Goal: Communication & Community: Answer question/provide support

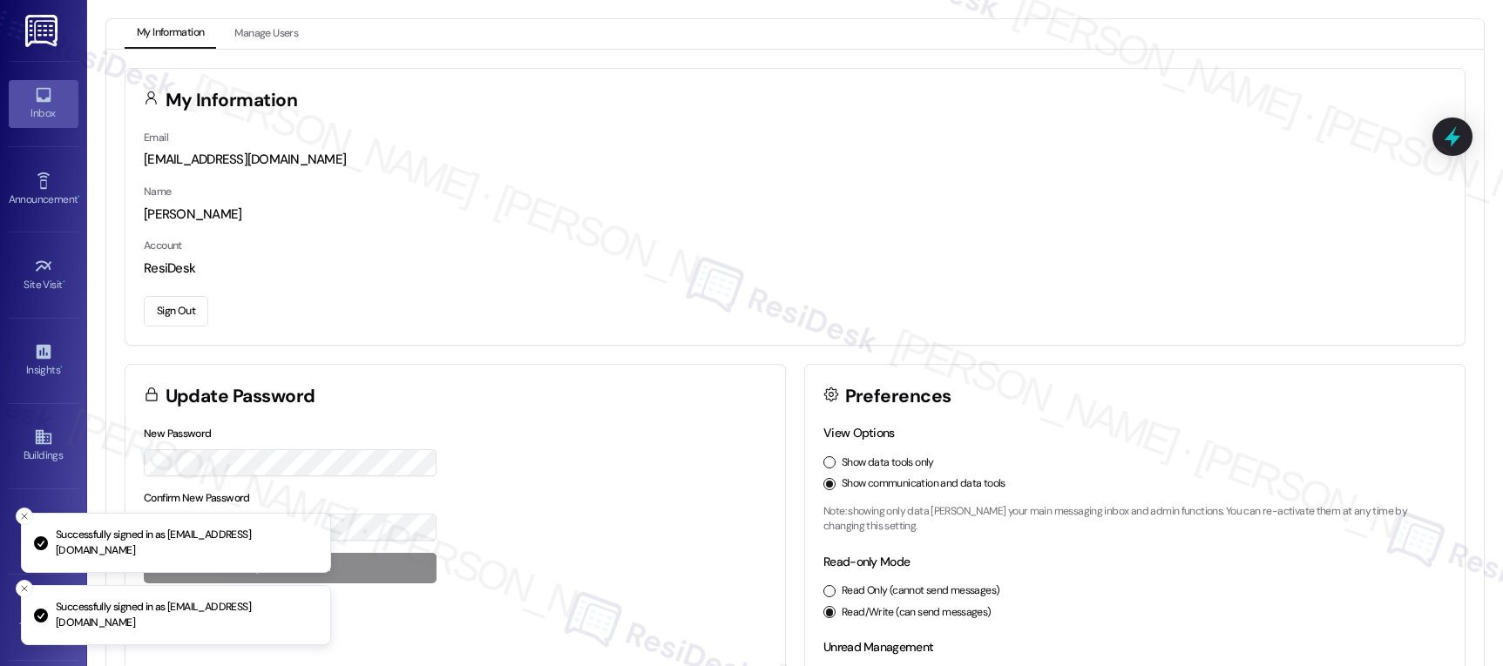
click at [37, 94] on icon at bounding box center [43, 94] width 19 height 19
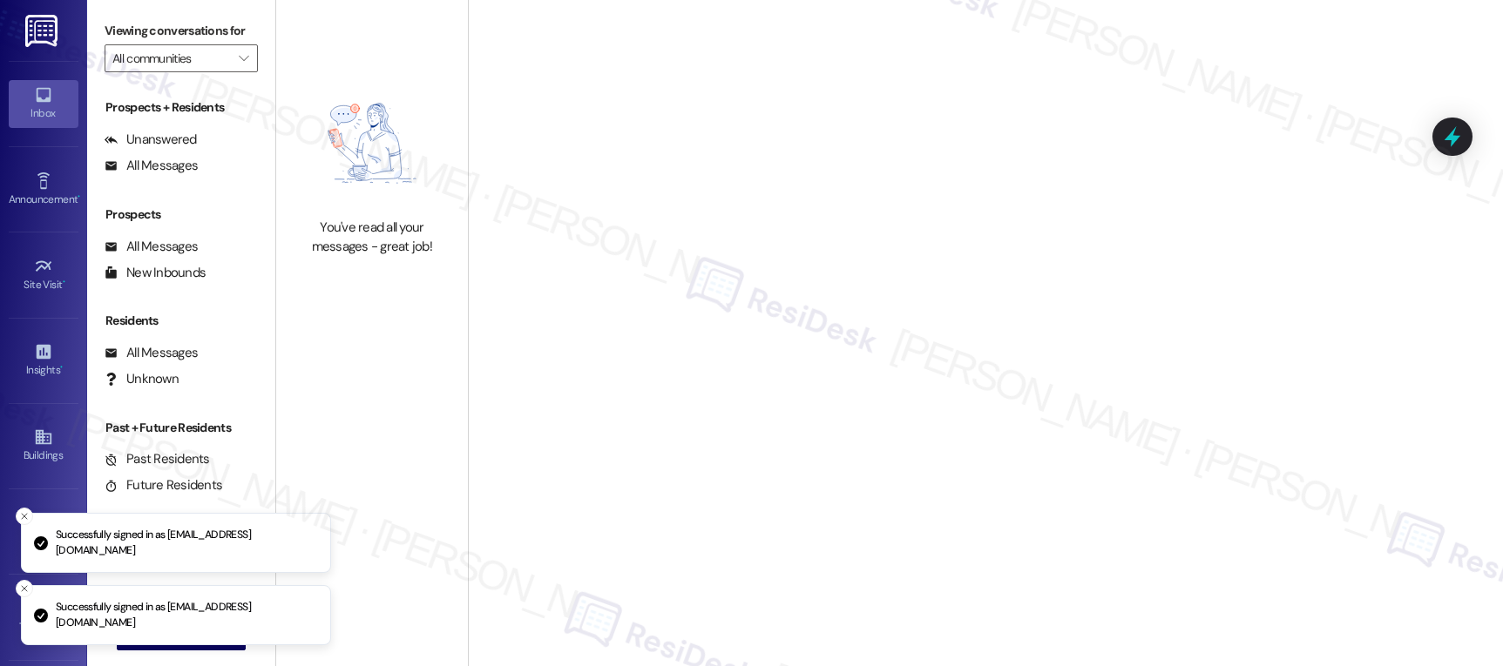
click at [37, 94] on icon at bounding box center [43, 94] width 19 height 19
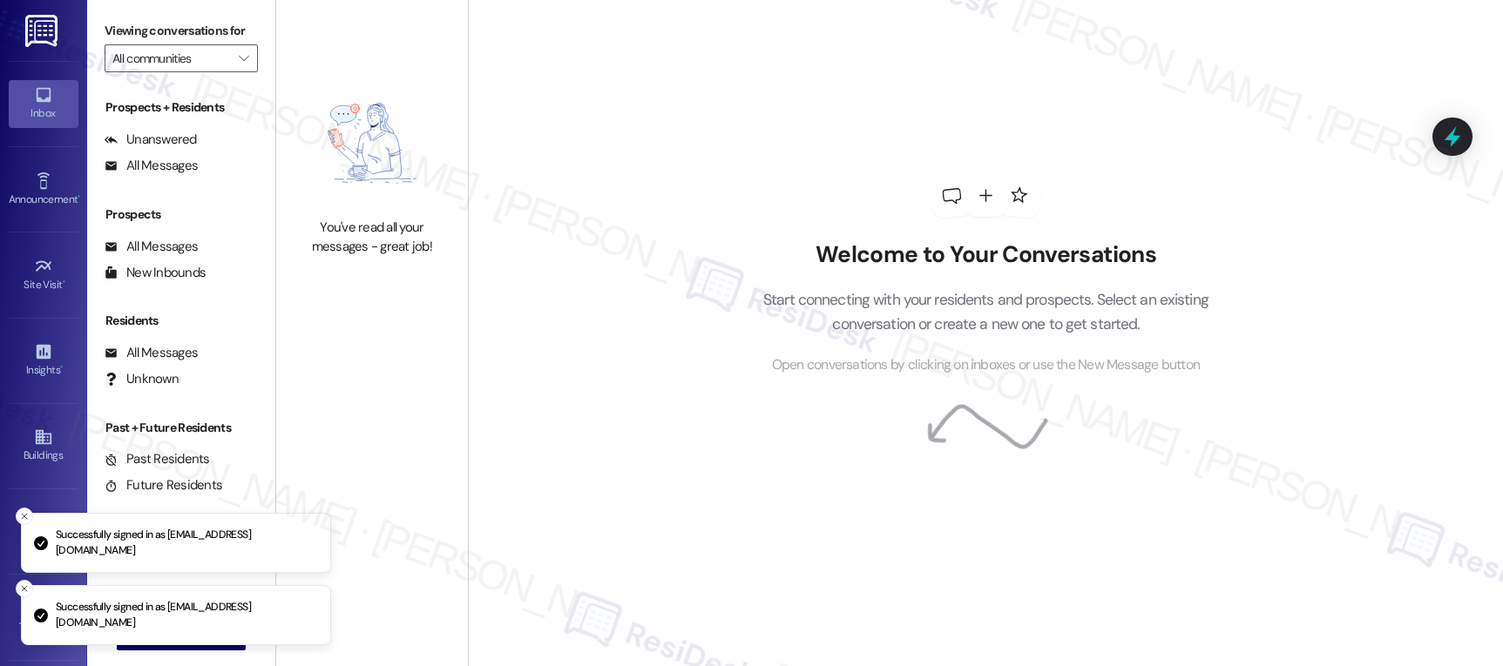
click at [37, 94] on icon at bounding box center [43, 94] width 19 height 19
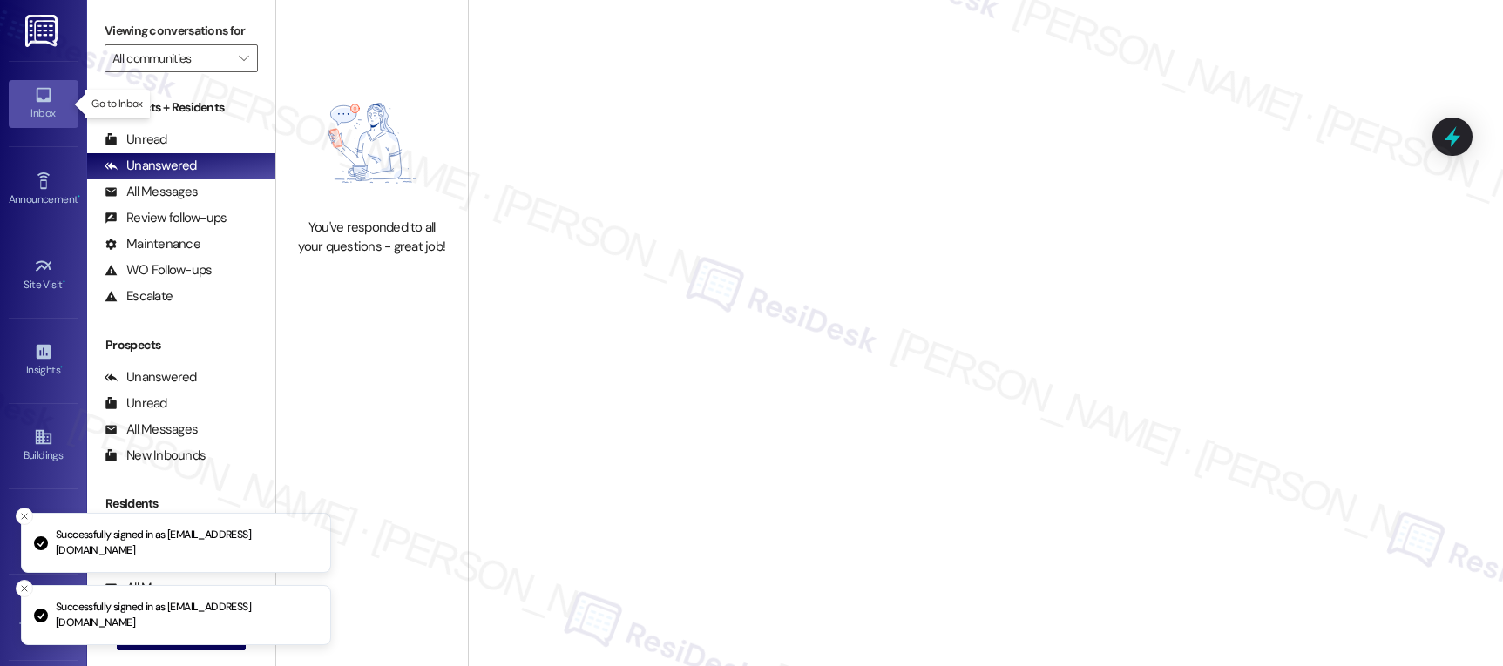
click at [37, 94] on icon at bounding box center [43, 94] width 19 height 19
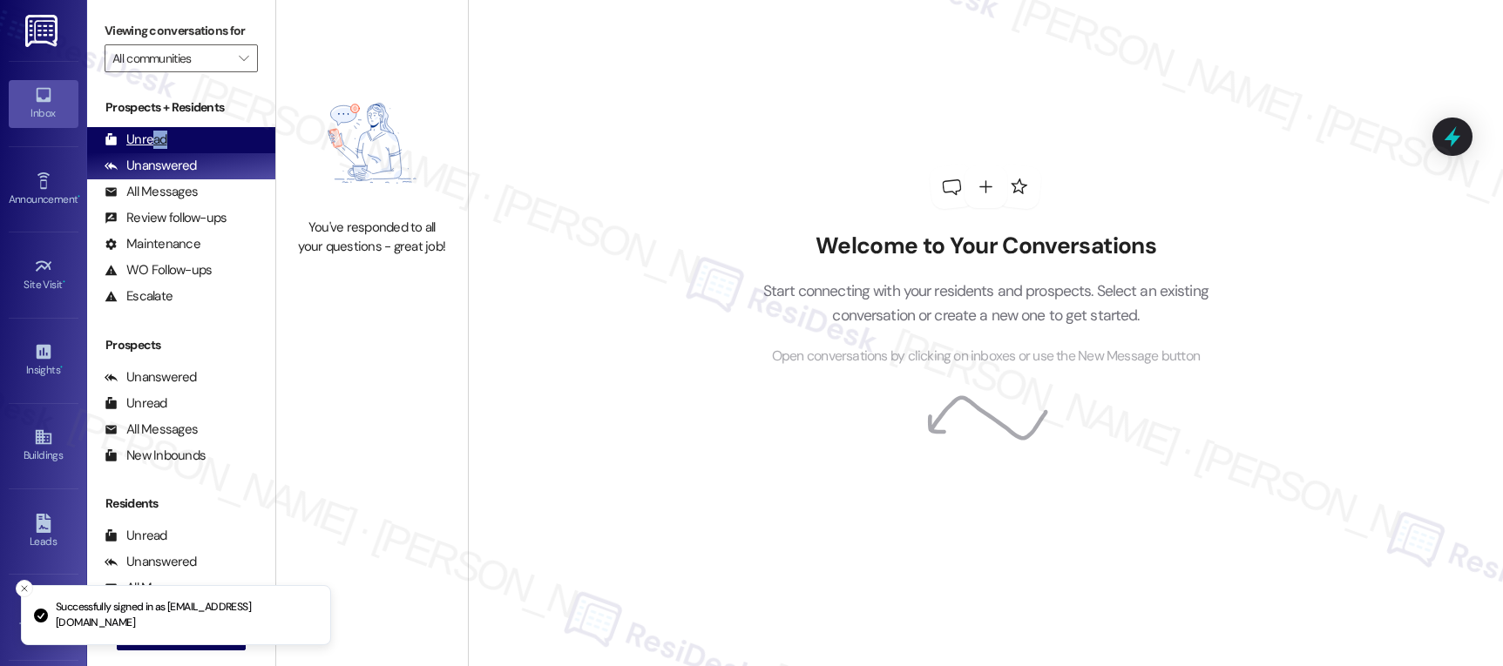
click at [152, 153] on div "Unread (0)" at bounding box center [181, 140] width 188 height 26
click at [152, 149] on div "Unread" at bounding box center [136, 140] width 63 height 18
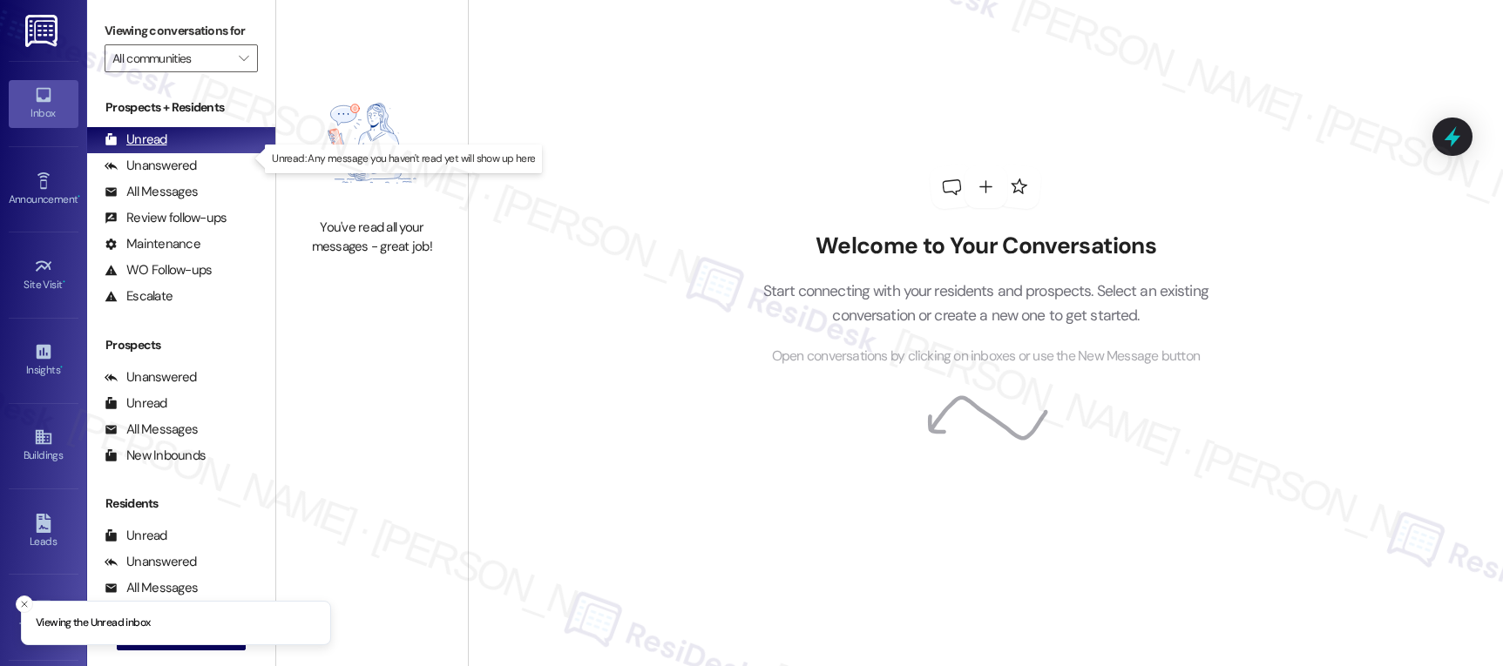
click at [152, 149] on div "Unread" at bounding box center [136, 140] width 63 height 18
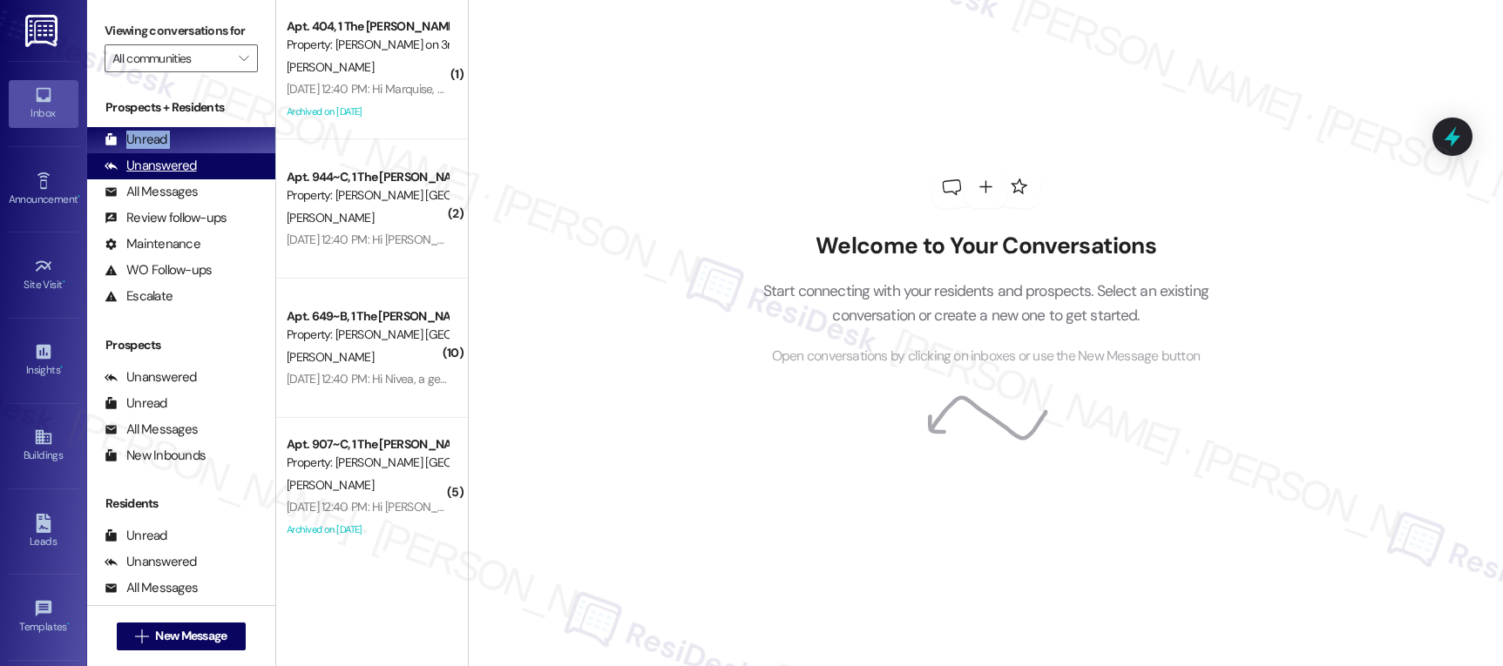
click at [203, 178] on div "Unanswered (0)" at bounding box center [181, 166] width 188 height 26
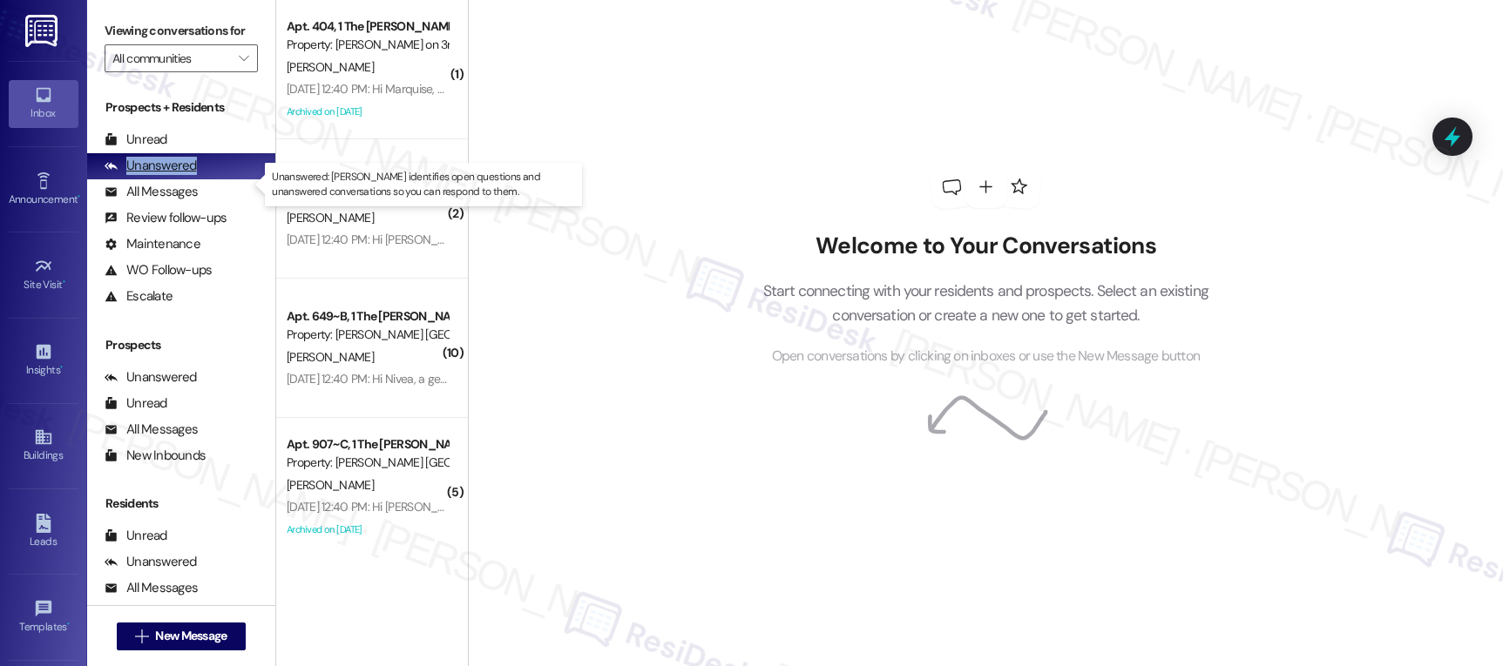
click at [203, 178] on div "Unanswered (0)" at bounding box center [181, 166] width 188 height 26
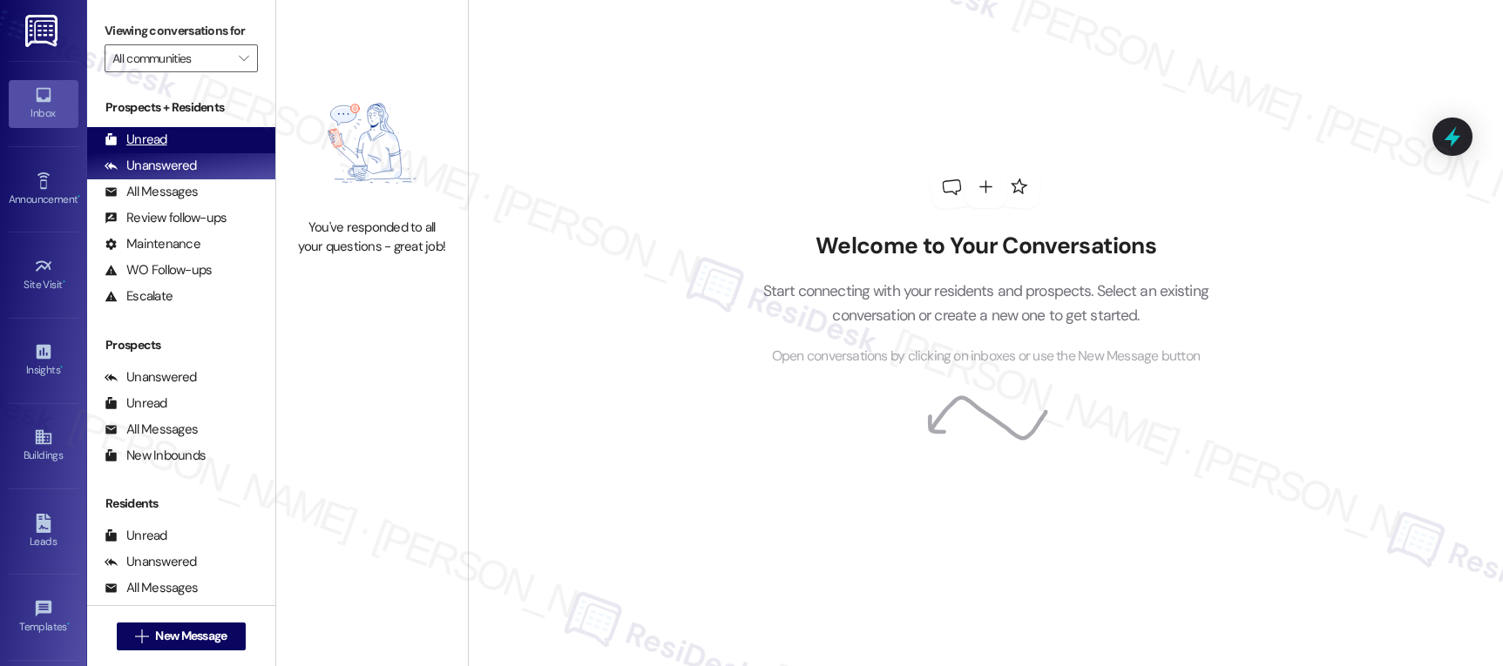
click at [155, 170] on div "Prospects + Residents Unread (0) Unread: Any message you haven't read yet will …" at bounding box center [181, 203] width 188 height 211
click at [152, 153] on div "Unread (0)" at bounding box center [181, 140] width 188 height 26
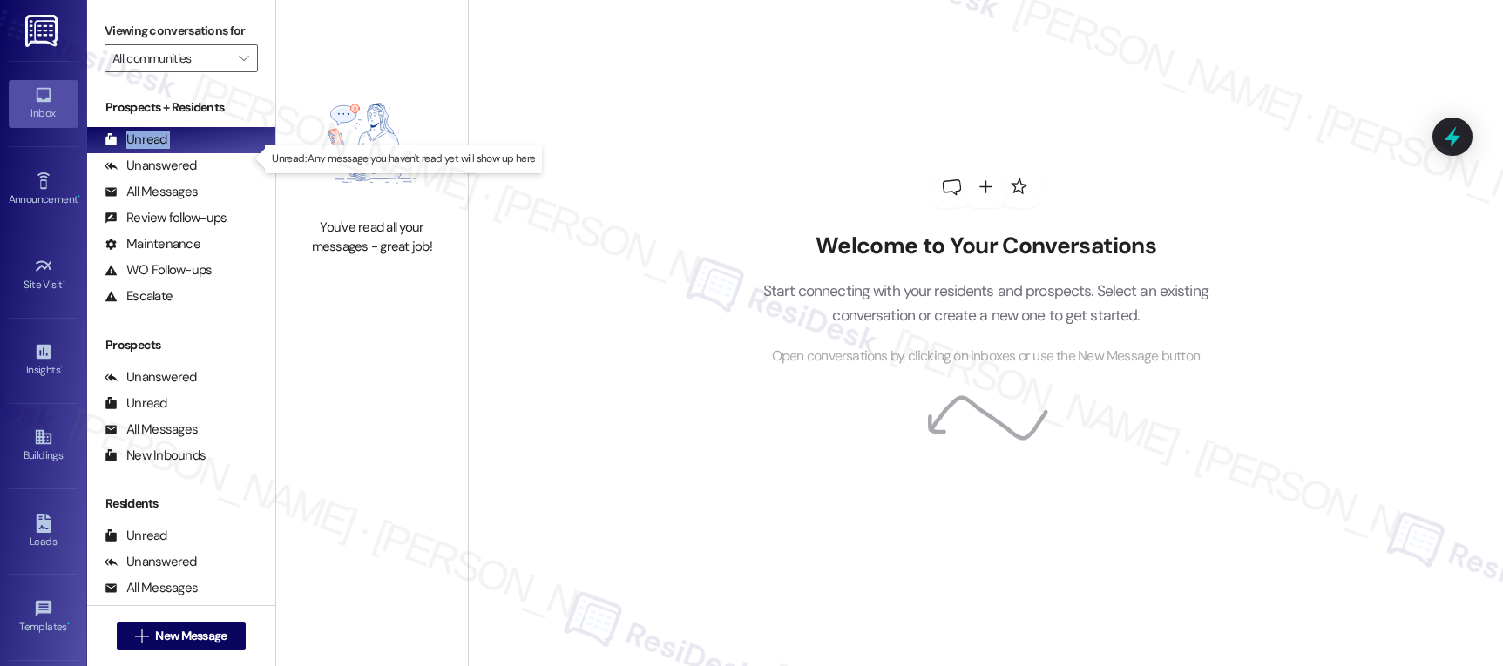
click at [152, 153] on div "Unread (0)" at bounding box center [181, 140] width 188 height 26
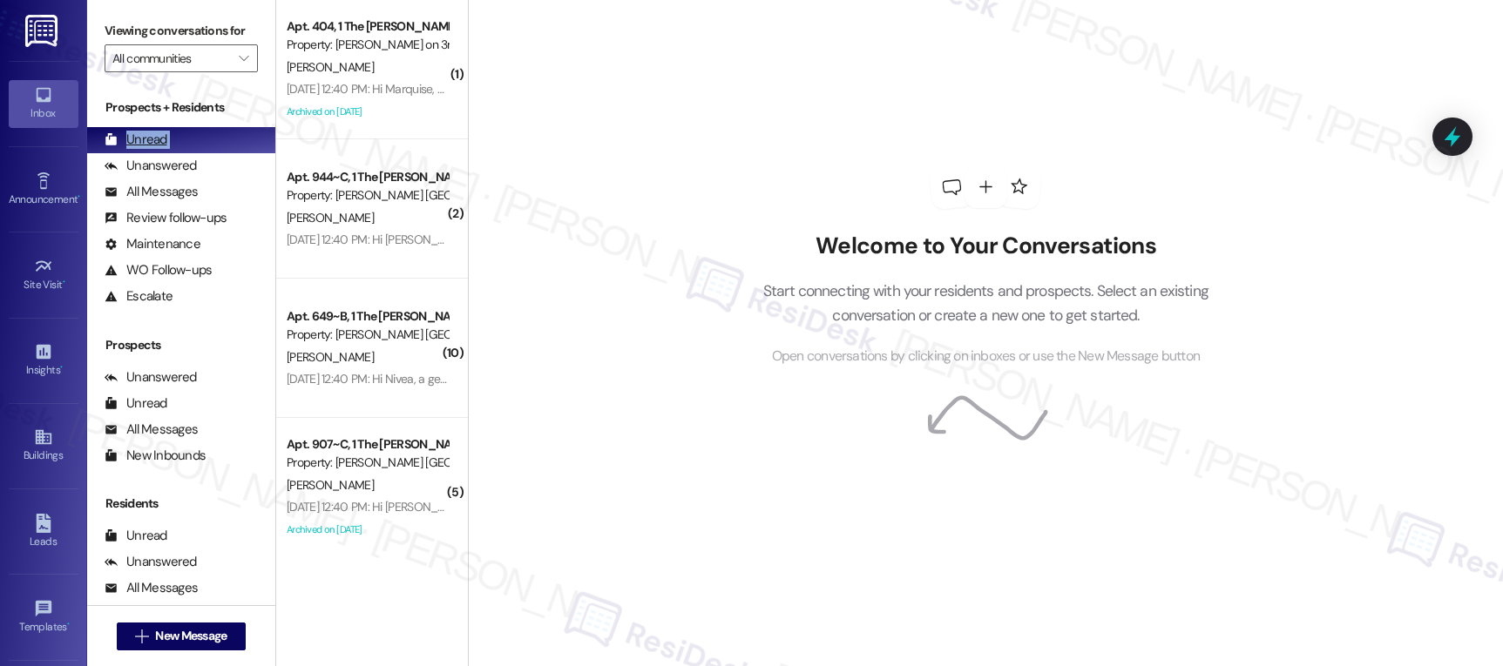
click at [196, 153] on div "Unread (0)" at bounding box center [181, 140] width 188 height 26
click at [196, 172] on div "Unanswered (0)" at bounding box center [181, 166] width 188 height 26
click at [196, 176] on div "Unanswered (0)" at bounding box center [181, 166] width 188 height 26
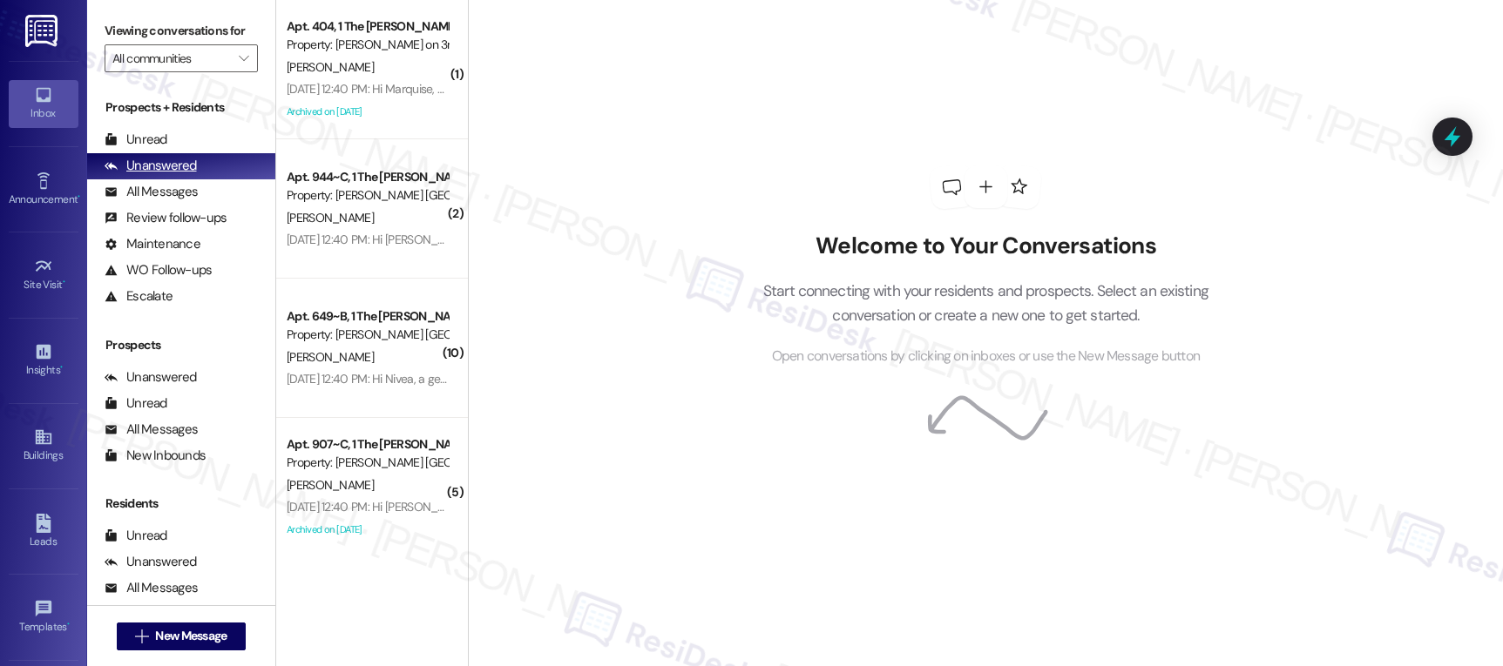
click at [195, 178] on div "Unanswered (0)" at bounding box center [181, 166] width 188 height 26
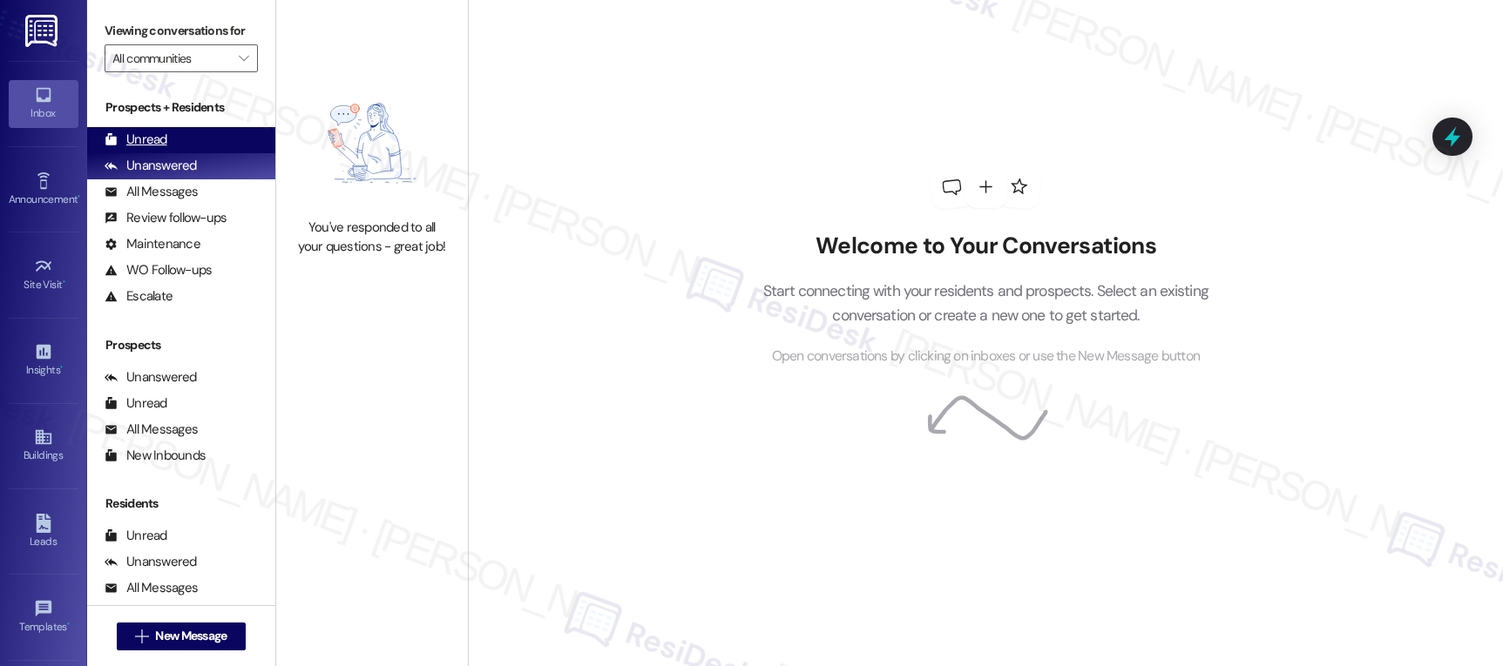
click at [146, 149] on div "Unread" at bounding box center [136, 140] width 63 height 18
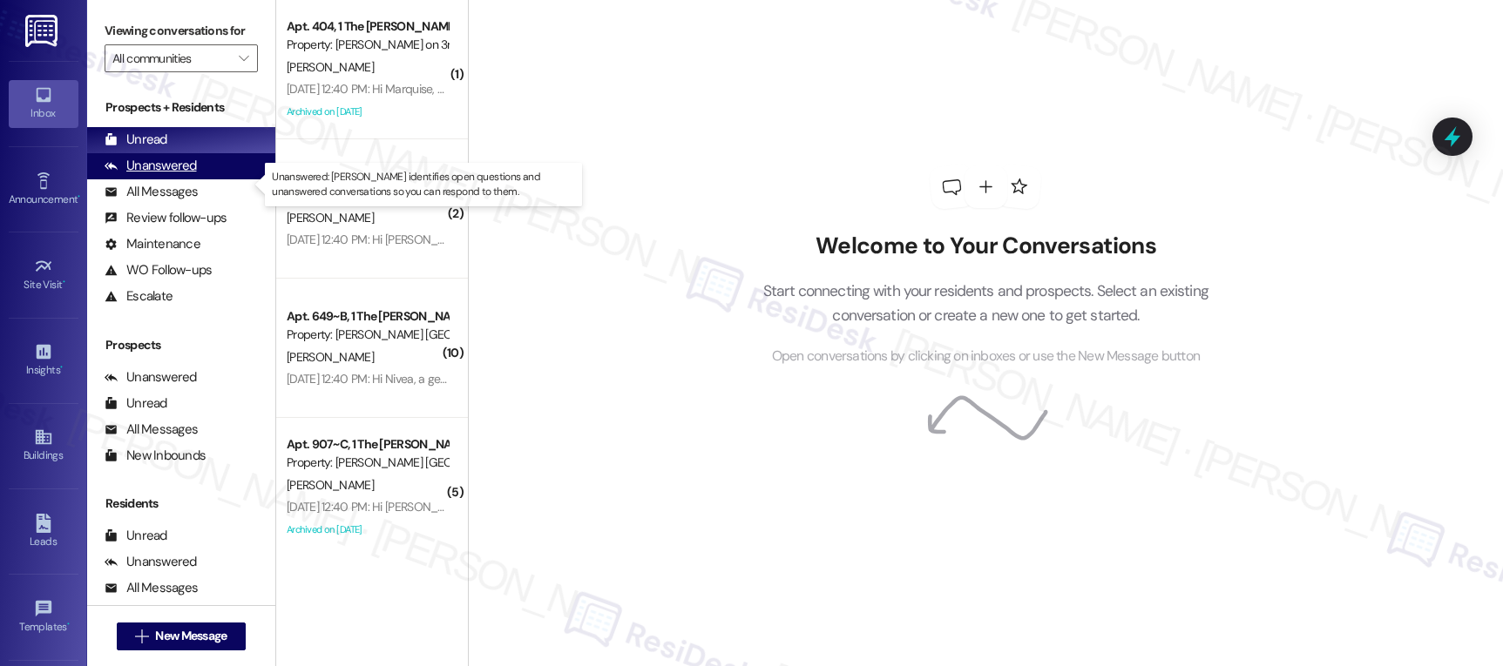
click at [162, 175] on div "Unanswered" at bounding box center [151, 166] width 92 height 18
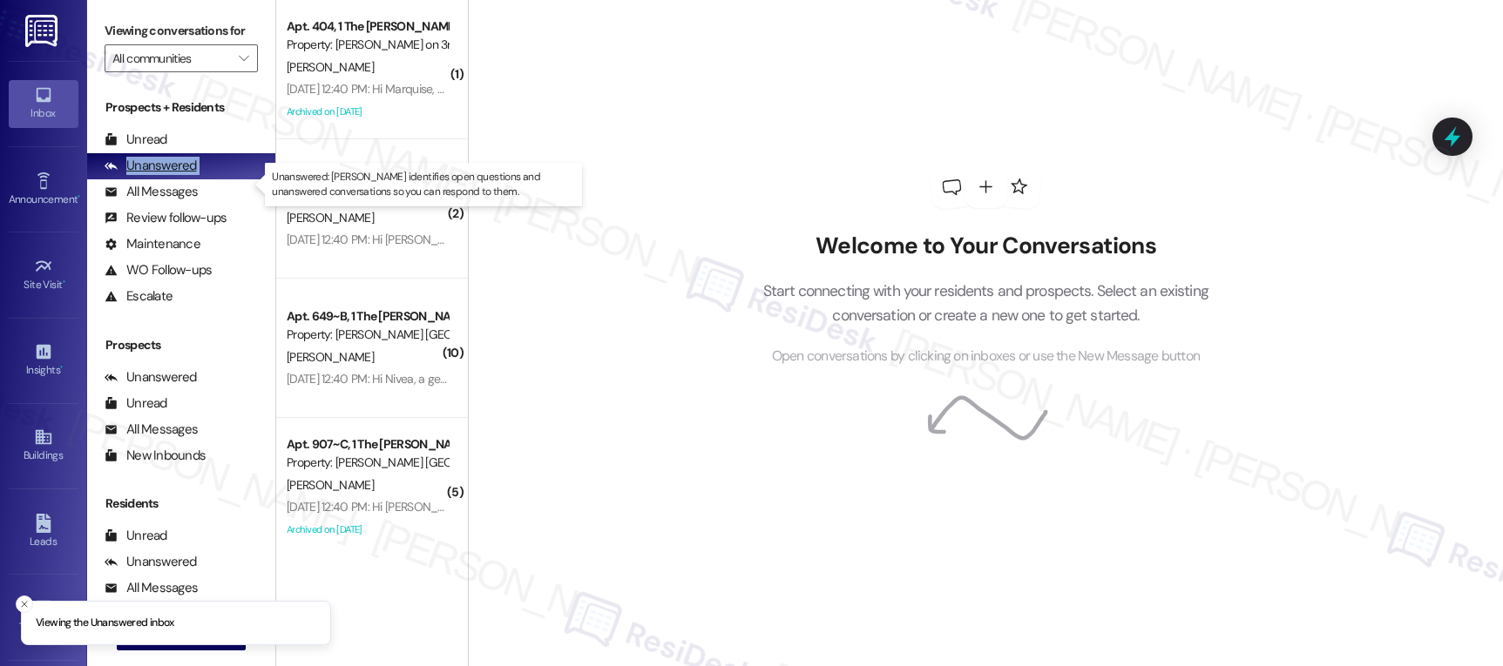
click at [162, 175] on div "Unanswered" at bounding box center [151, 166] width 92 height 18
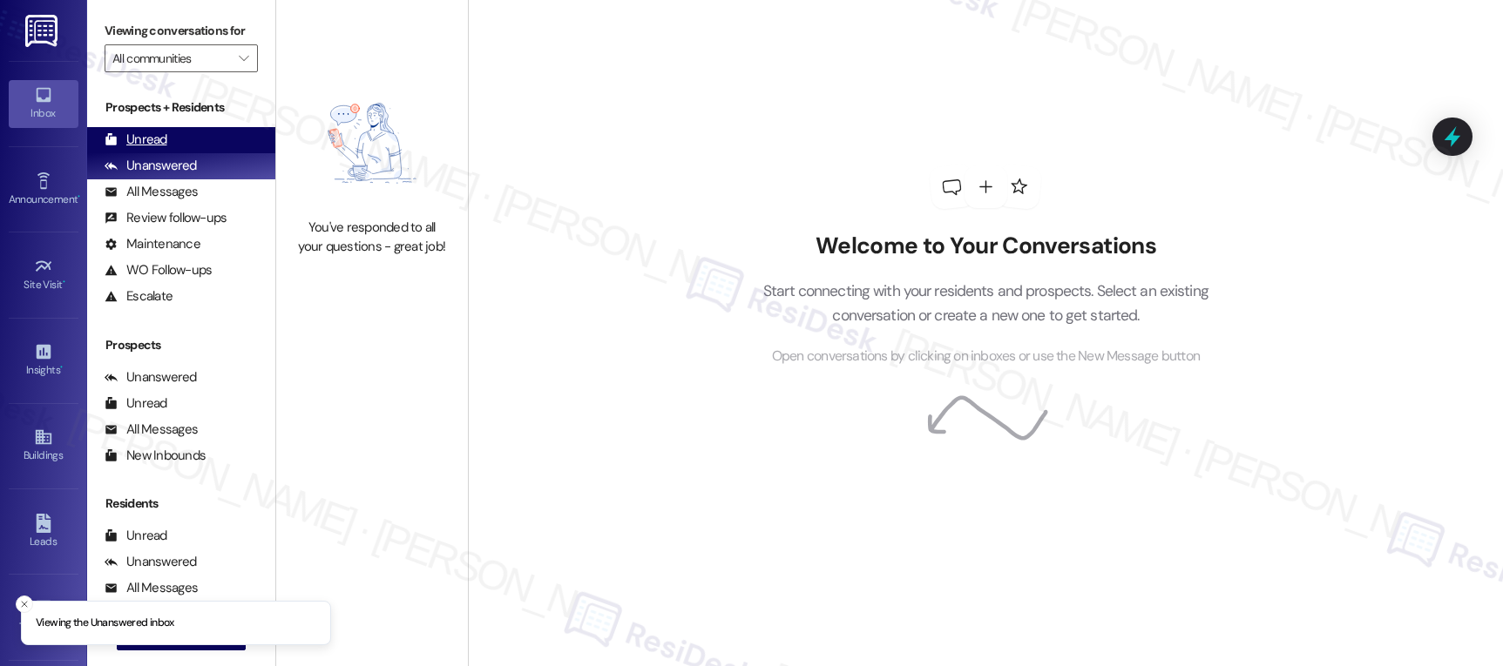
click at [148, 149] on div "Unread" at bounding box center [136, 140] width 63 height 18
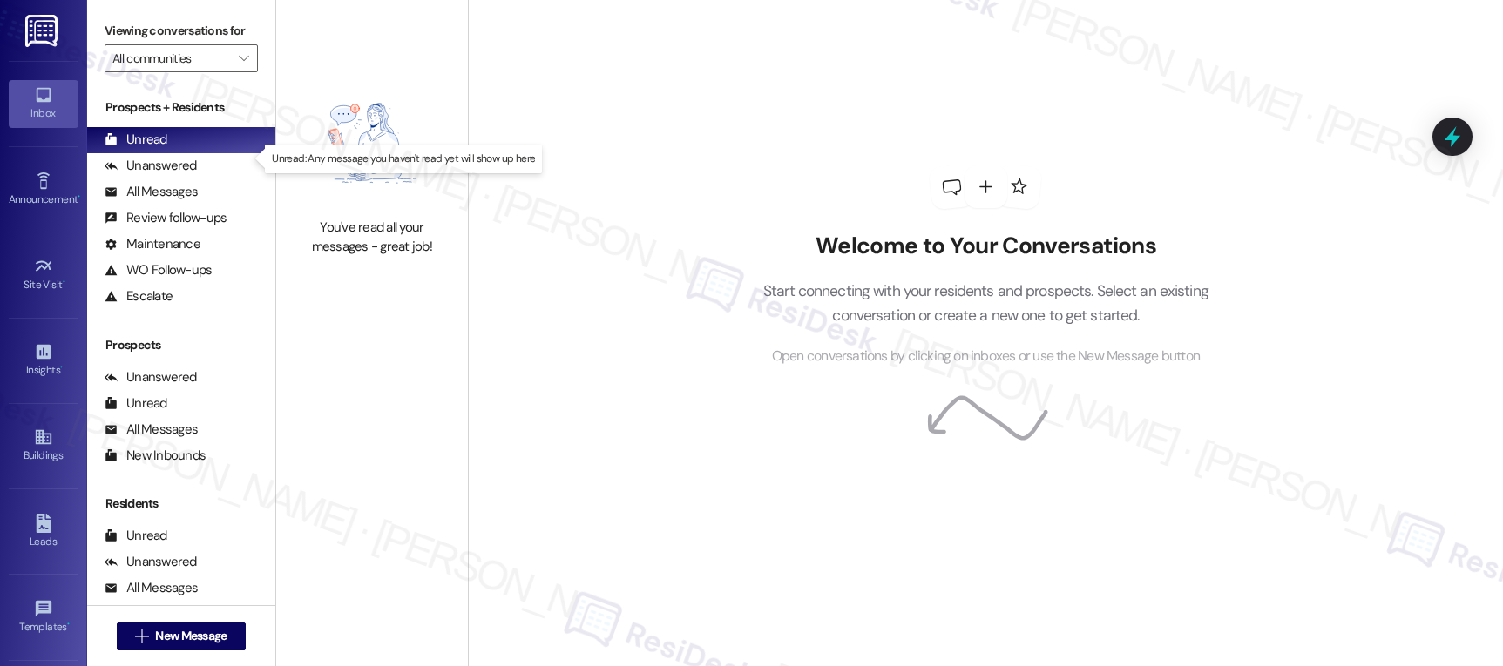
click at [147, 149] on div "Unread" at bounding box center [136, 140] width 63 height 18
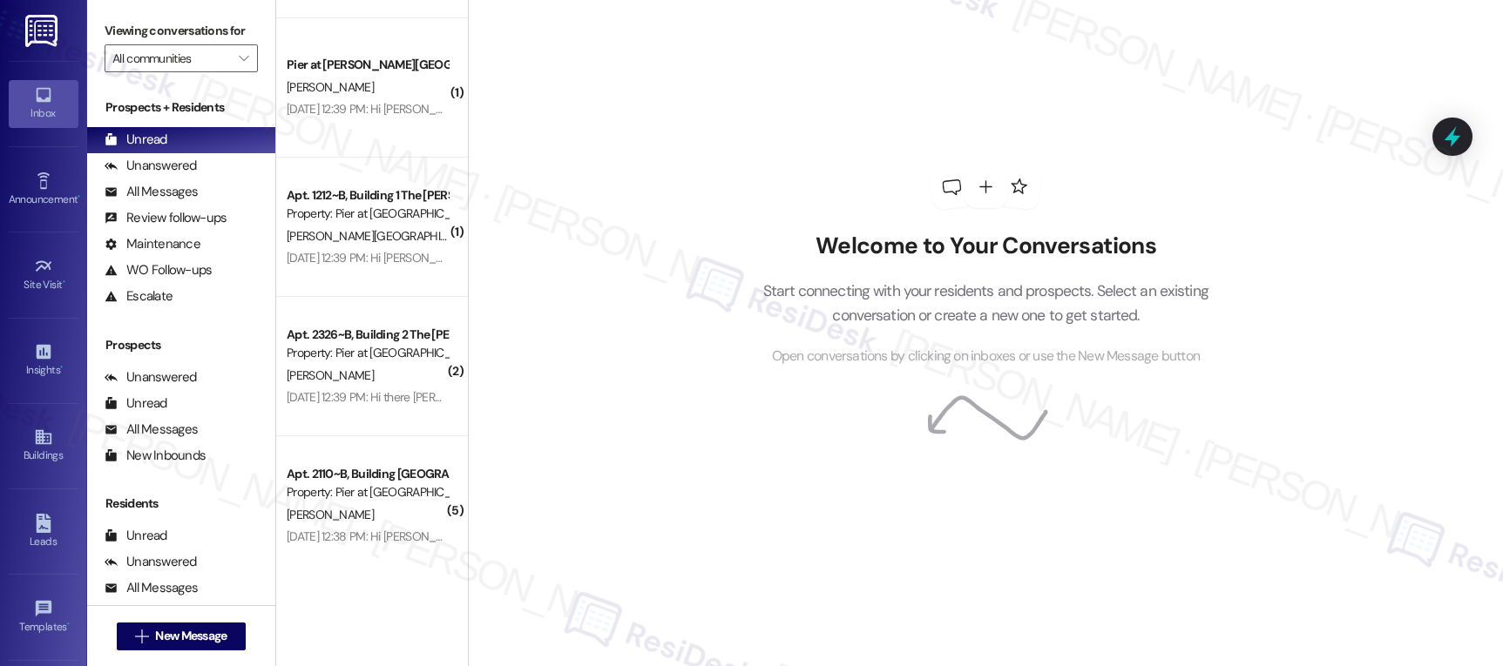
scroll to position [3360, 0]
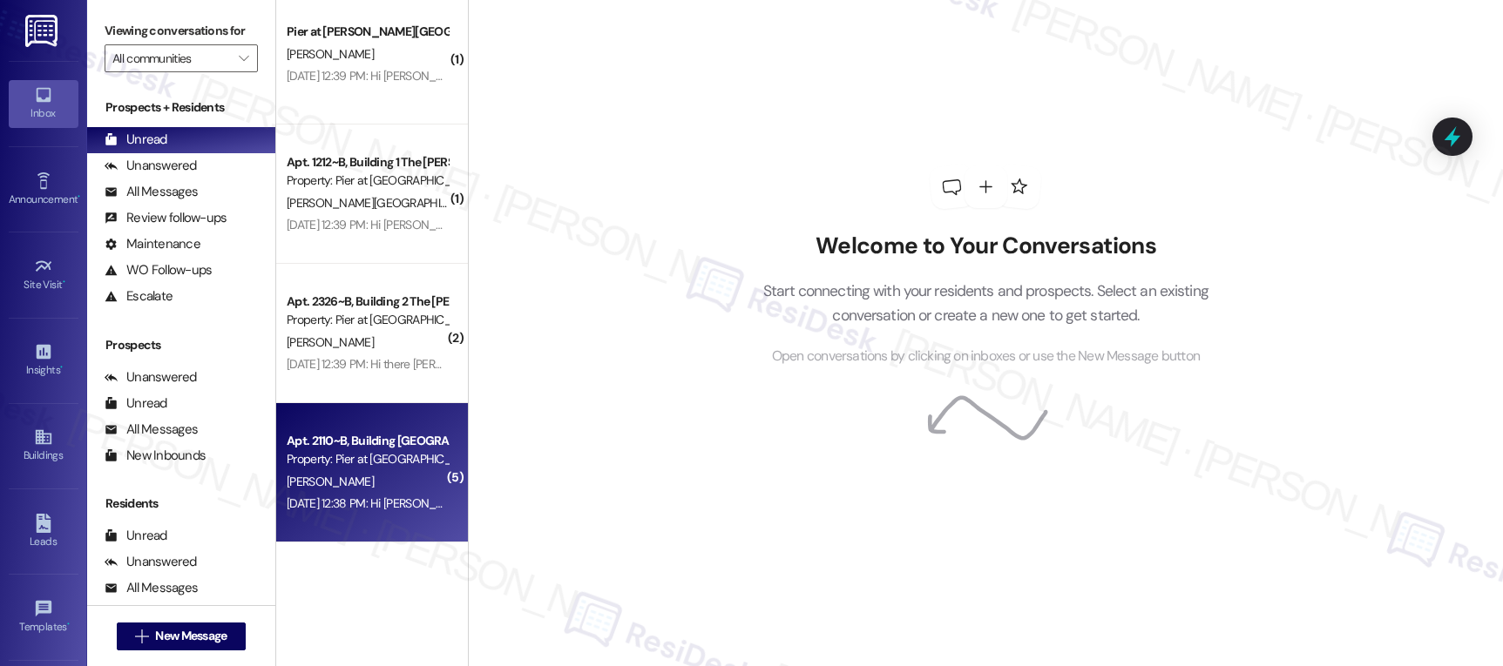
click at [399, 410] on div "Apt. 2110~B, Building 2 The Pier Conway Property: Pier at Conway D. Ashley Aug …" at bounding box center [372, 472] width 192 height 139
click at [398, 413] on div "Apt. 2110~B, Building 2 The Pier Conway Property: Pier at Conway D. Ashley Aug …" at bounding box center [372, 472] width 192 height 139
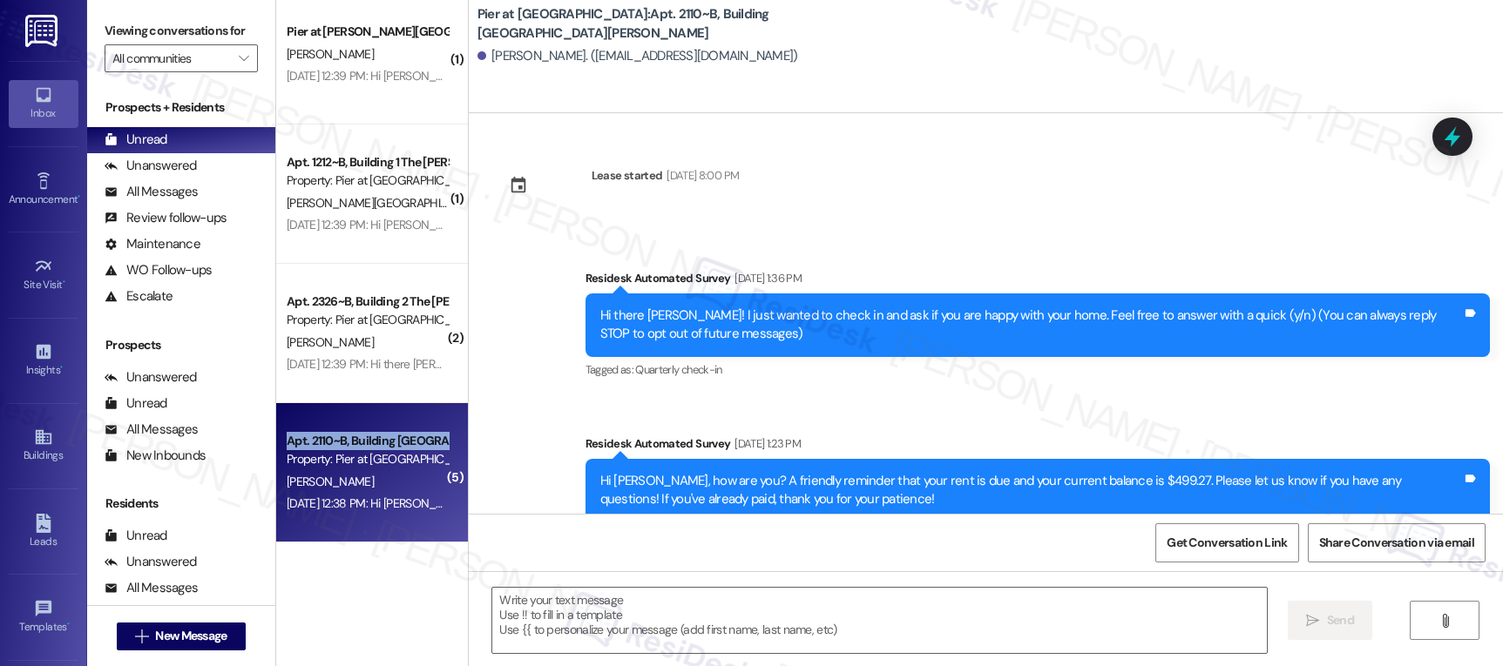
click at [397, 414] on div "Apt. 2110~B, Building 2 The Pier Conway Property: Pier at Conway D. Ashley Aug …" at bounding box center [372, 472] width 192 height 139
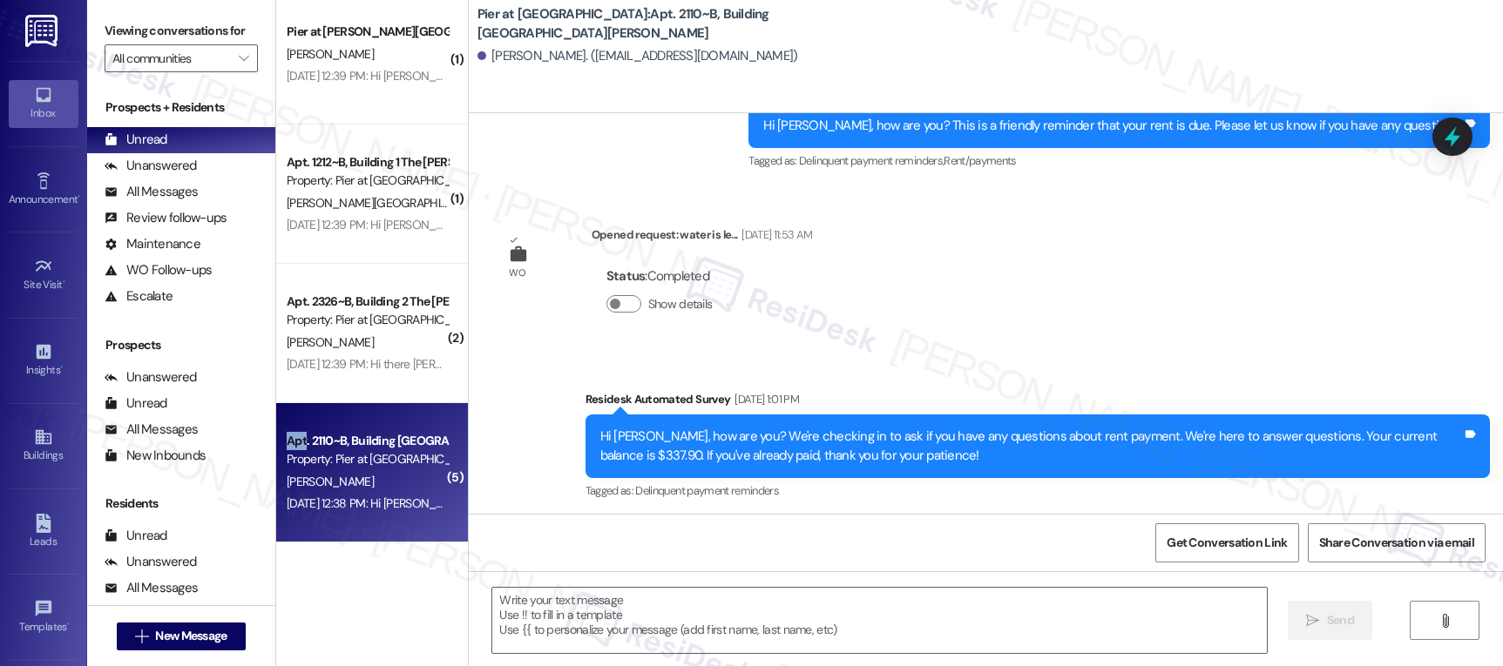
type textarea "Fetching suggested responses. Please feel free to read through the conversation…"
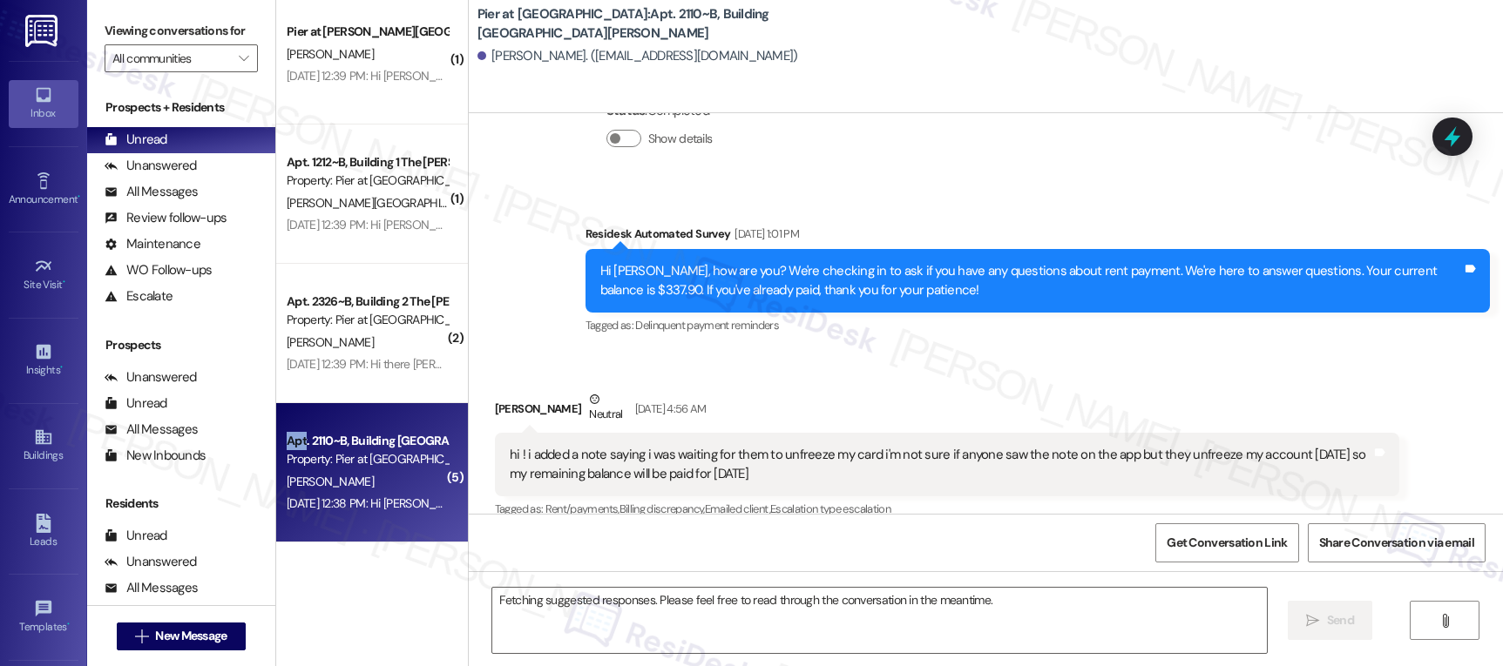
click at [397, 414] on div "Apt. 2110~B, Building 2 The Pier Conway Property: Pier at Conway D. Ashley Aug …" at bounding box center [372, 472] width 192 height 139
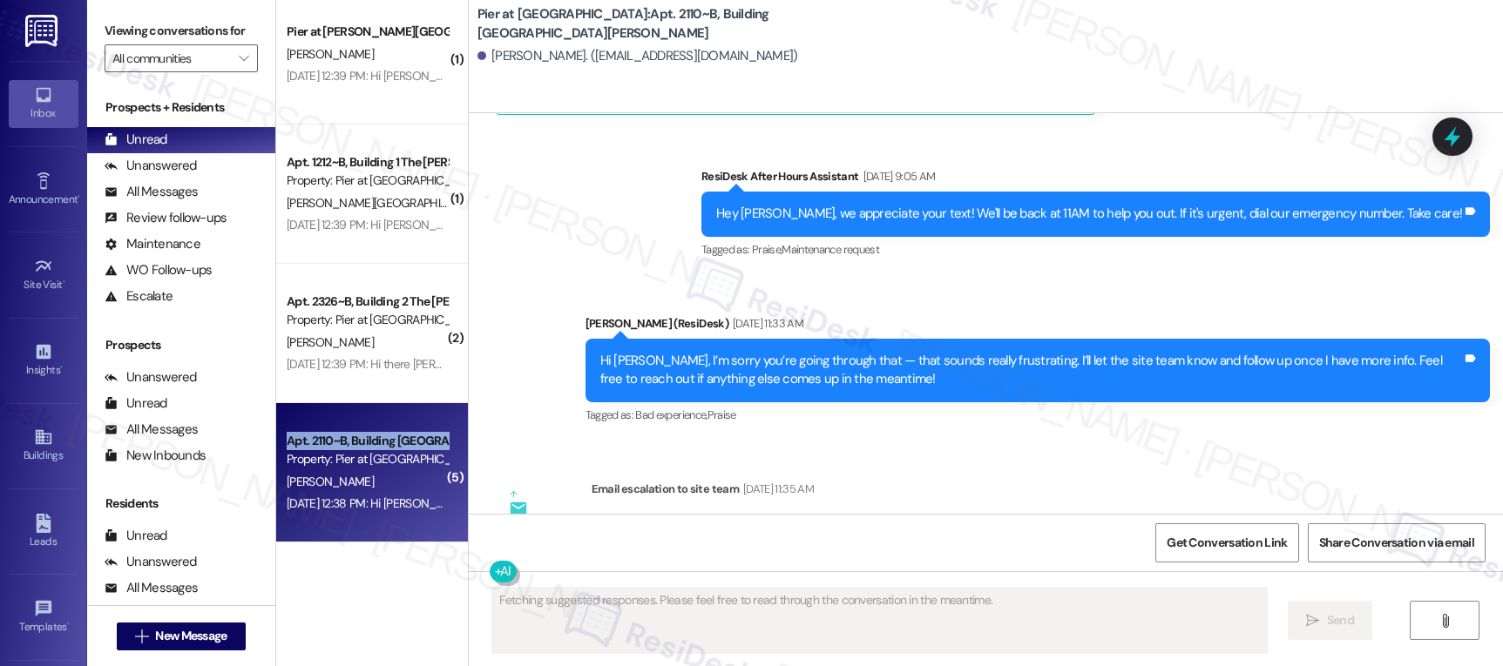
click at [397, 414] on div "Apt. 2110~B, Building 2 The Pier Conway Property: Pier at Conway D. Ashley Aug …" at bounding box center [372, 472] width 192 height 139
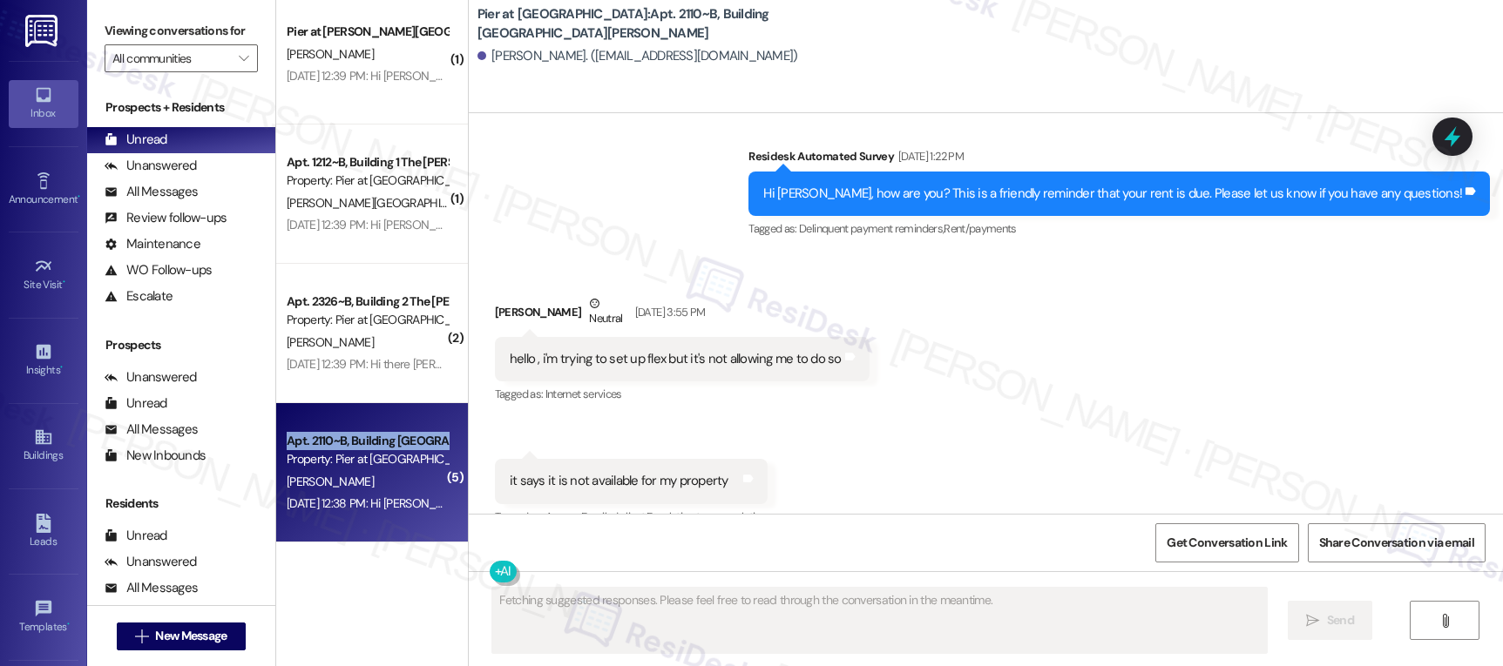
click at [397, 414] on div "Apt. 2110~B, Building 2 The Pier Conway Property: Pier at Conway D. Ashley Aug …" at bounding box center [372, 472] width 192 height 139
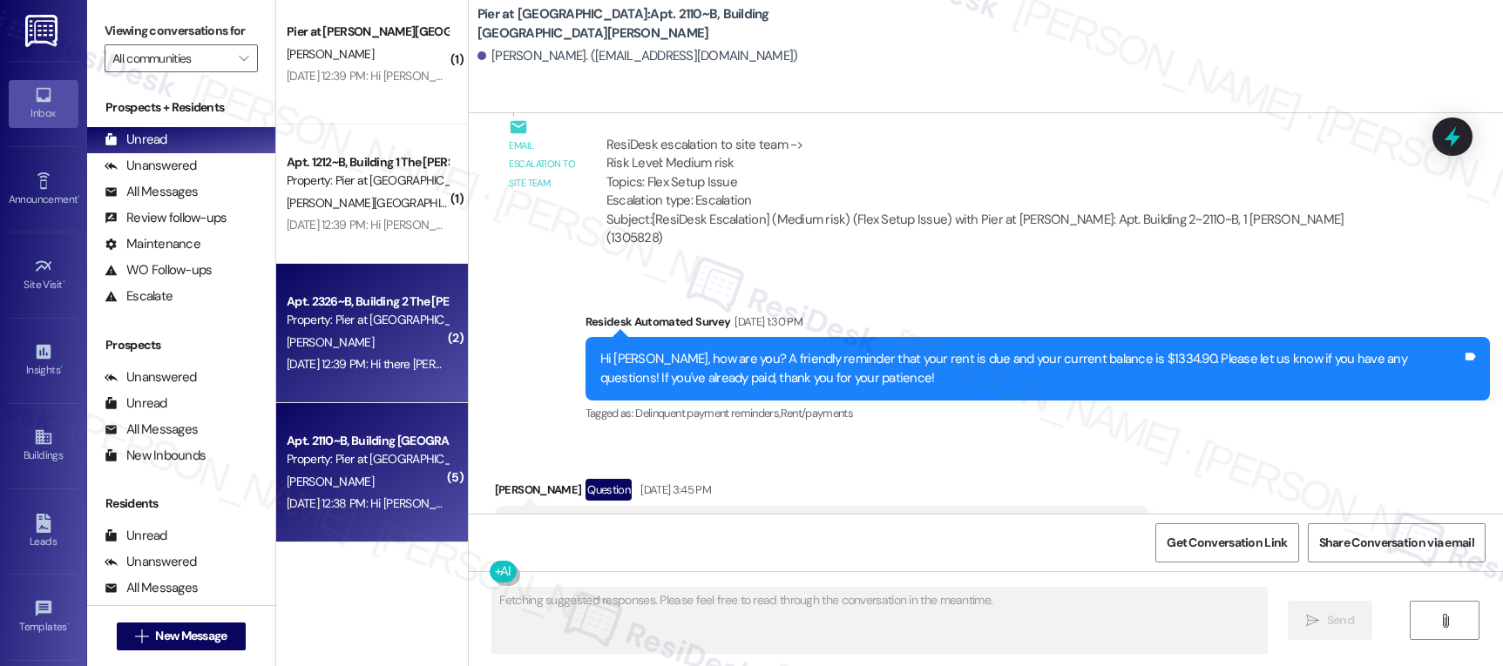
click at [378, 342] on div "M. Paino" at bounding box center [367, 343] width 165 height 22
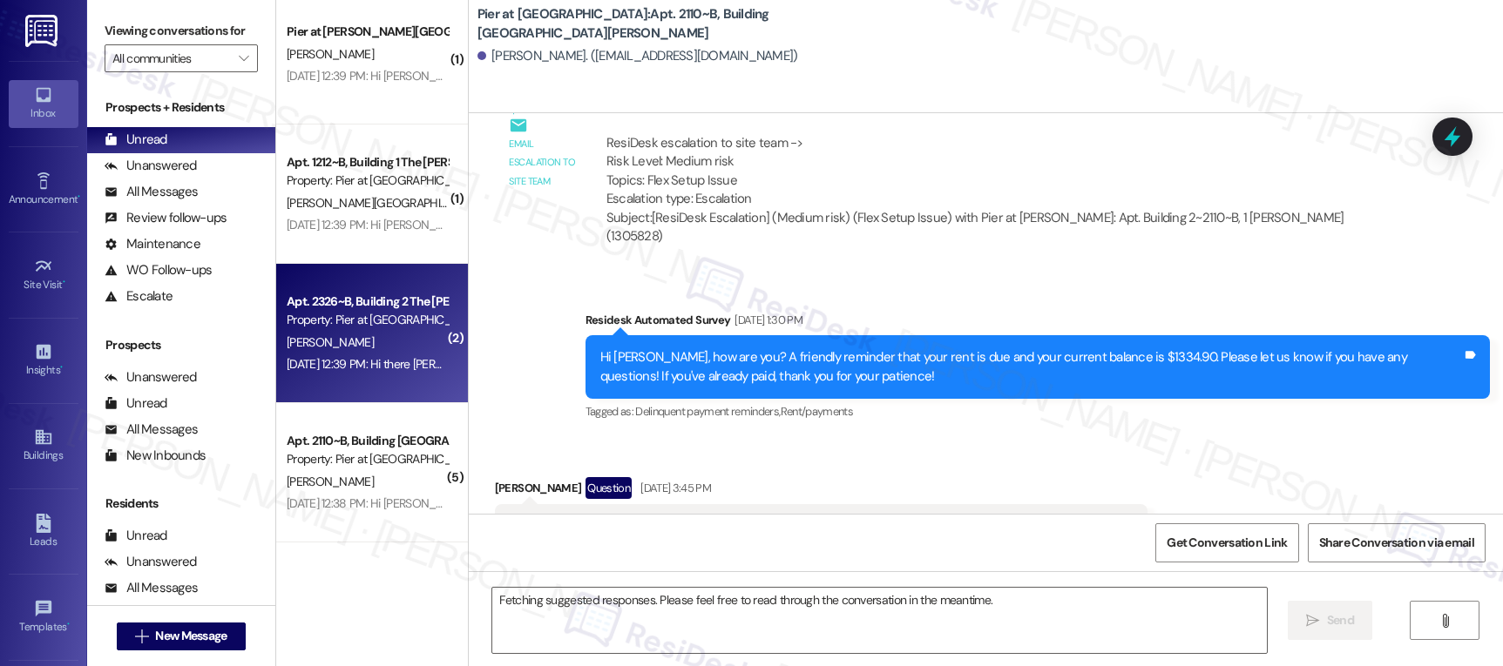
click at [378, 342] on div "M. Paino" at bounding box center [367, 343] width 165 height 22
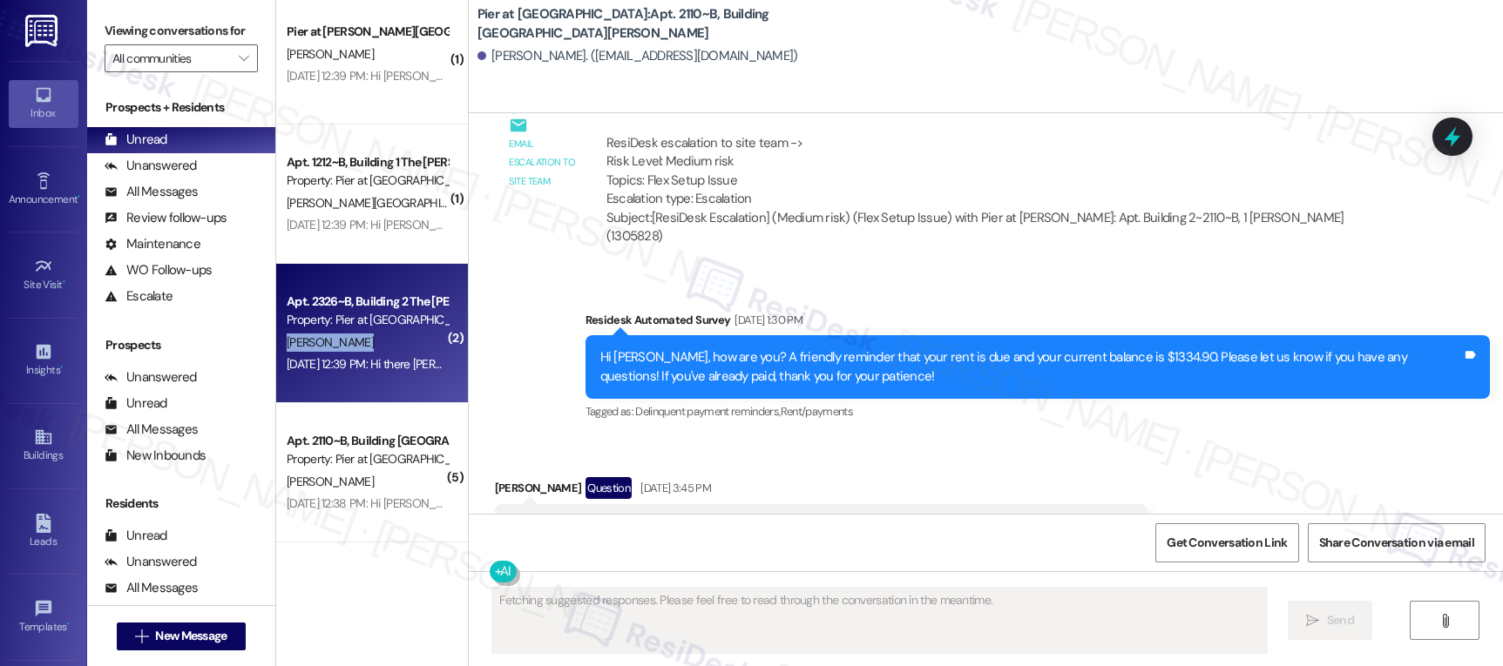
click at [378, 342] on div "M. Paino" at bounding box center [367, 343] width 165 height 22
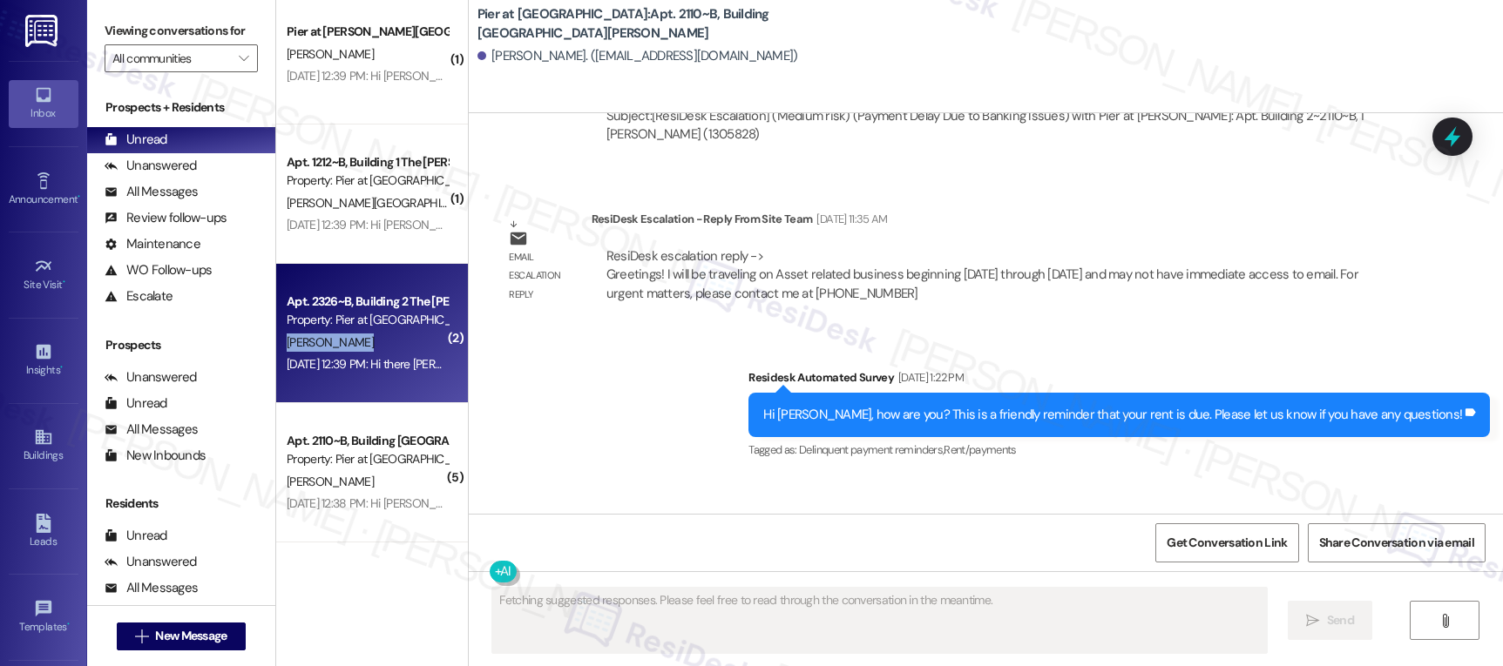
click at [378, 342] on div "M. Paino" at bounding box center [367, 343] width 165 height 22
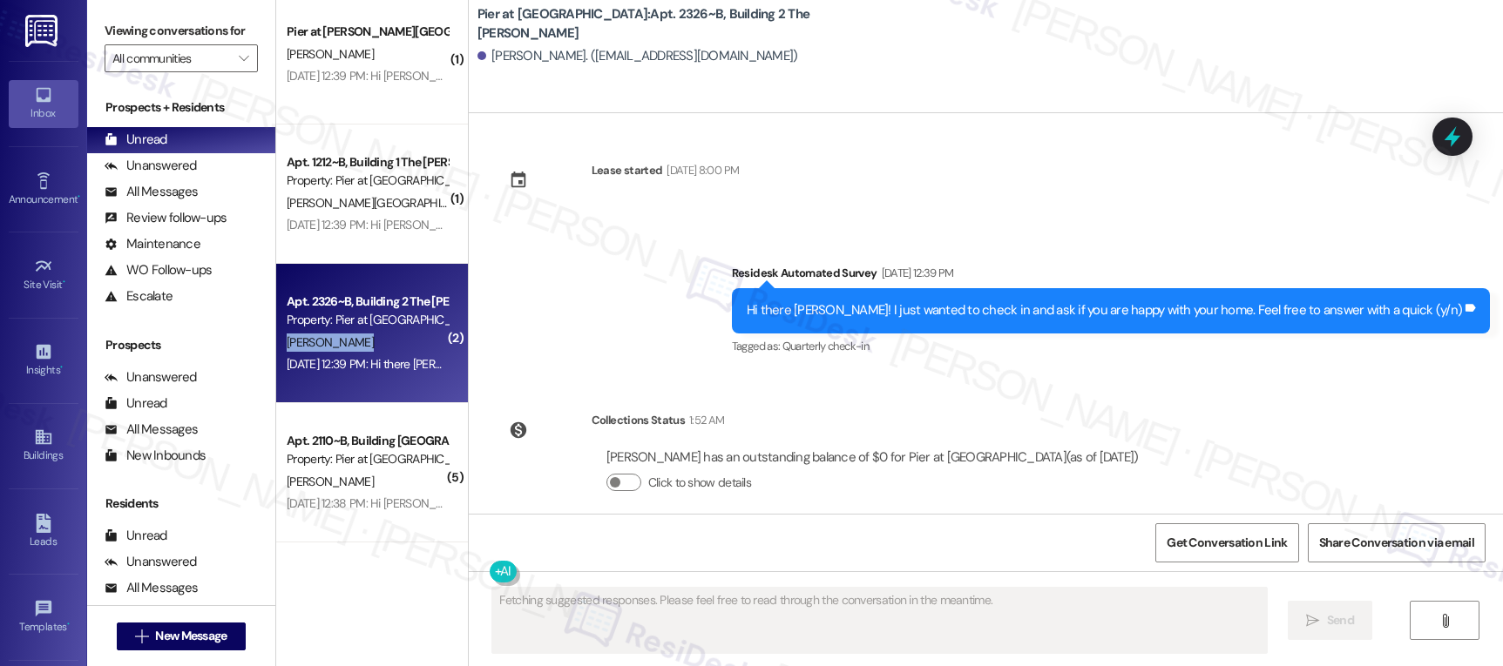
click at [378, 342] on div "M. Paino" at bounding box center [367, 343] width 165 height 22
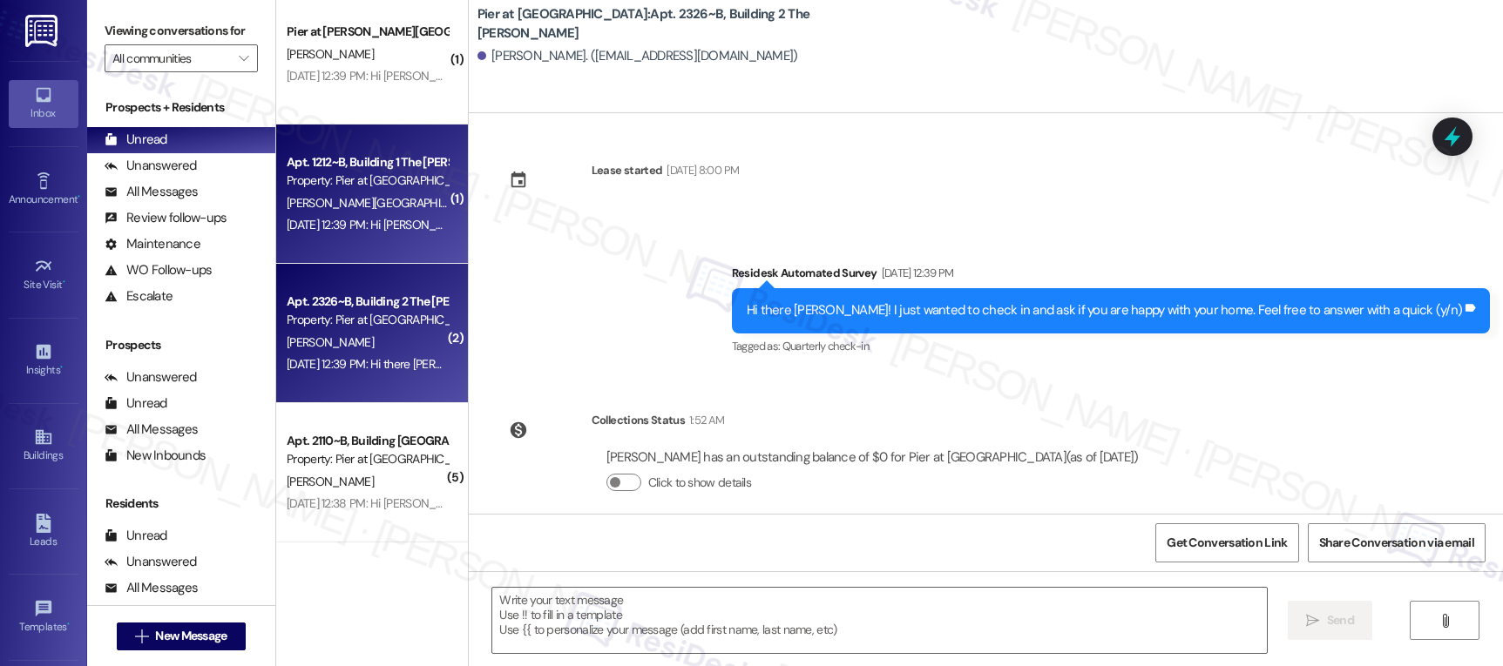
click at [374, 224] on div "Aug 12, 2025 at 12:39 PM: Hi Kellia, a gentle reminder that your rent is due an…" at bounding box center [916, 225] width 1259 height 16
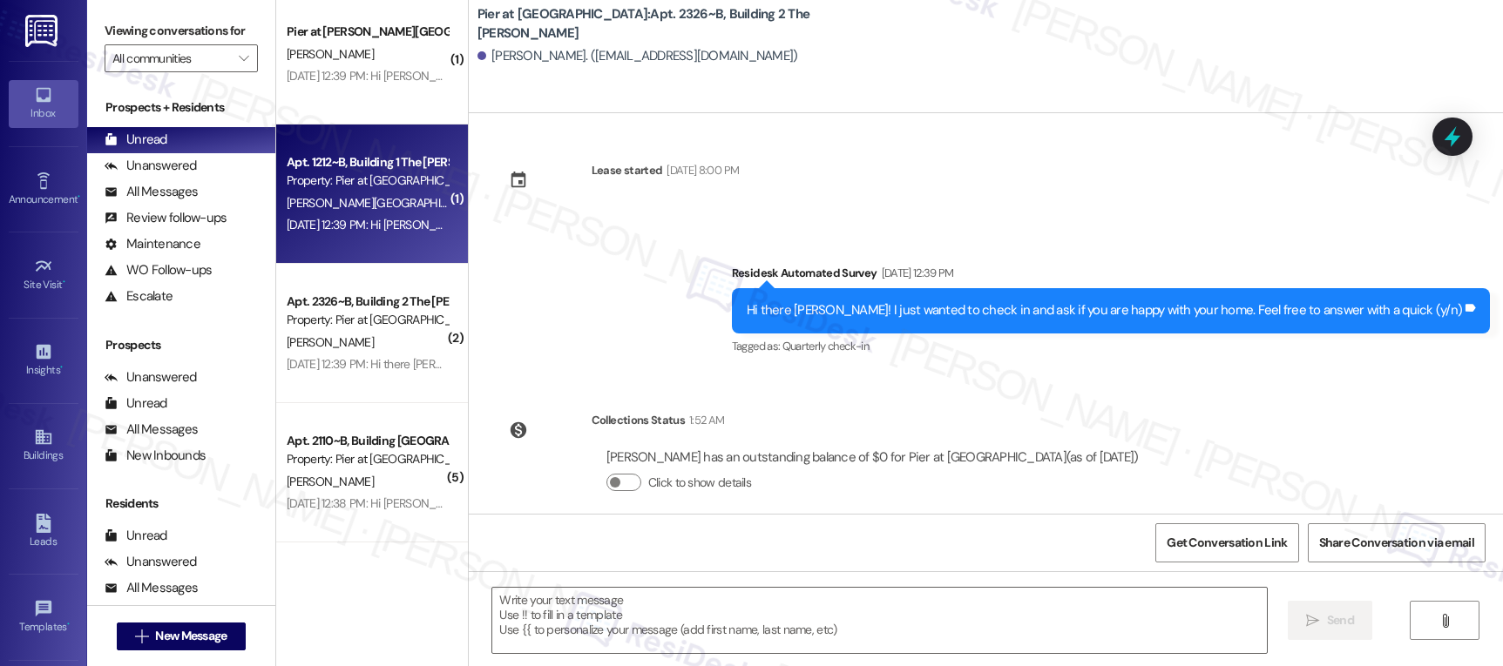
click at [374, 224] on div "Aug 12, 2025 at 12:39 PM: Hi Kellia, a gentle reminder that your rent is due an…" at bounding box center [916, 225] width 1259 height 16
type textarea "Fetching suggested responses. Please feel free to read through the conversation…"
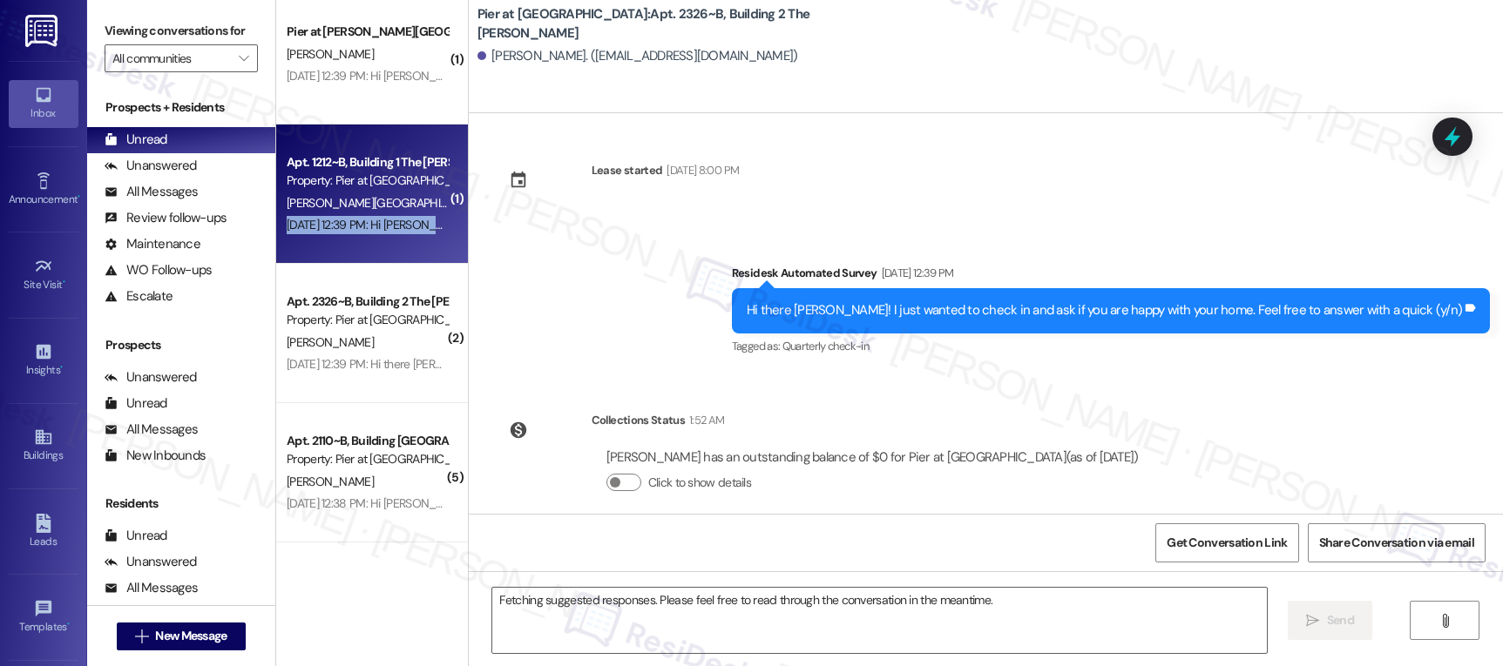
click at [374, 224] on div "Aug 12, 2025 at 12:39 PM: Hi Kellia, a gentle reminder that your rent is due an…" at bounding box center [916, 225] width 1259 height 16
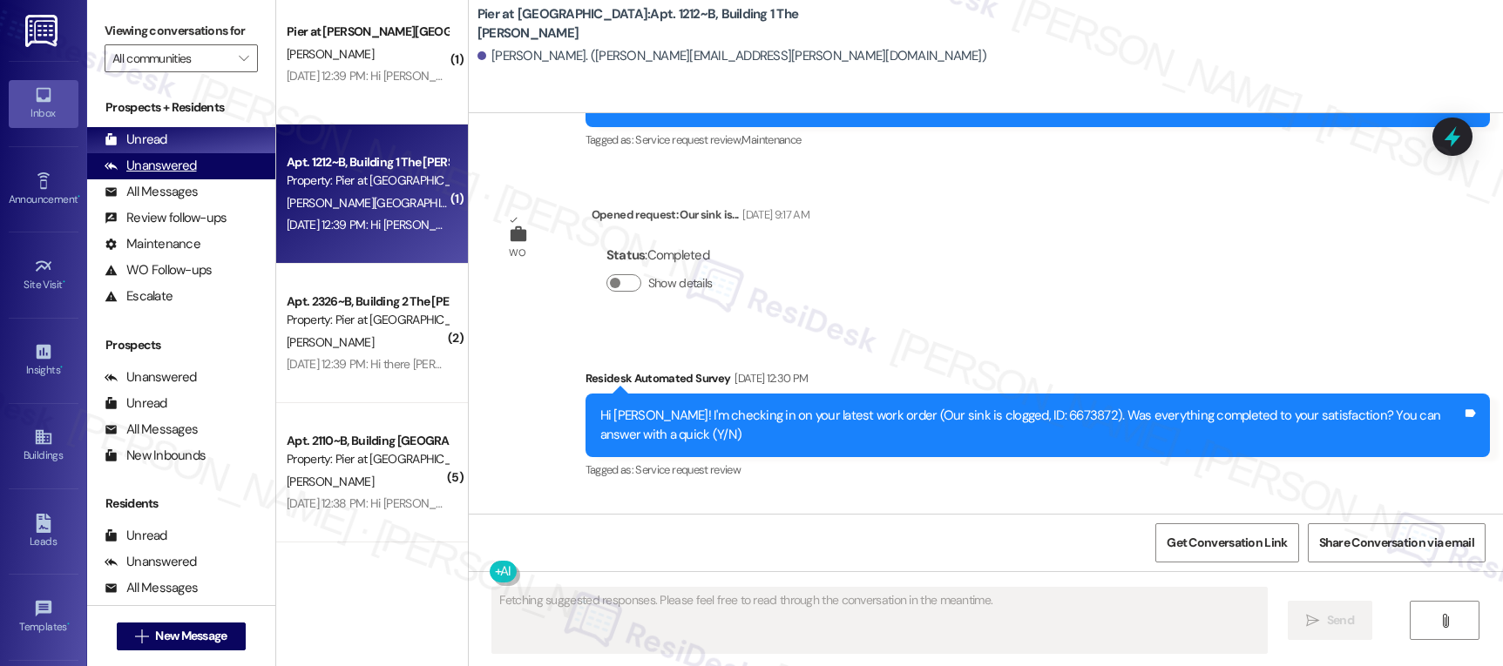
scroll to position [1236, 0]
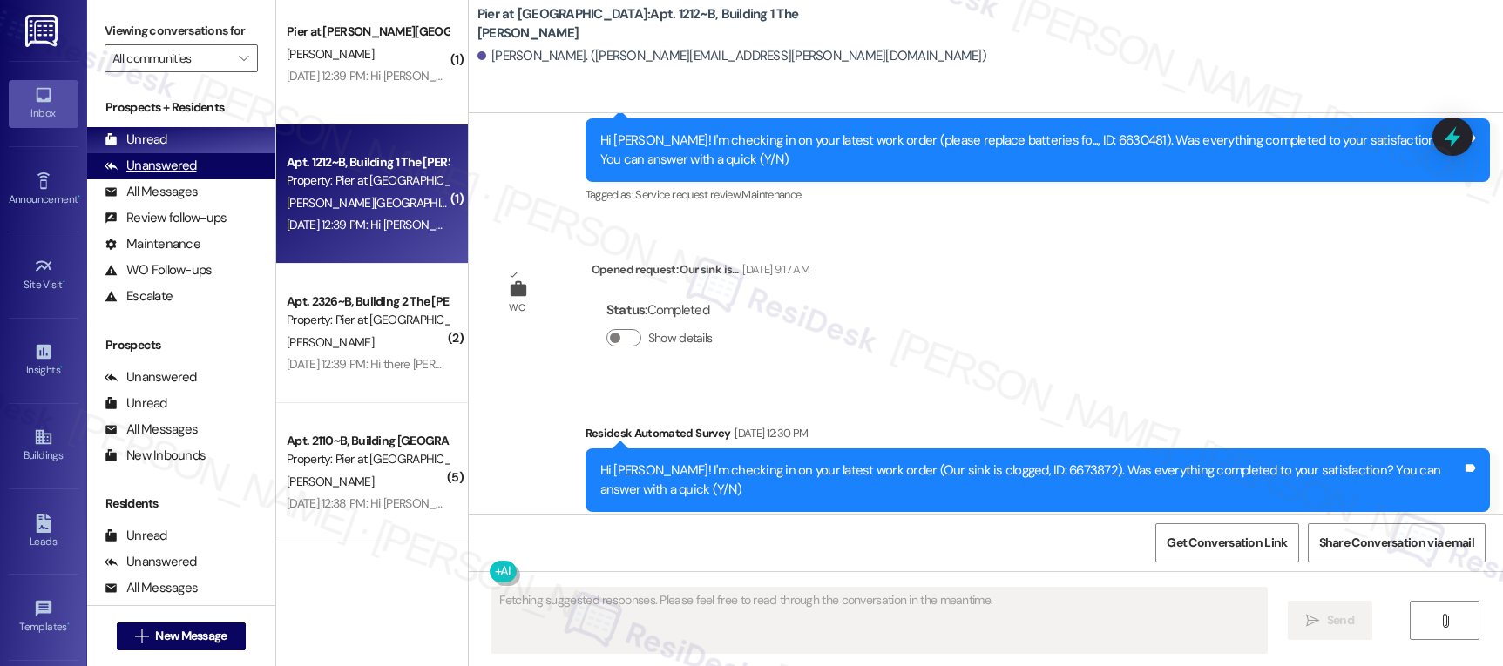
click at [166, 175] on div "Unanswered" at bounding box center [151, 166] width 92 height 18
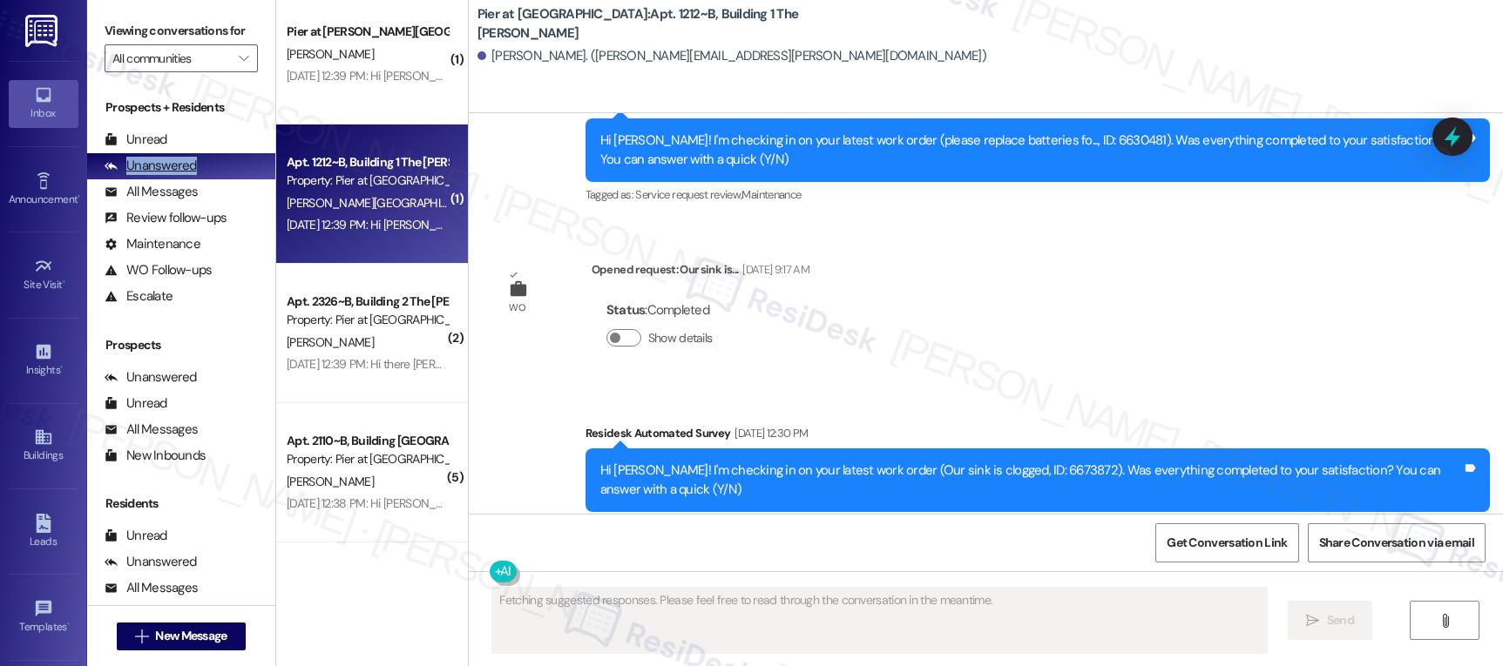
click at [167, 175] on div "Unanswered" at bounding box center [151, 166] width 92 height 18
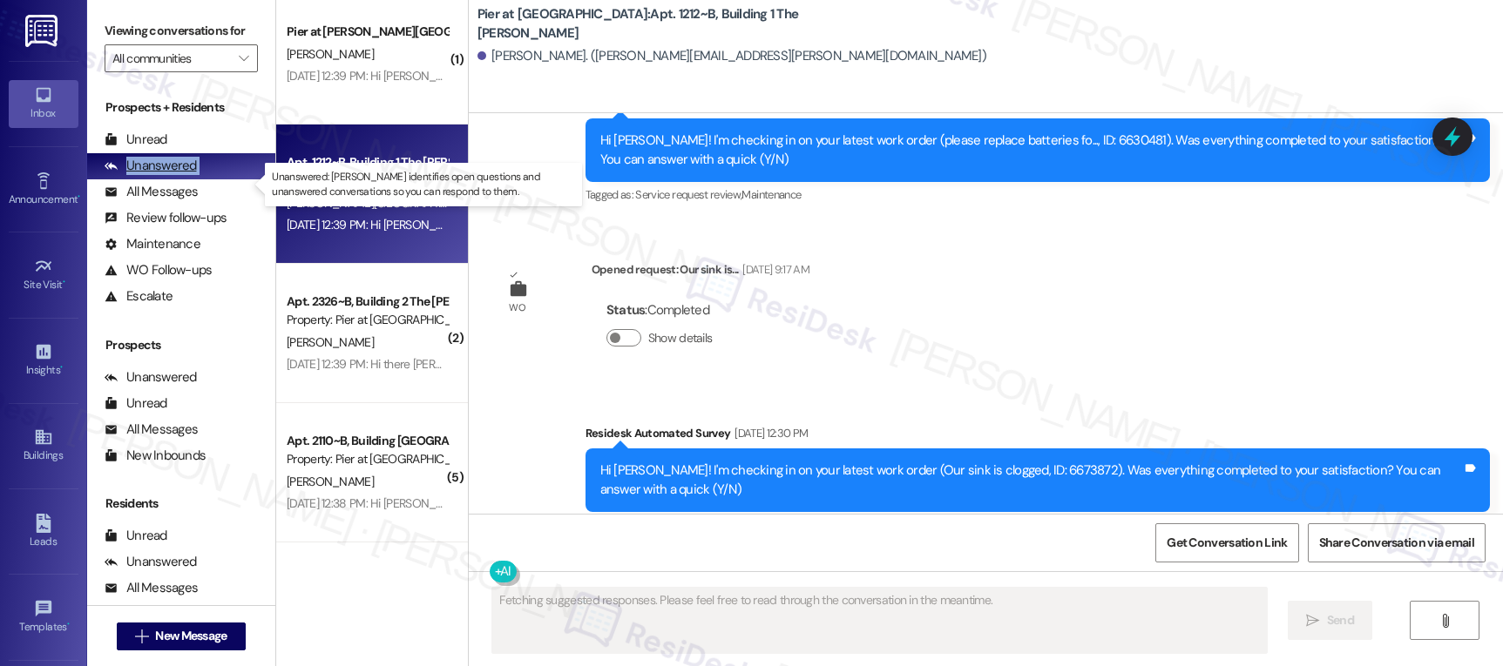
click at [167, 175] on div "Unanswered" at bounding box center [151, 166] width 92 height 18
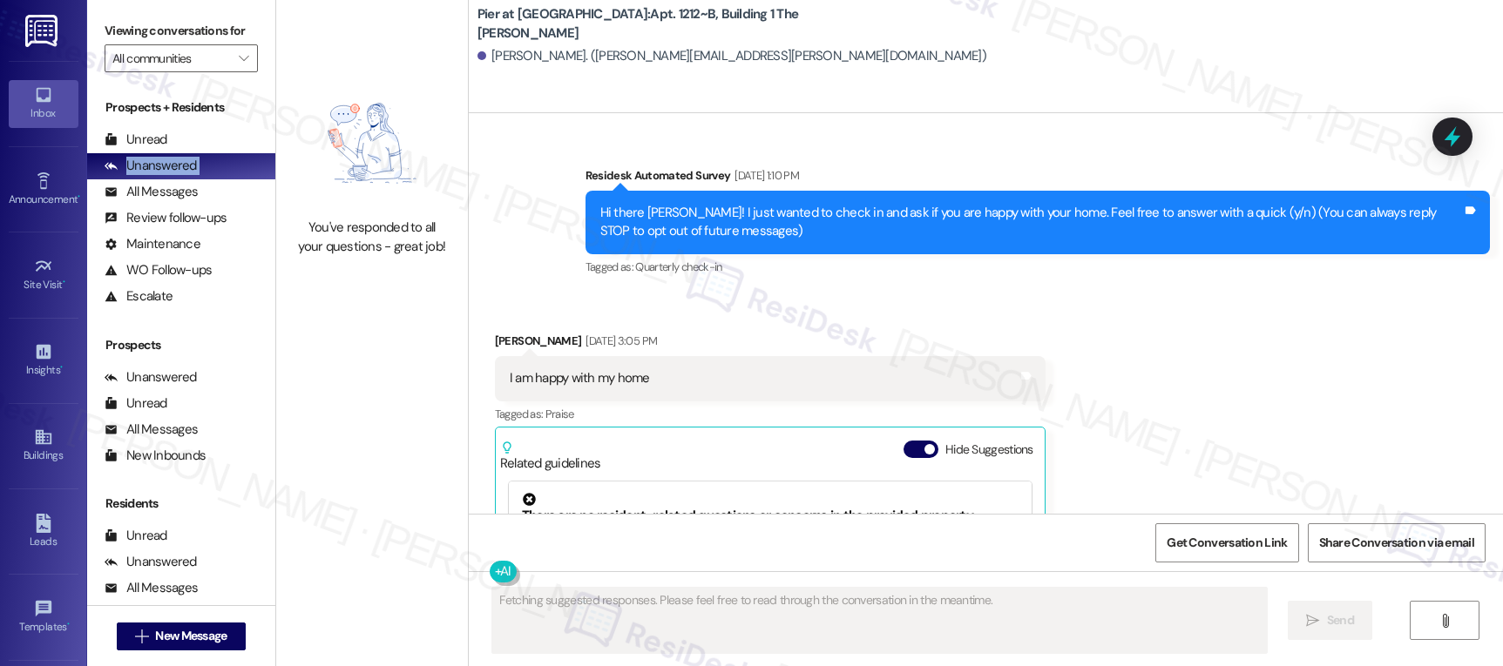
scroll to position [244, 0]
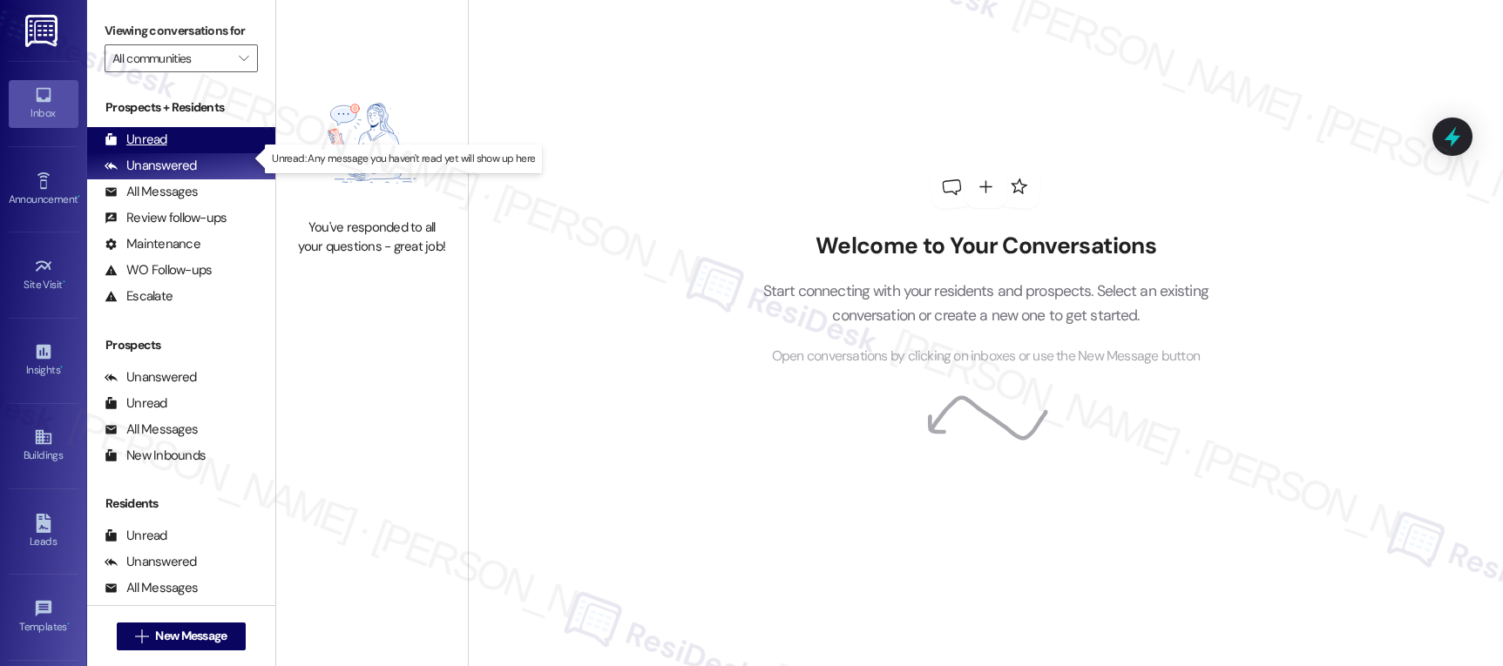
click at [131, 149] on div "Unread" at bounding box center [136, 140] width 63 height 18
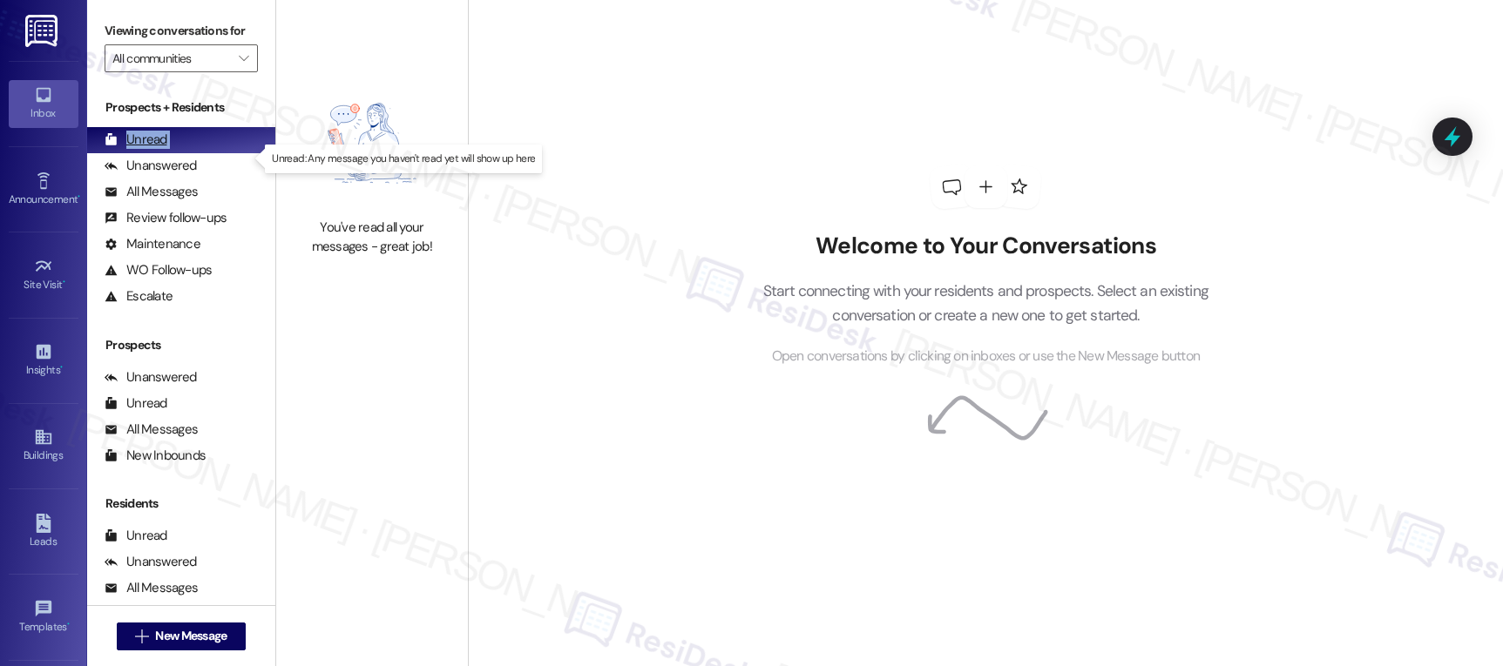
click at [131, 149] on div "Unread" at bounding box center [136, 140] width 63 height 18
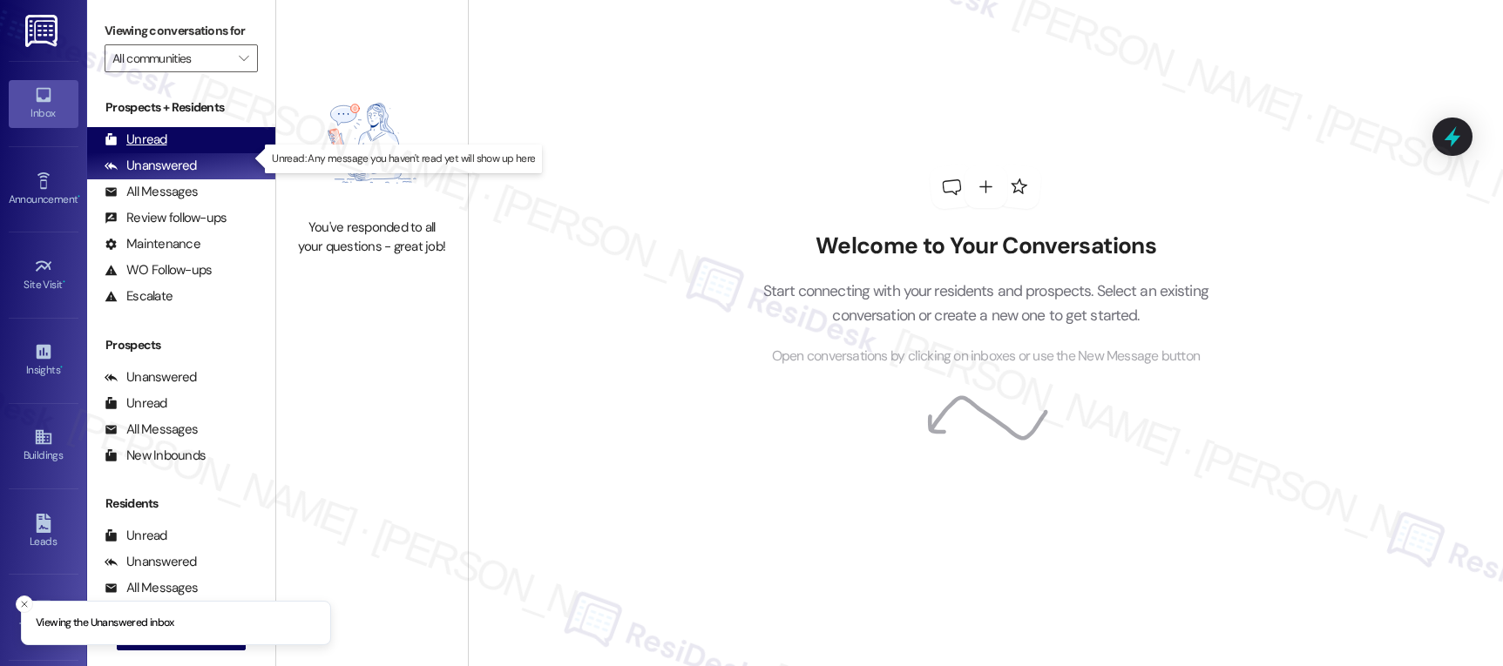
click at [168, 153] on div "Unread (0)" at bounding box center [181, 140] width 188 height 26
click at [167, 153] on div "Unread (0)" at bounding box center [181, 140] width 188 height 26
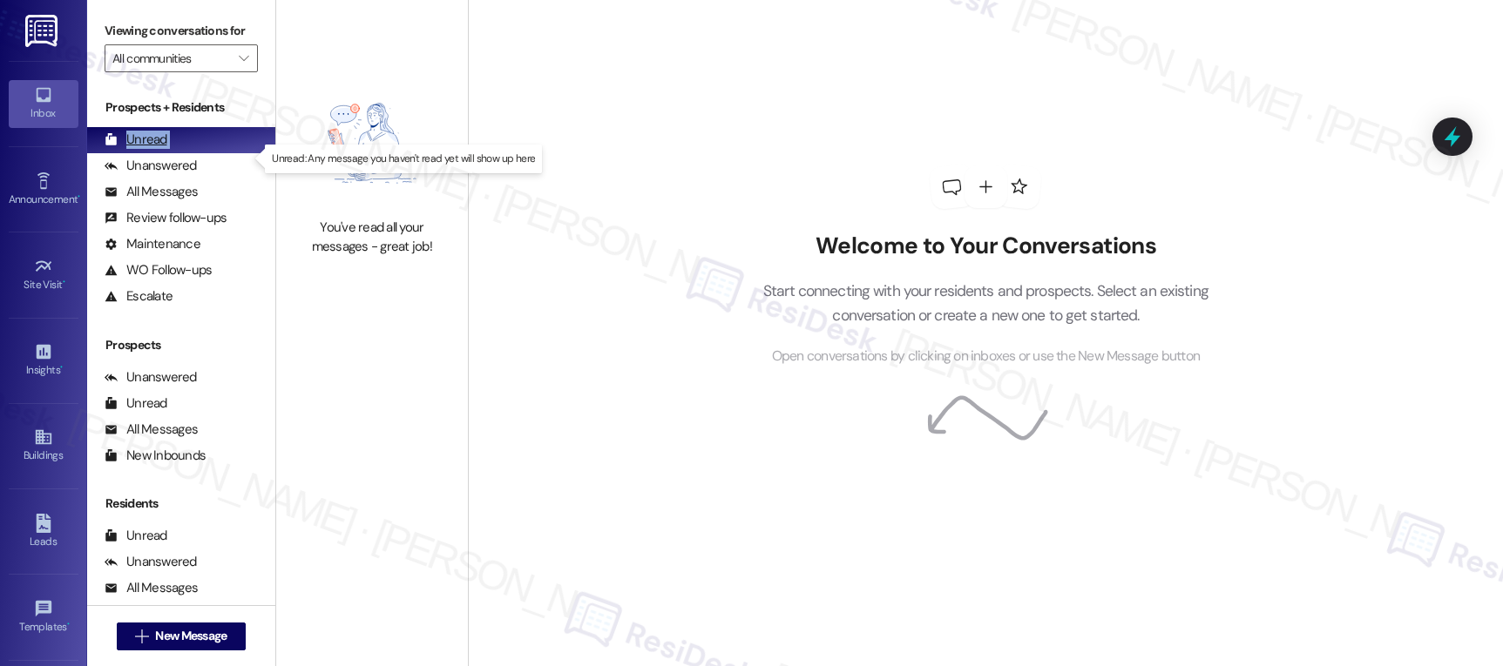
click at [167, 153] on div "Unread (0)" at bounding box center [181, 140] width 188 height 26
click at [168, 153] on div "Unread (0)" at bounding box center [181, 140] width 188 height 26
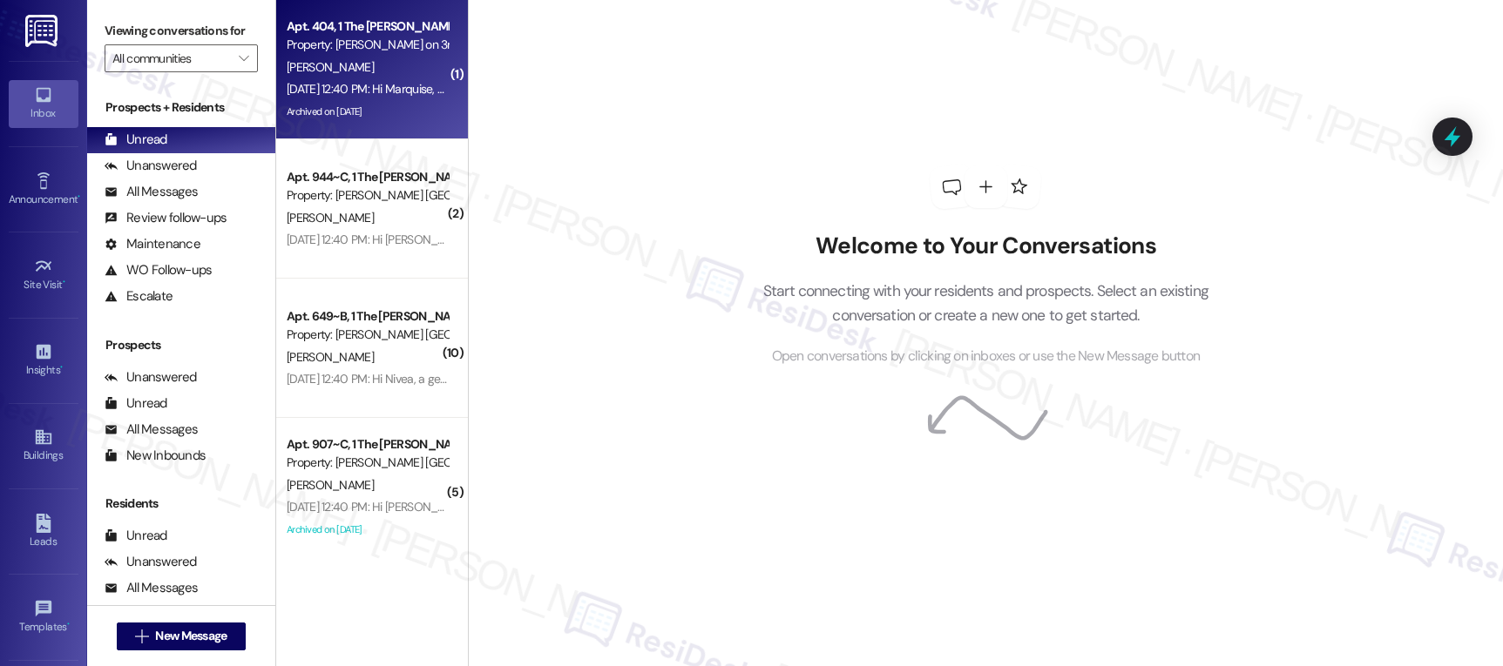
click at [416, 77] on div "[PERSON_NAME]" at bounding box center [367, 68] width 165 height 22
click at [237, 174] on div "Unanswered (0)" at bounding box center [181, 166] width 188 height 26
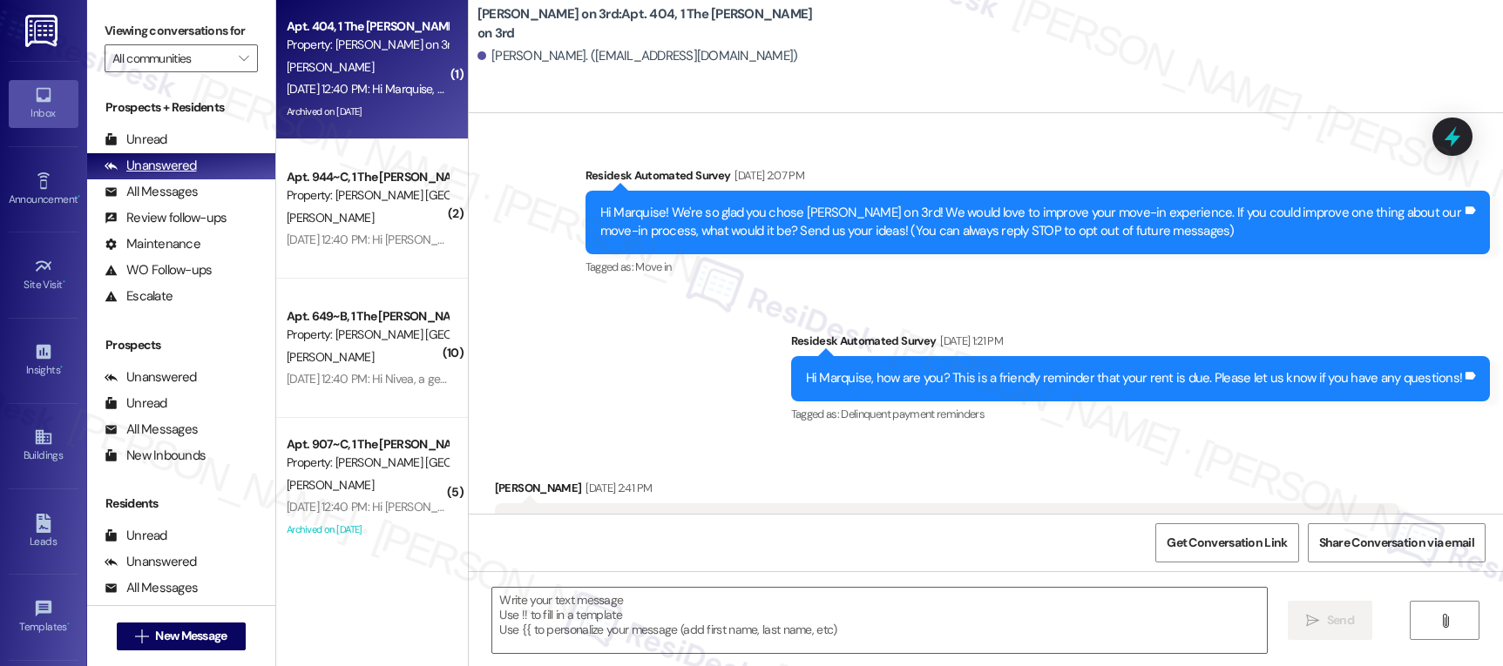
scroll to position [270, 0]
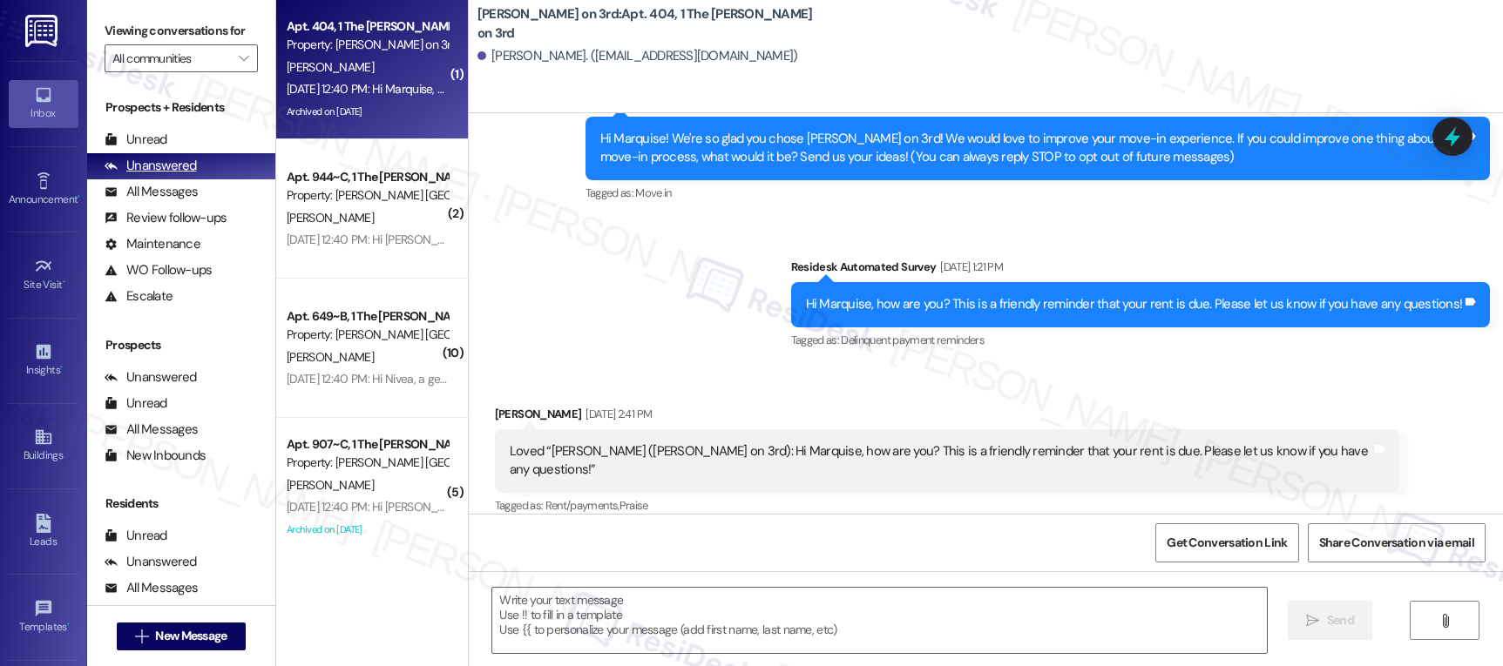
click at [224, 177] on div "Unanswered (0)" at bounding box center [181, 166] width 188 height 26
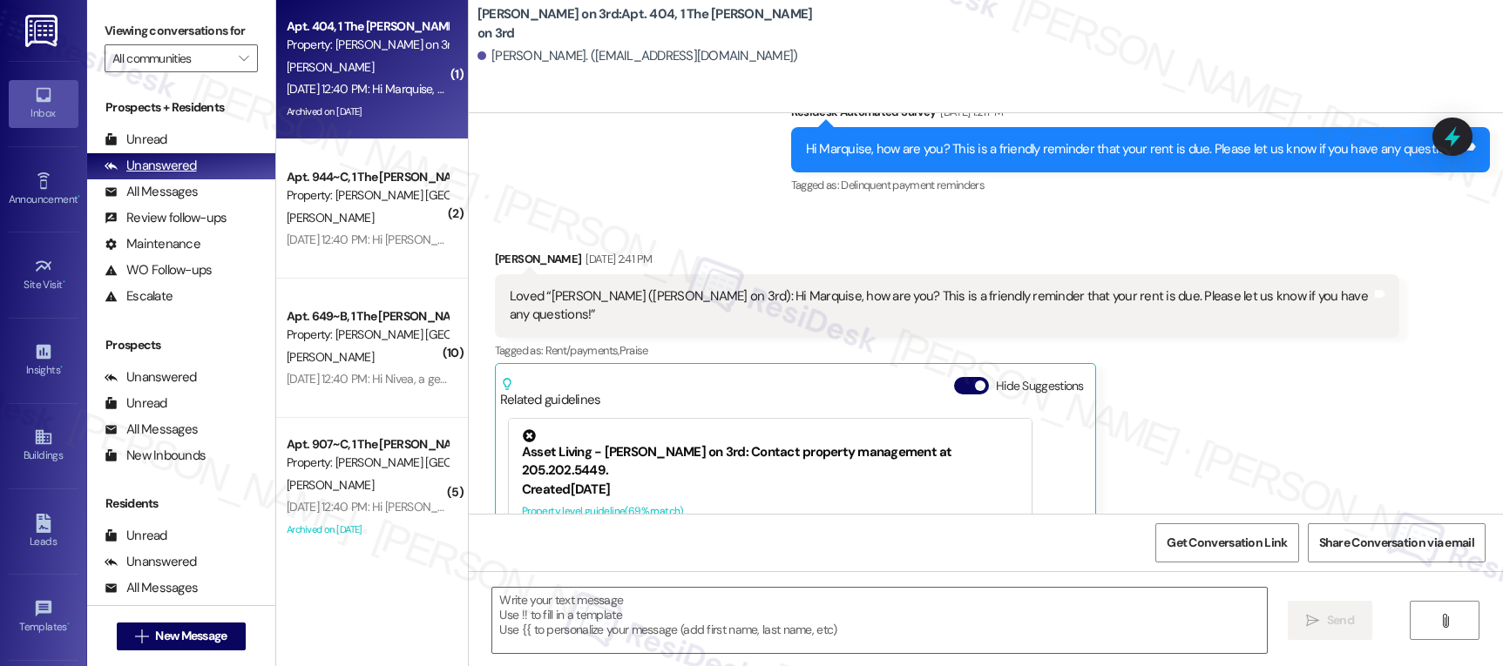
click at [223, 177] on div "Unanswered (0)" at bounding box center [181, 166] width 188 height 26
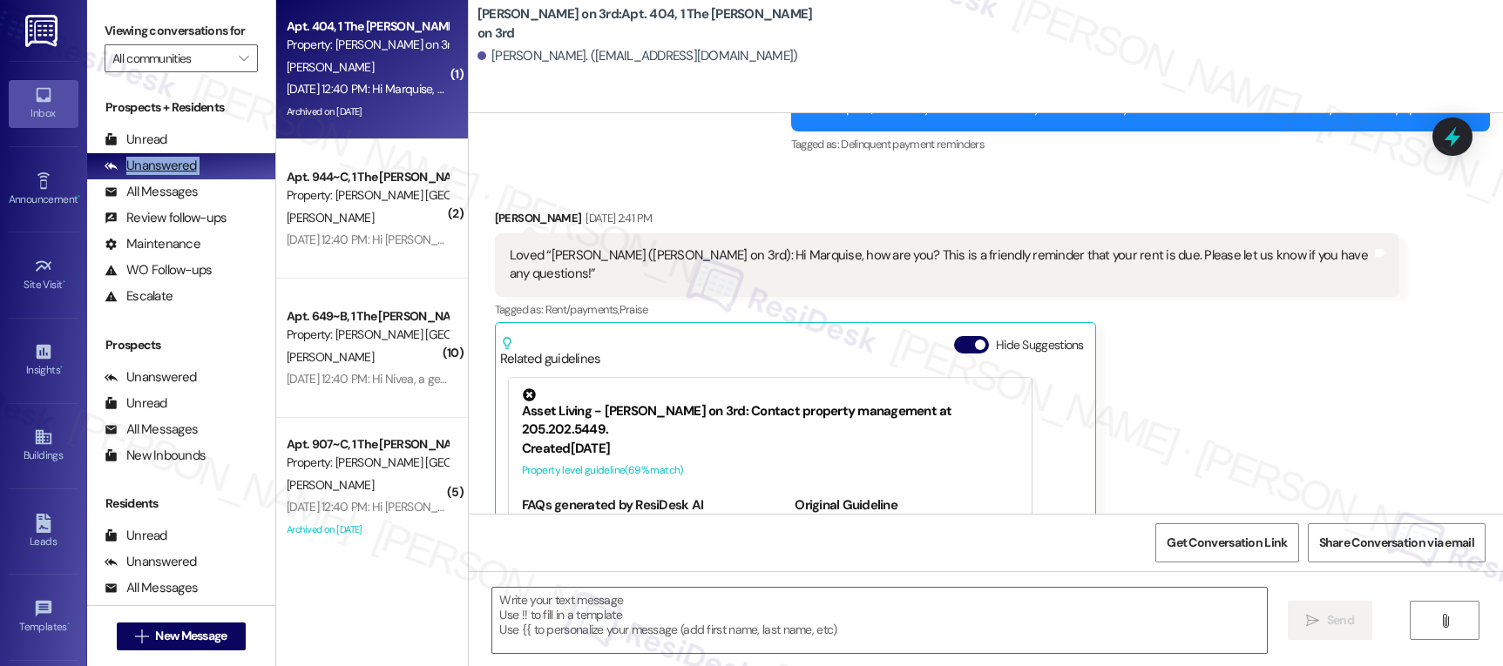
type textarea "Fetching suggested responses. Please feel free to read through the conversation…"
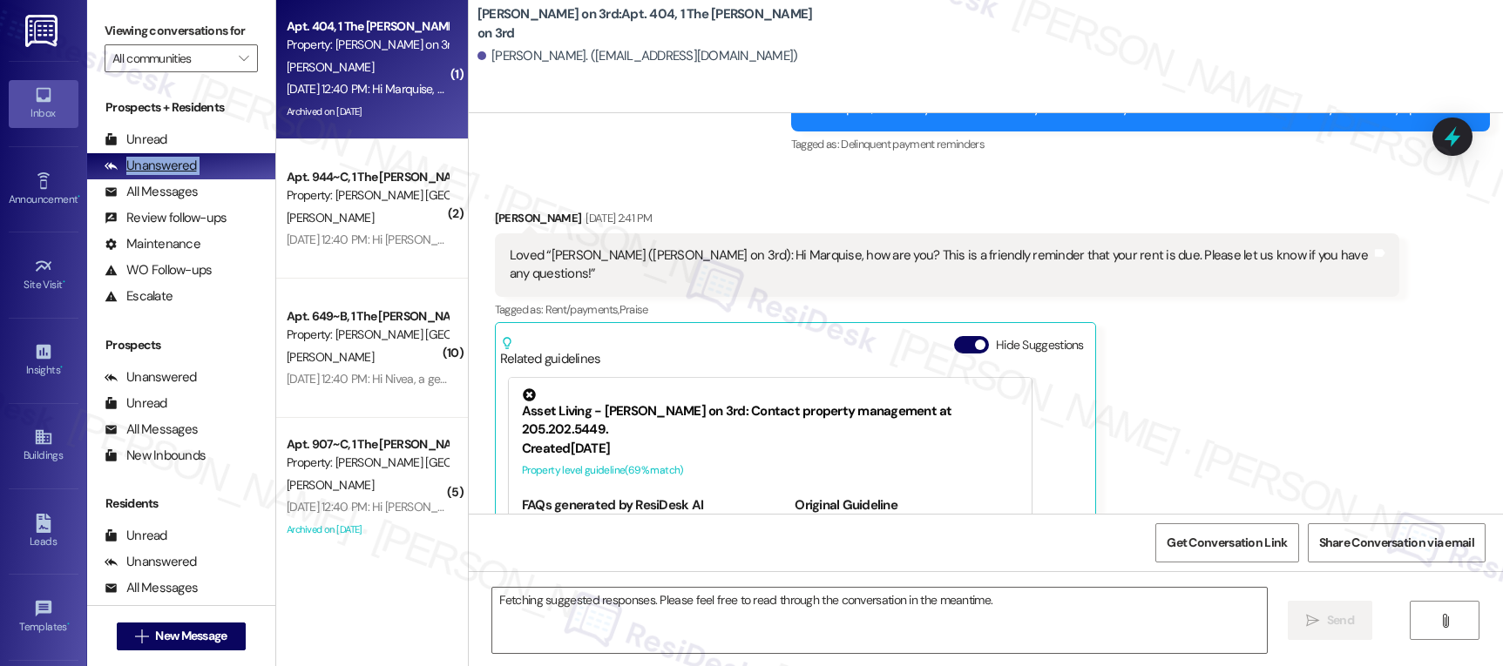
click at [223, 177] on div "Unanswered (0)" at bounding box center [181, 166] width 188 height 26
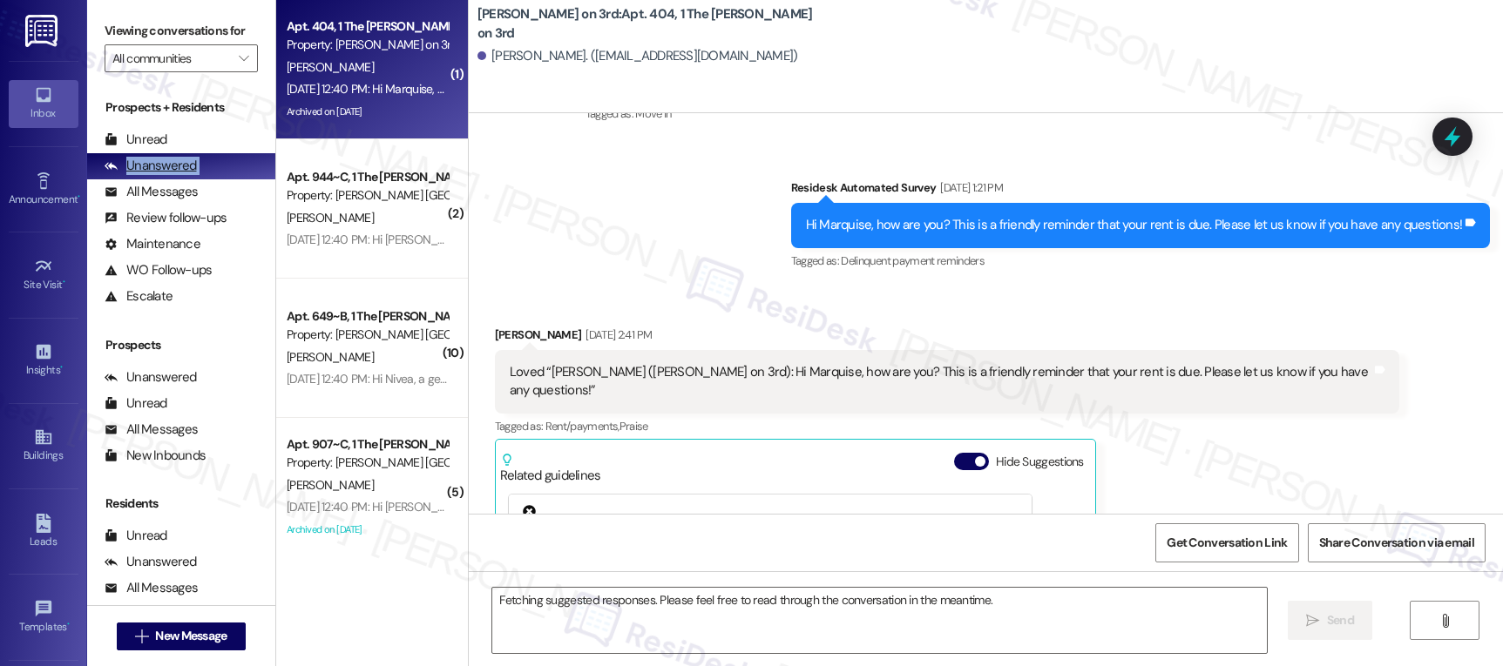
click at [223, 177] on div "Unanswered (0)" at bounding box center [181, 166] width 188 height 26
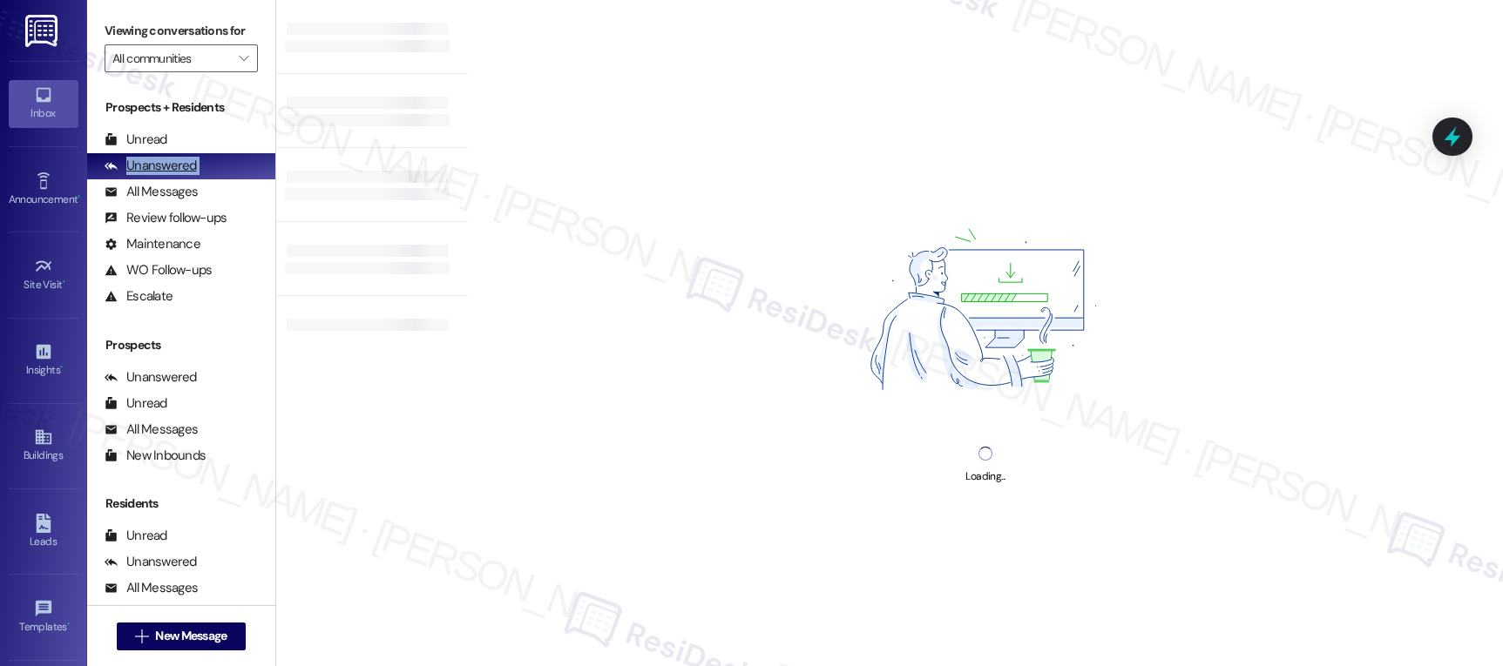
click at [223, 177] on div "Unanswered (0)" at bounding box center [181, 166] width 188 height 26
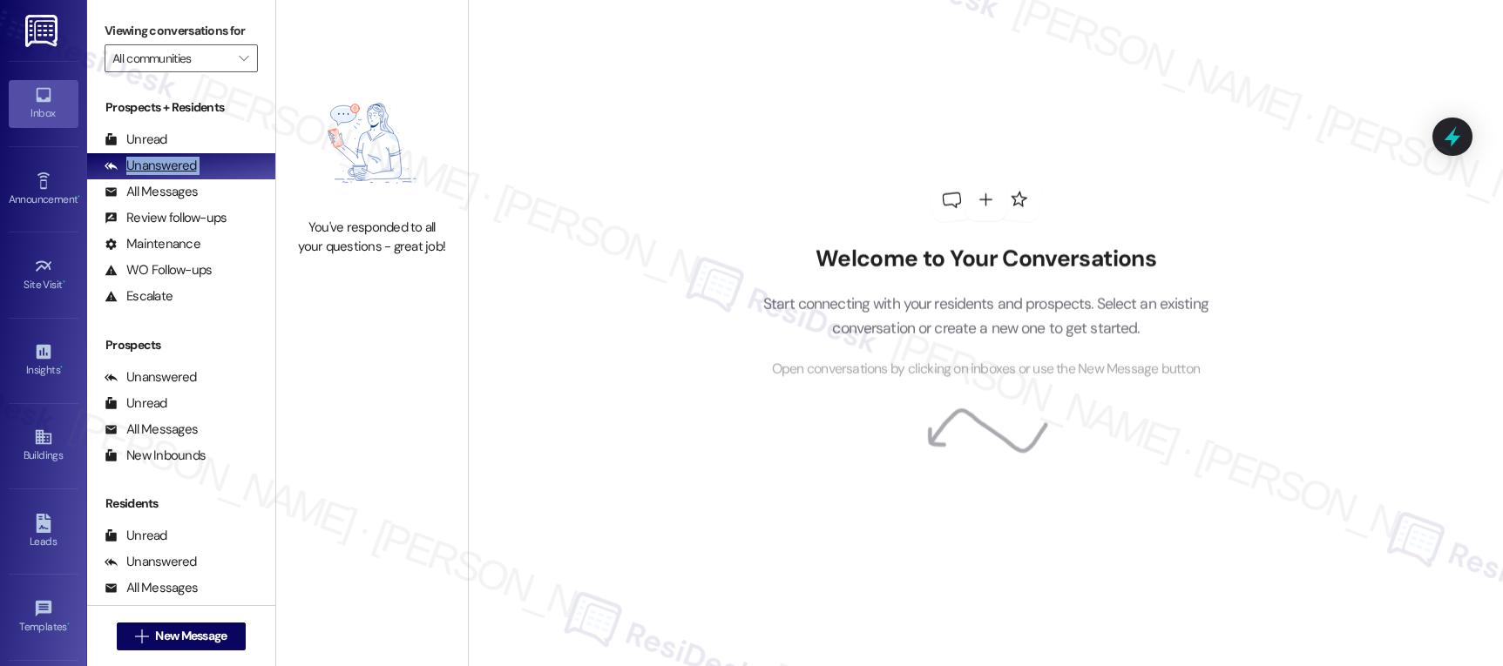
click at [223, 177] on div "Unanswered (0)" at bounding box center [181, 166] width 188 height 26
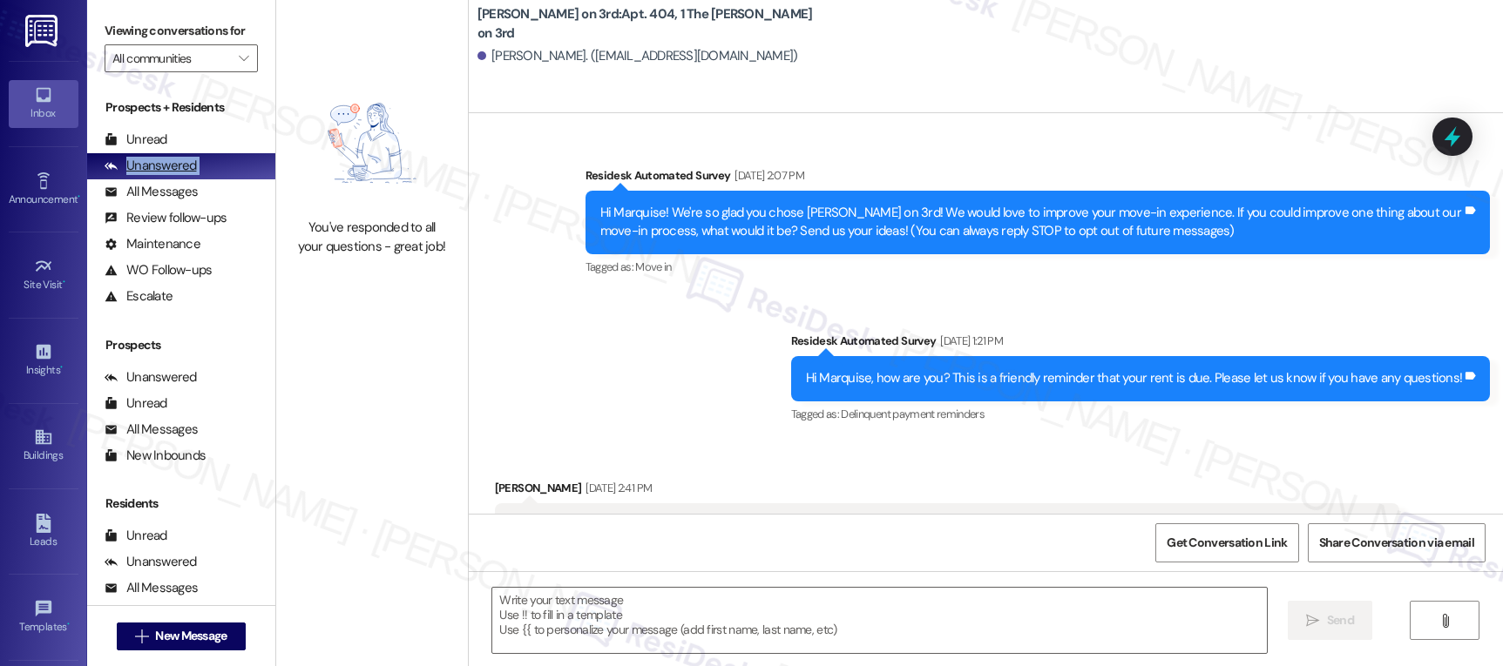
click at [223, 177] on div "Unanswered (0)" at bounding box center [181, 166] width 188 height 26
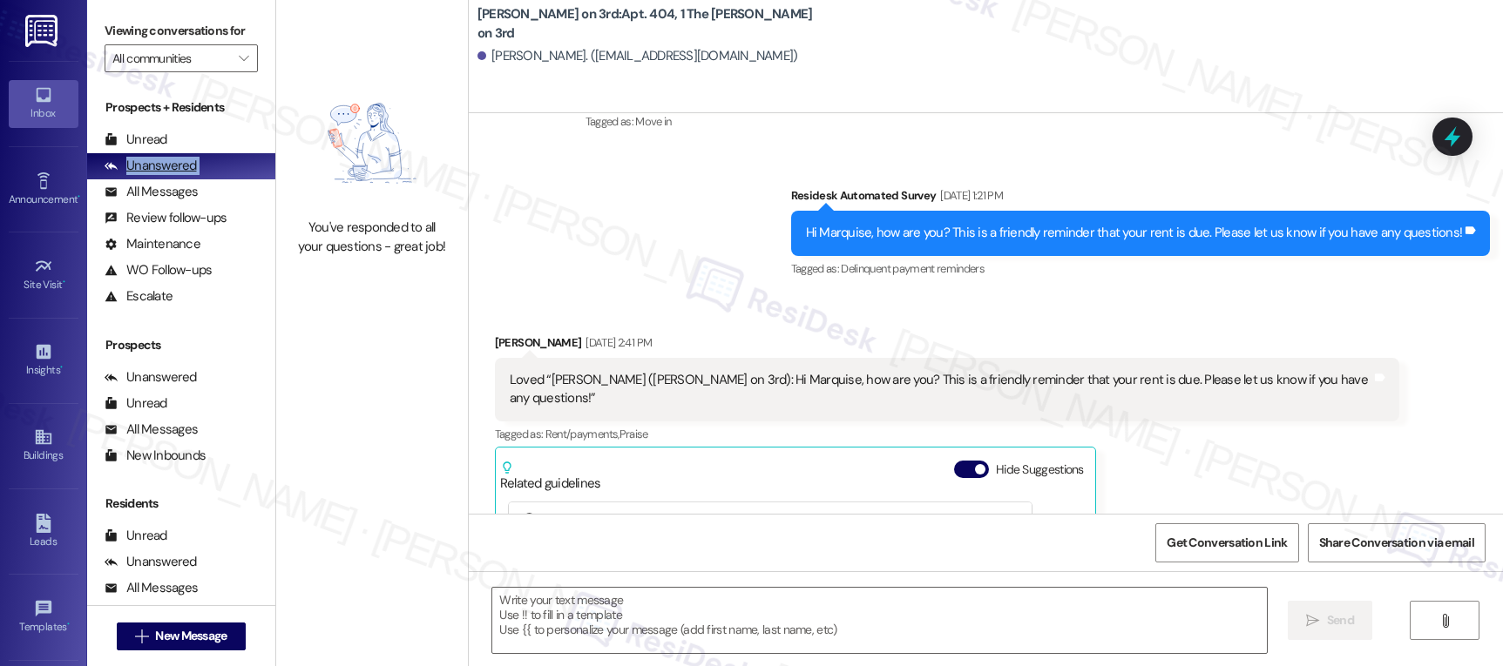
type textarea "Fetching suggested responses. Please feel free to read through the conversation…"
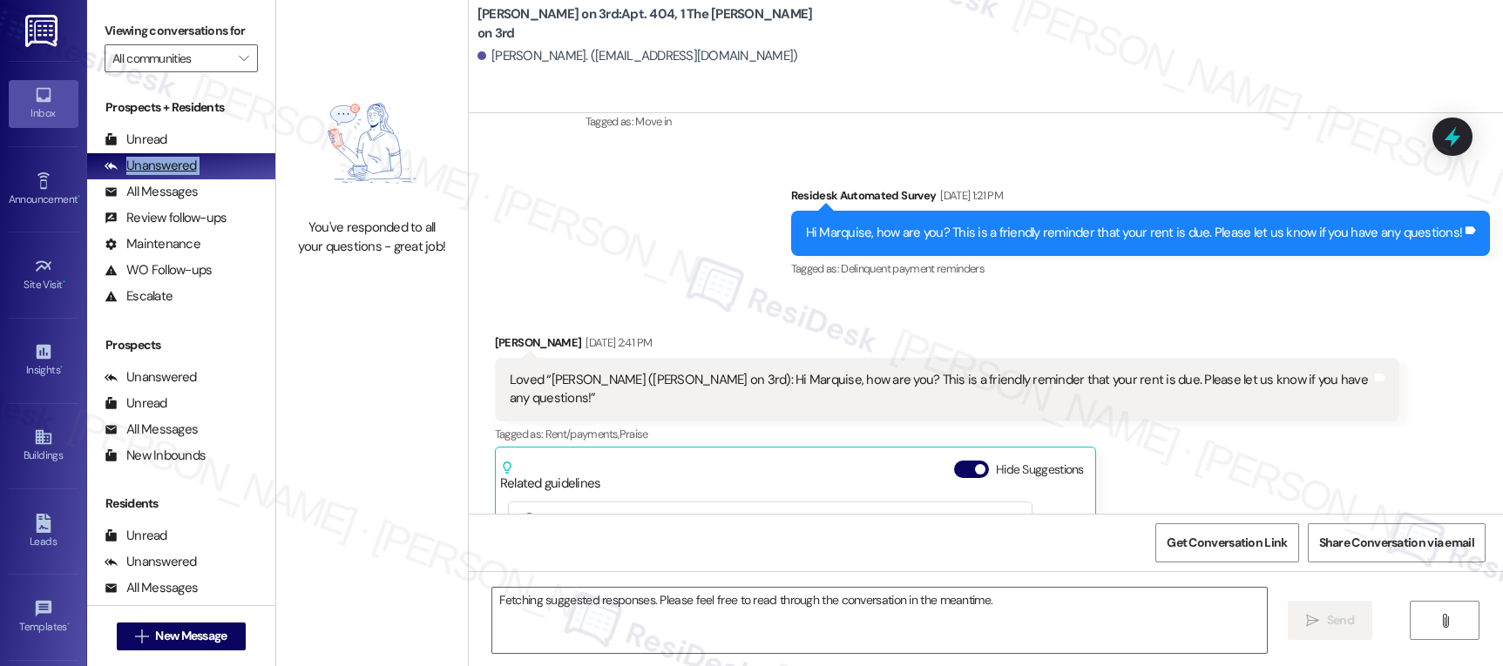
click at [223, 177] on div "Unanswered (0)" at bounding box center [181, 166] width 188 height 26
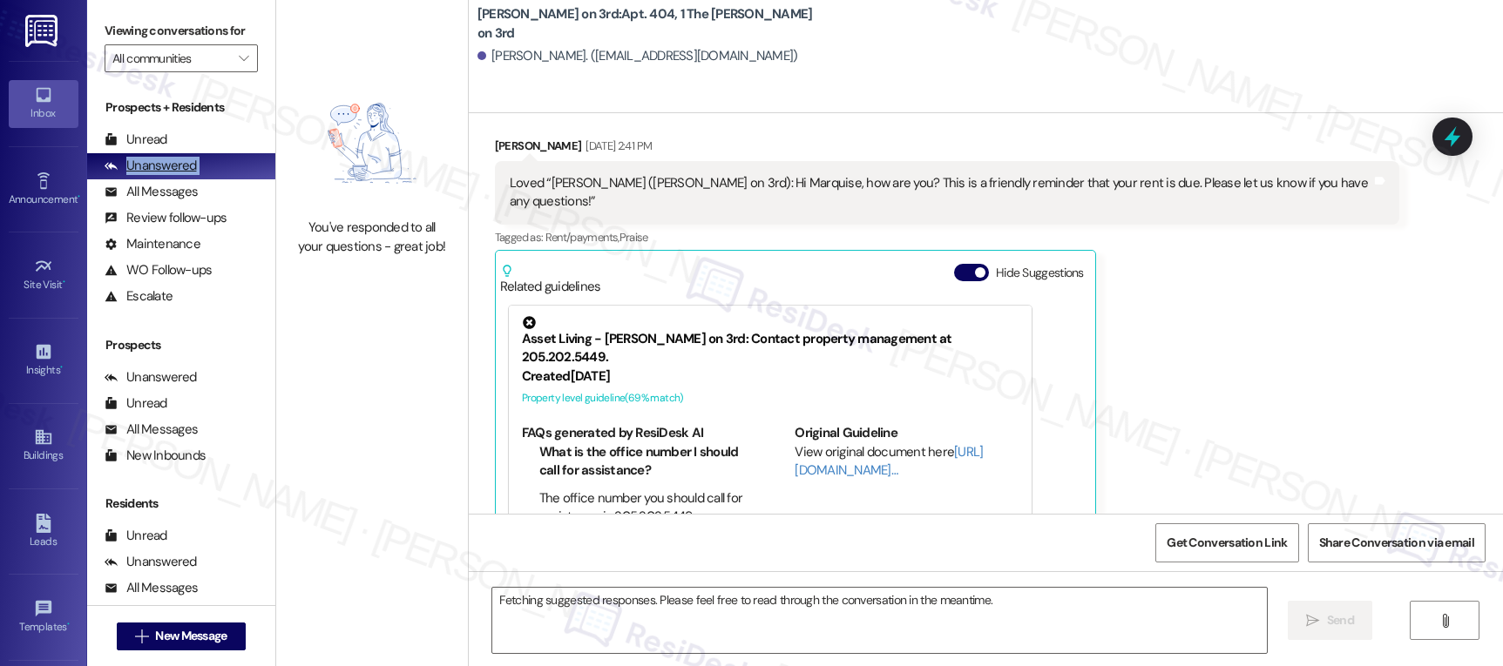
click at [223, 177] on div "Unanswered (0)" at bounding box center [181, 166] width 188 height 26
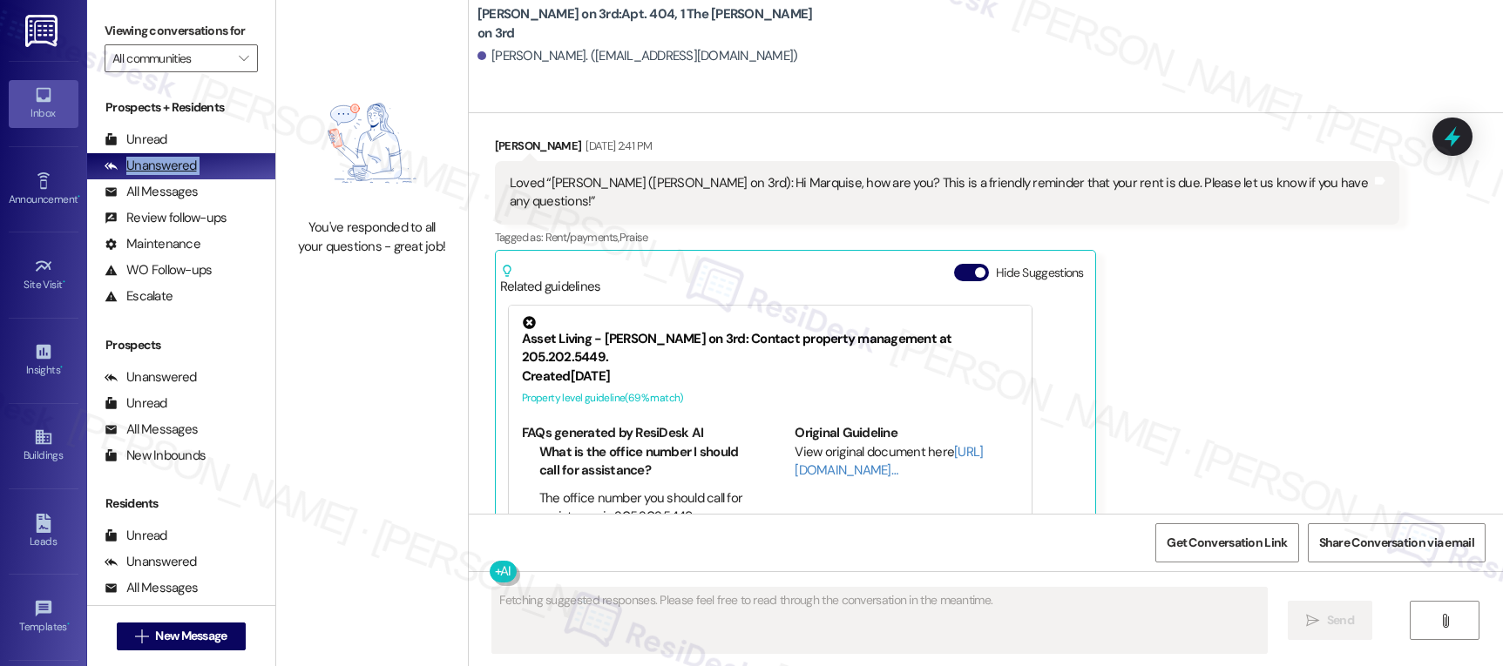
scroll to position [391, 0]
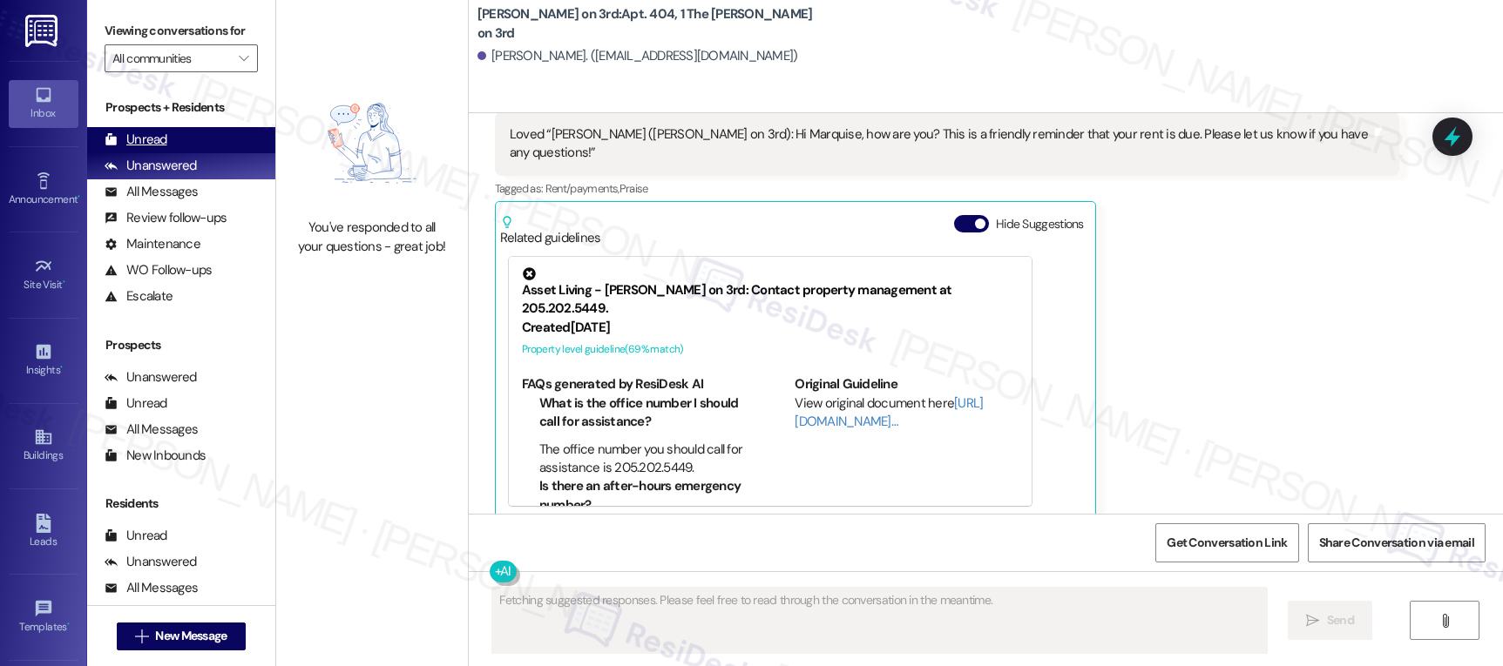
click at [199, 153] on div "Unread (0)" at bounding box center [181, 140] width 188 height 26
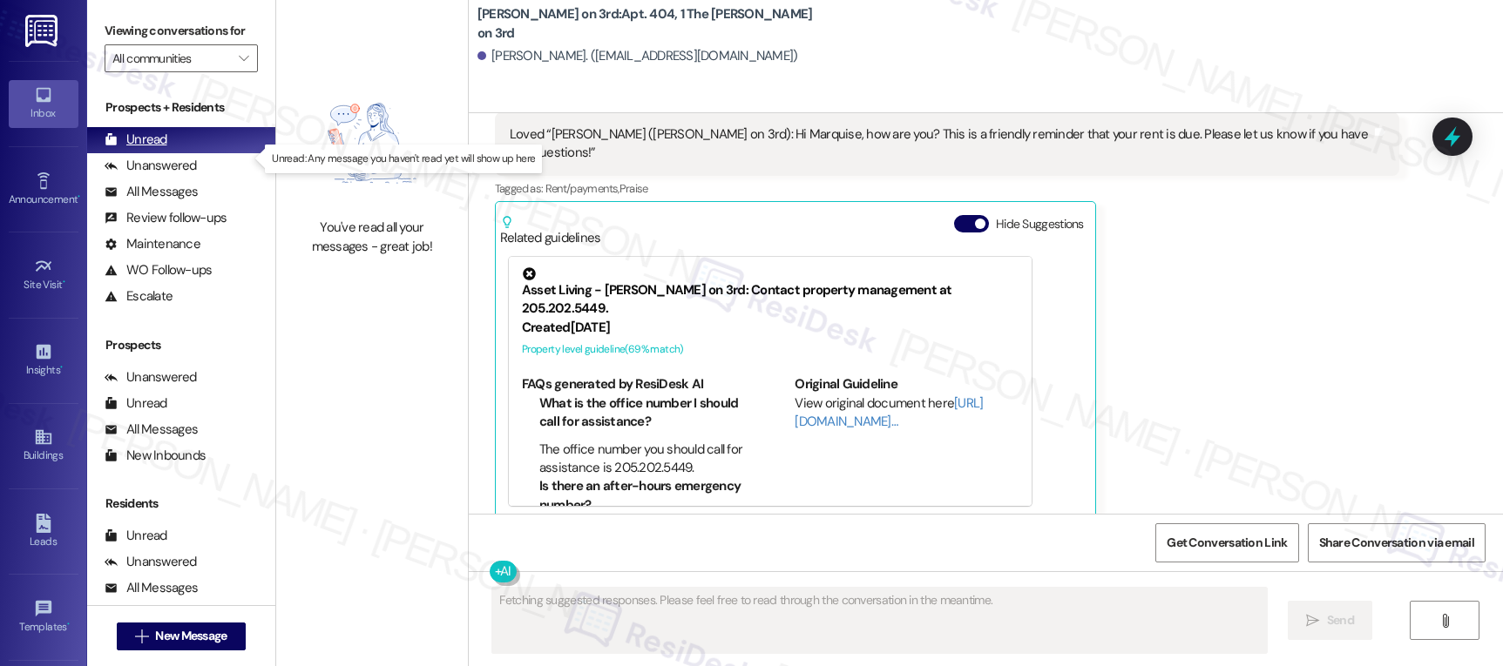
click at [172, 153] on div "Unread (0)" at bounding box center [181, 140] width 188 height 26
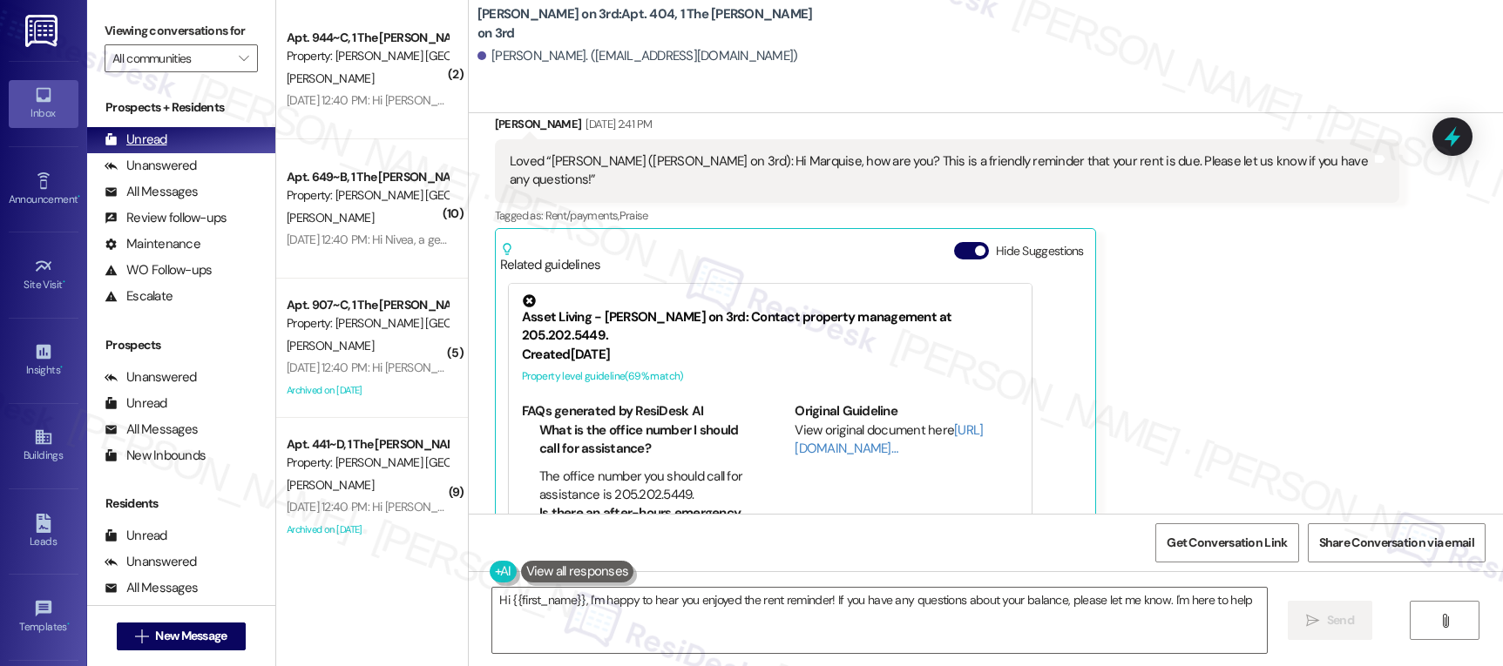
type textarea "Hi {{first_name}}, I'm happy to hear you enjoyed the rent reminder! If you have…"
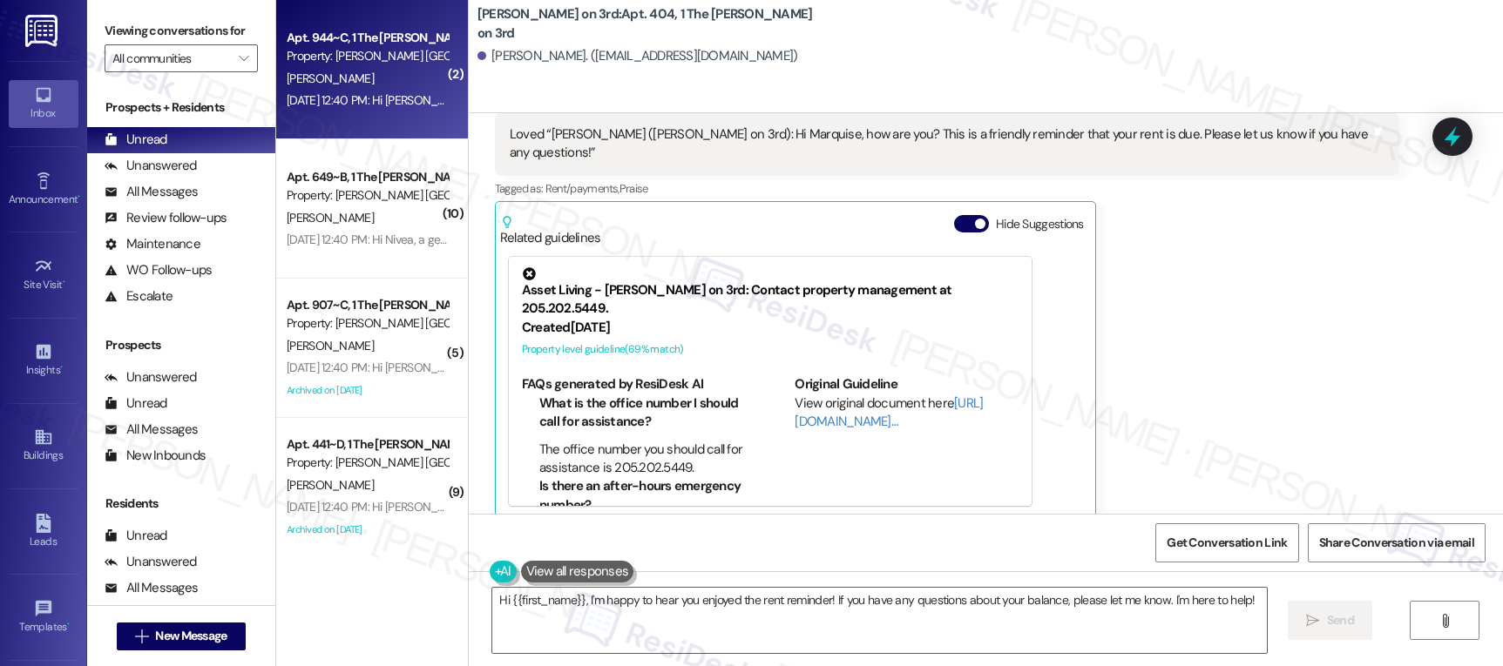
click at [394, 88] on div "A. Kinger" at bounding box center [367, 79] width 165 height 22
type textarea "Hi {{first_name}}, I'm happy to hear you enjoyed the rent reminder! If you have…"
click at [179, 153] on div "Unread (0)" at bounding box center [181, 140] width 188 height 26
click at [168, 175] on div "Unanswered" at bounding box center [151, 166] width 92 height 18
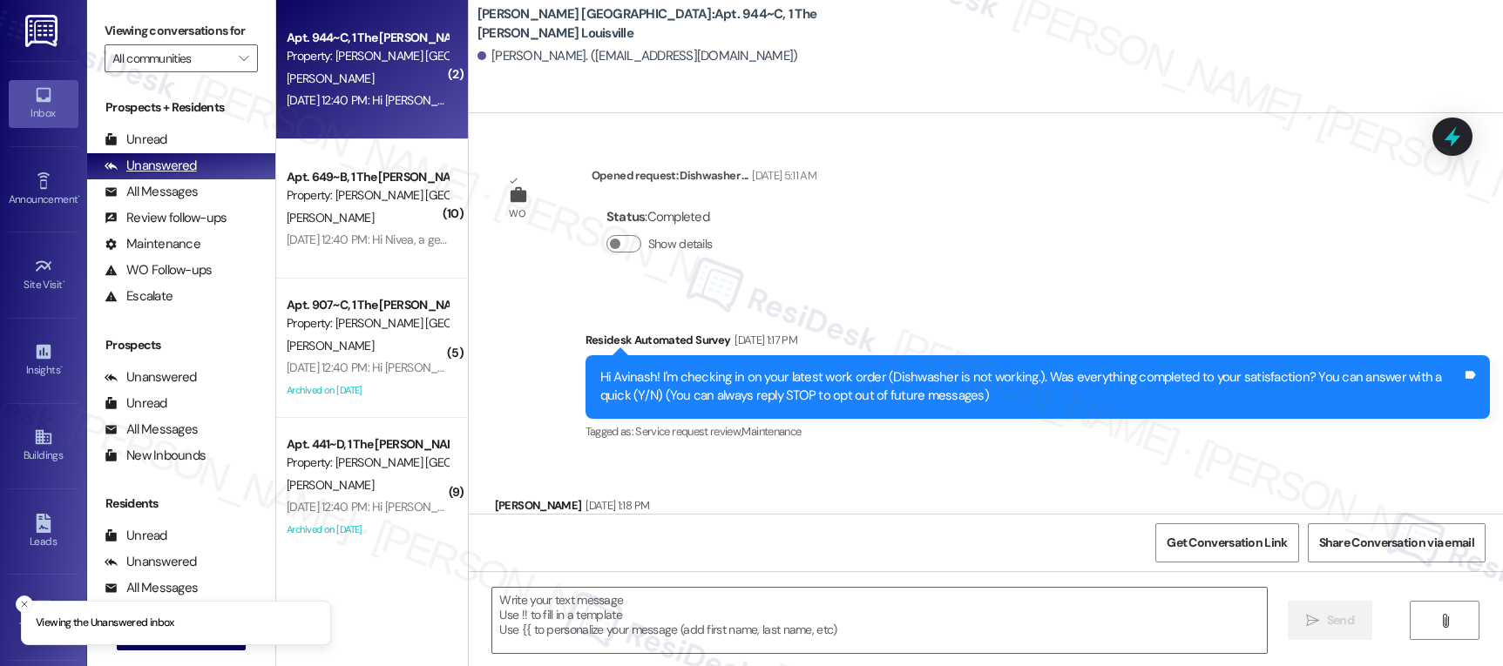
click at [171, 174] on div "Unanswered (0)" at bounding box center [181, 166] width 188 height 26
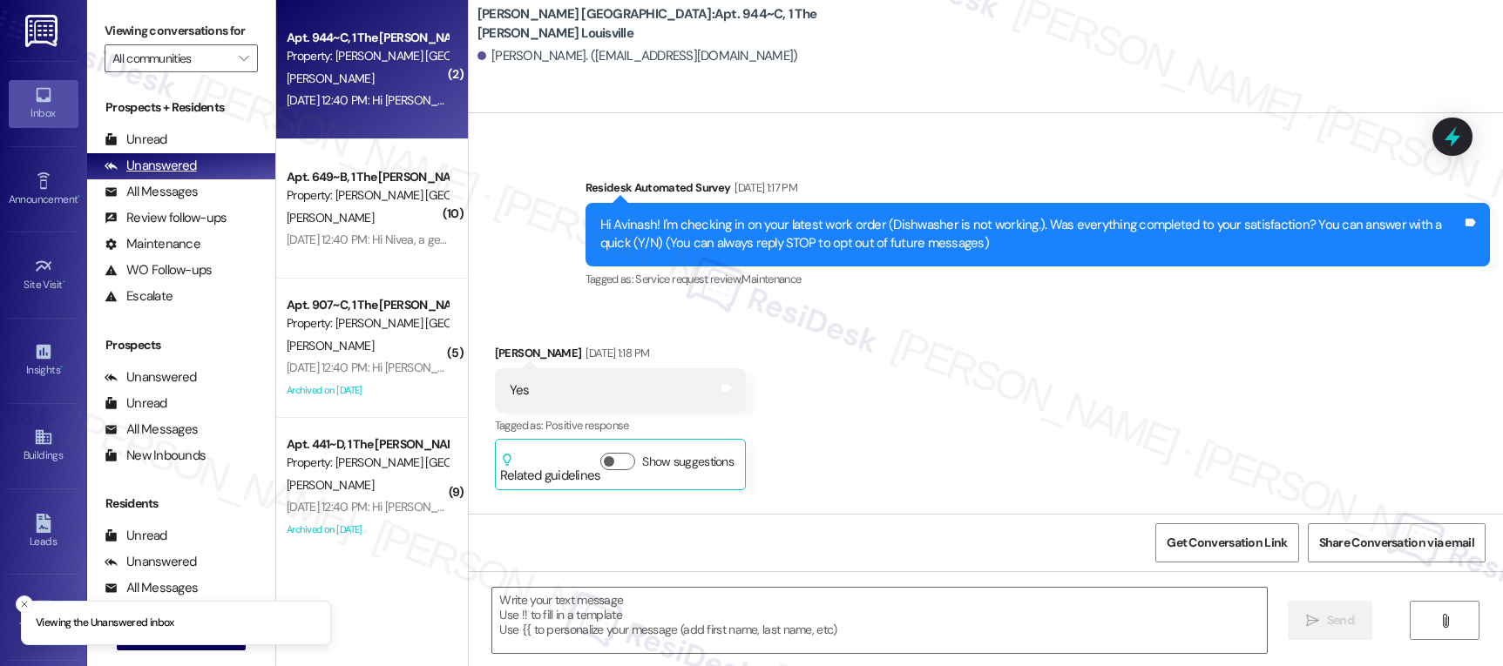
click at [172, 174] on div "Unanswered (0)" at bounding box center [181, 166] width 188 height 26
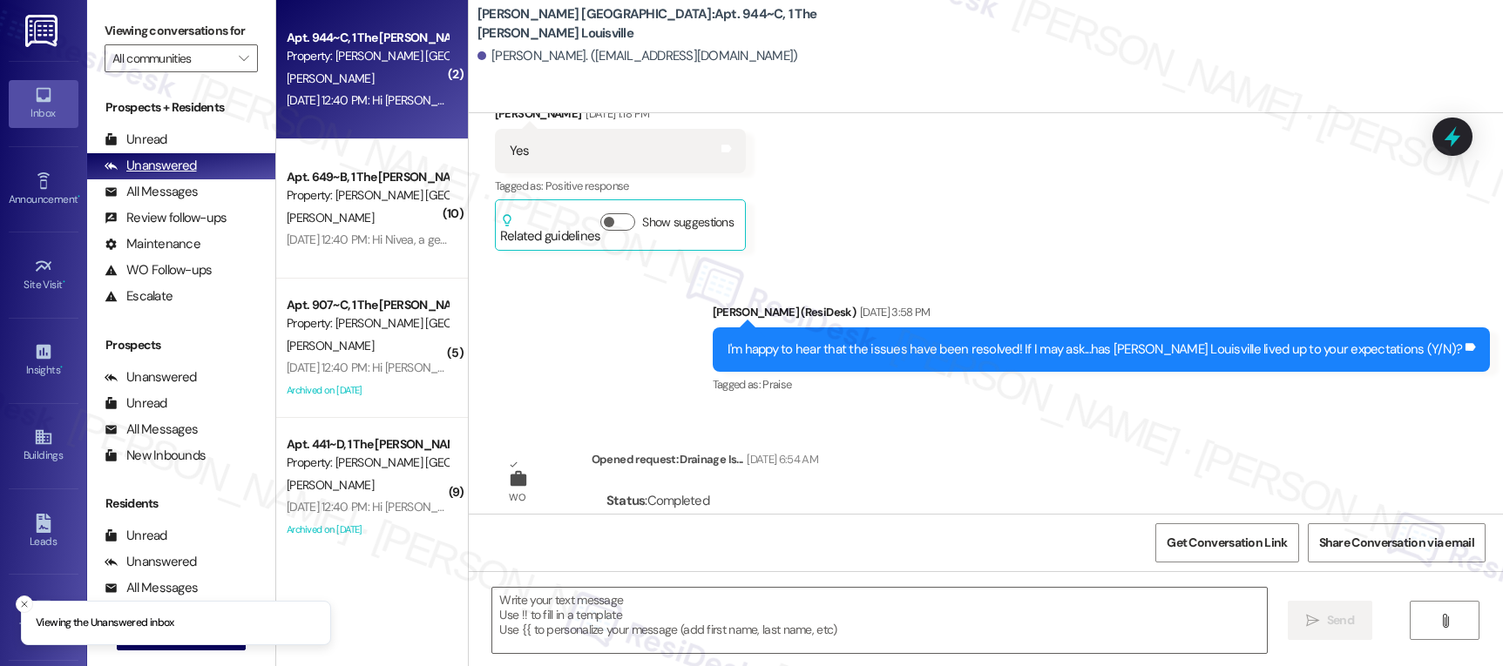
click at [172, 174] on div "Unanswered (0)" at bounding box center [181, 166] width 188 height 26
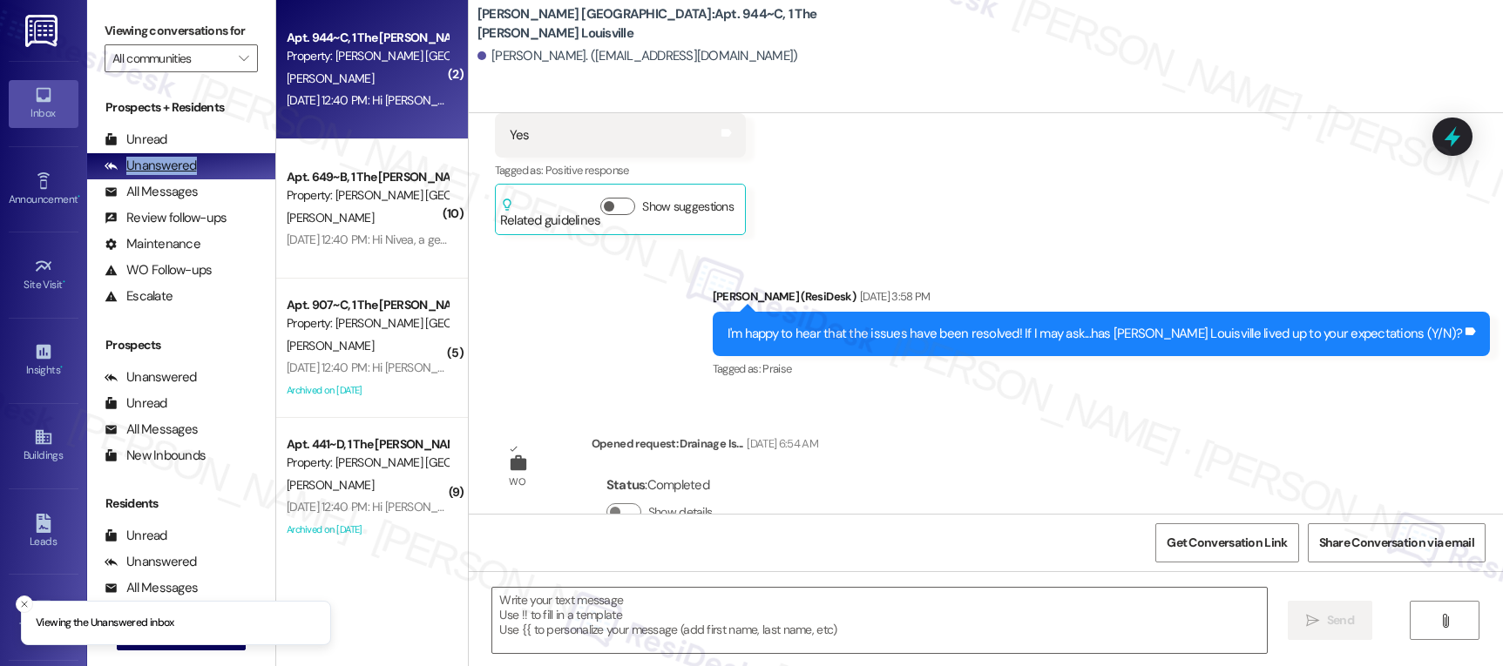
type textarea "Fetching suggested responses. Please feel free to read through the conversation…"
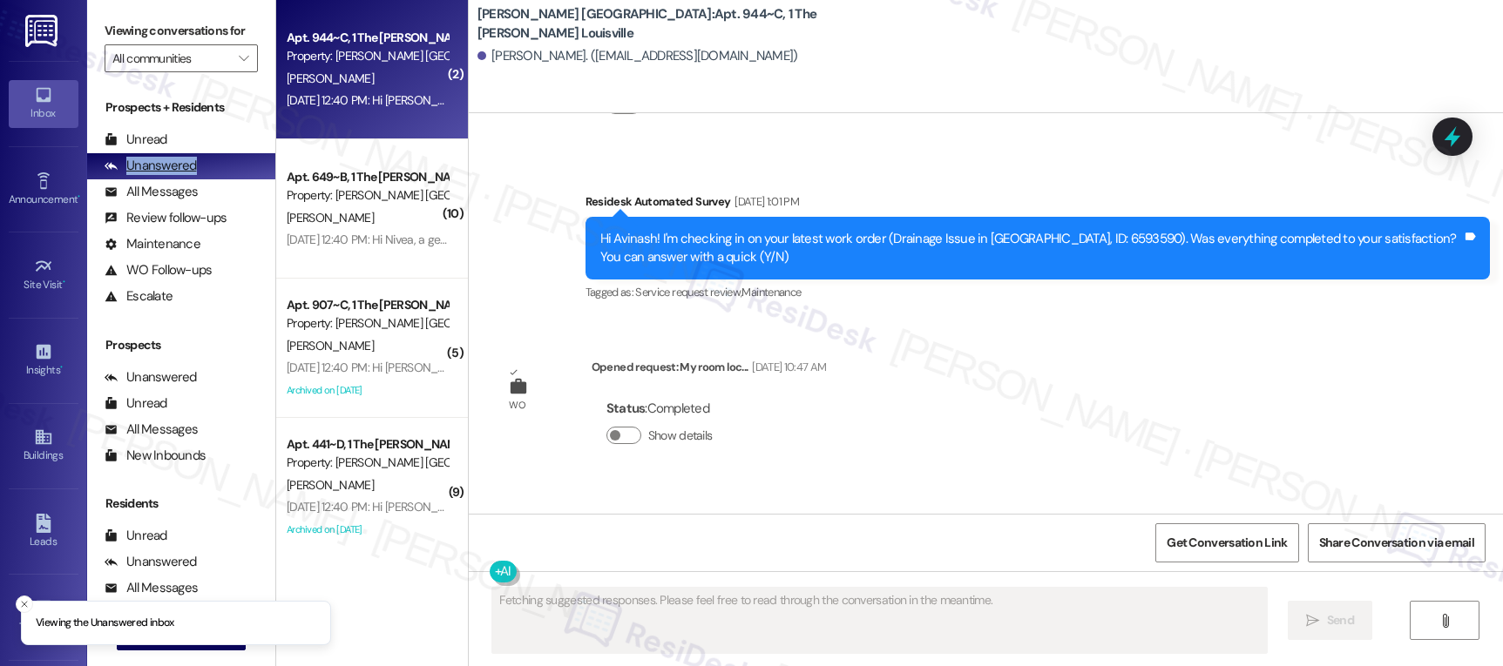
scroll to position [0, 0]
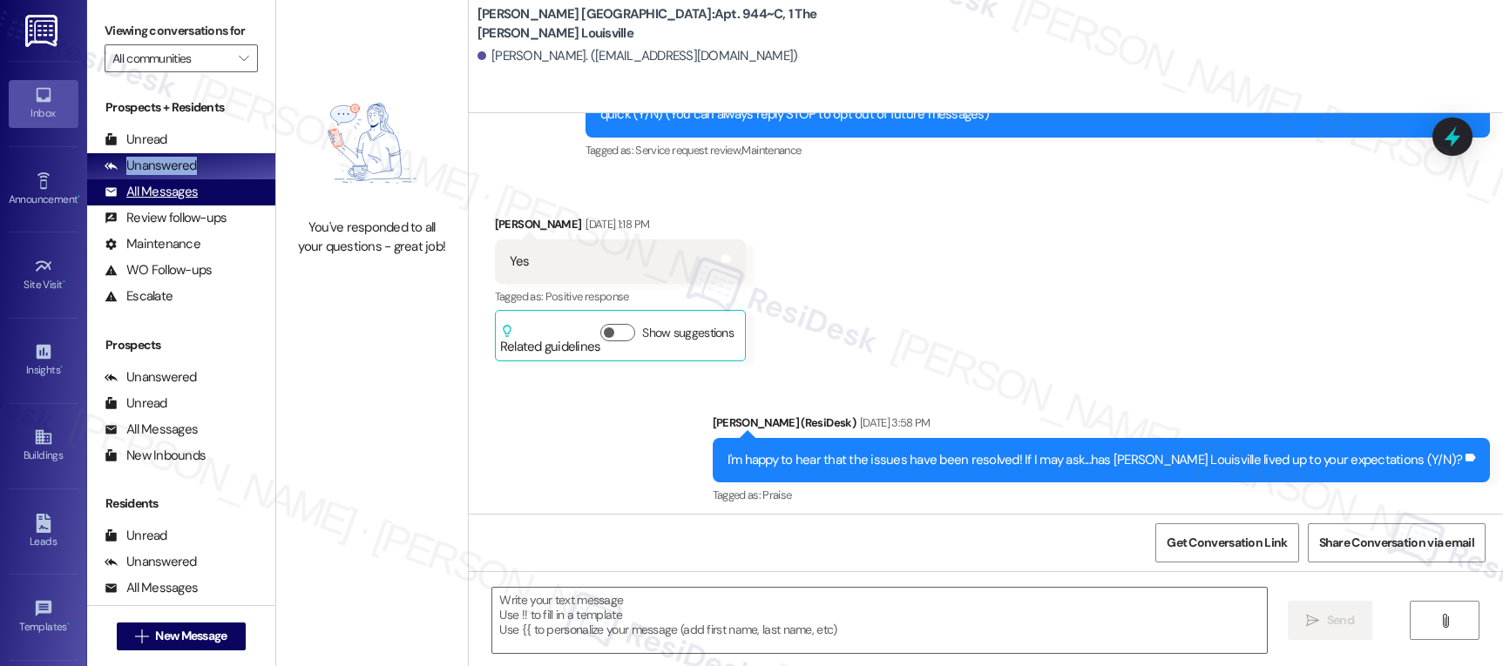
type textarea "Fetching suggested responses. Please feel free to read through the conversation…"
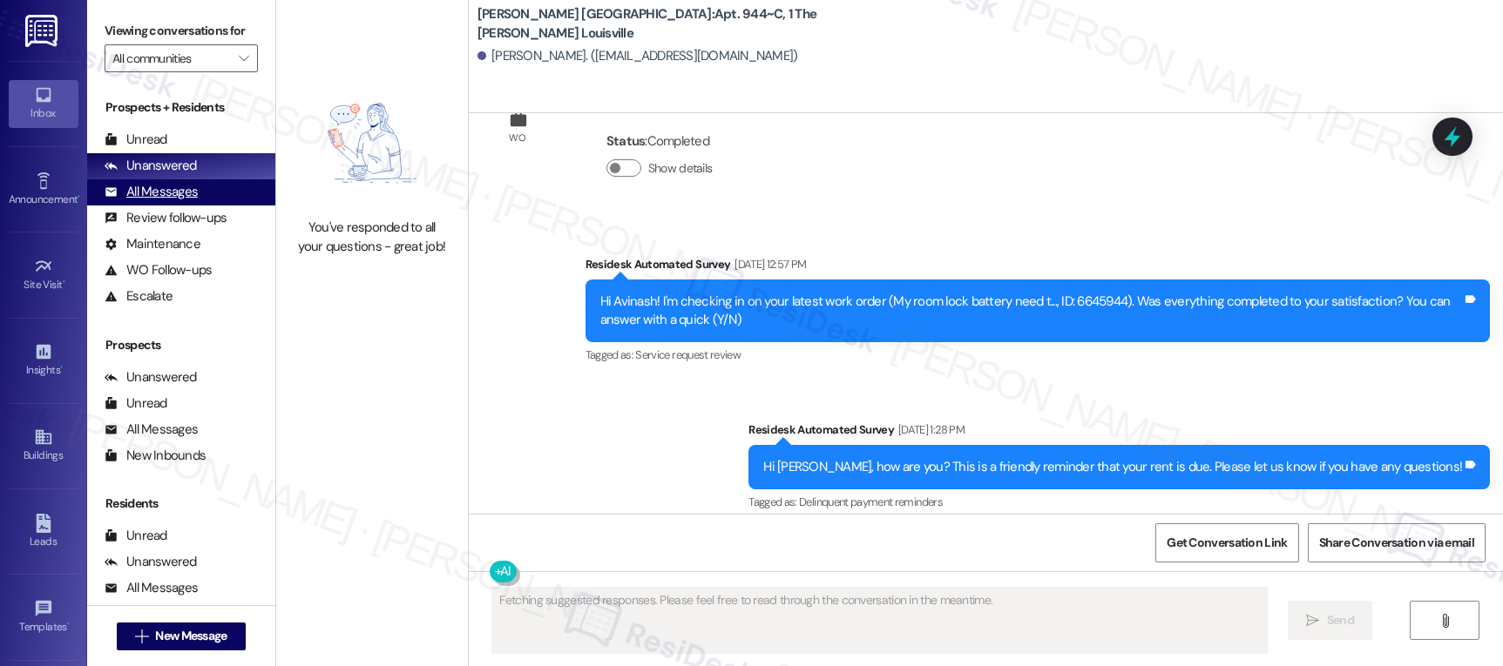
click at [154, 201] on div "All Messages" at bounding box center [151, 192] width 93 height 18
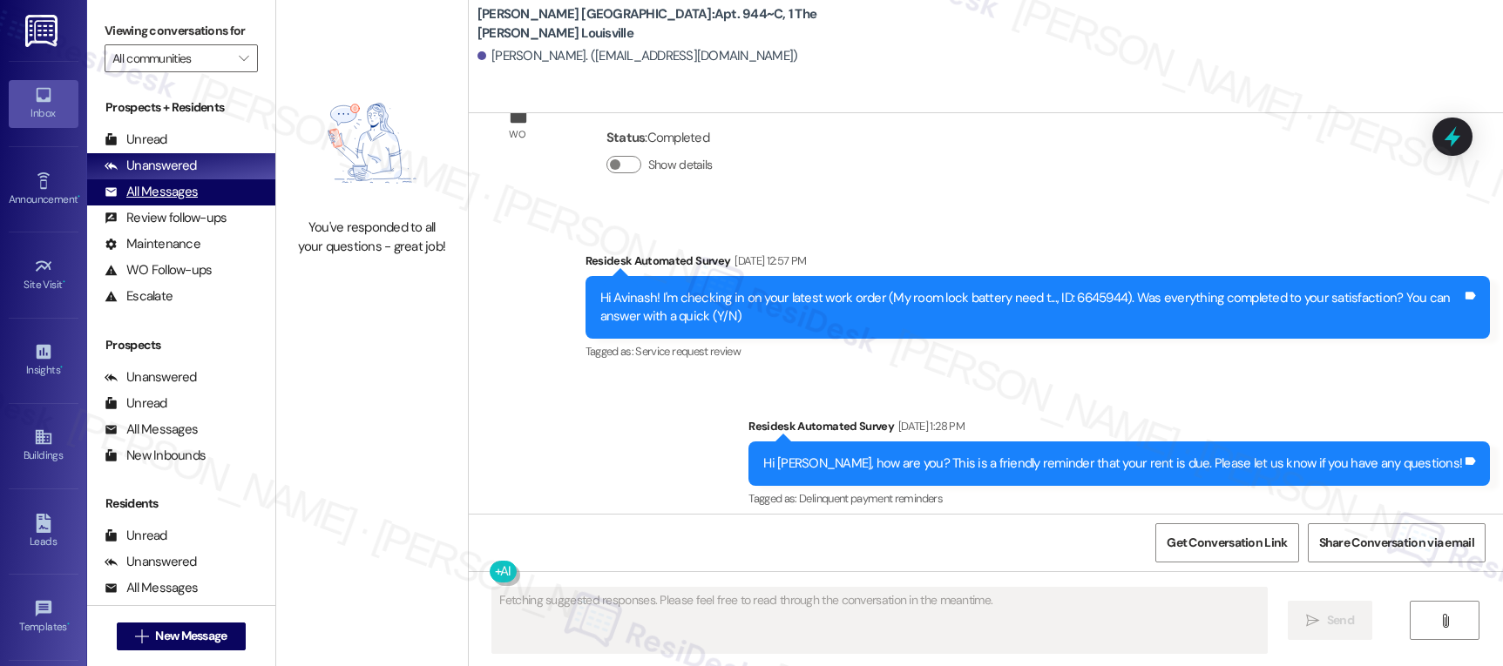
click at [154, 201] on div "All Messages" at bounding box center [151, 192] width 93 height 18
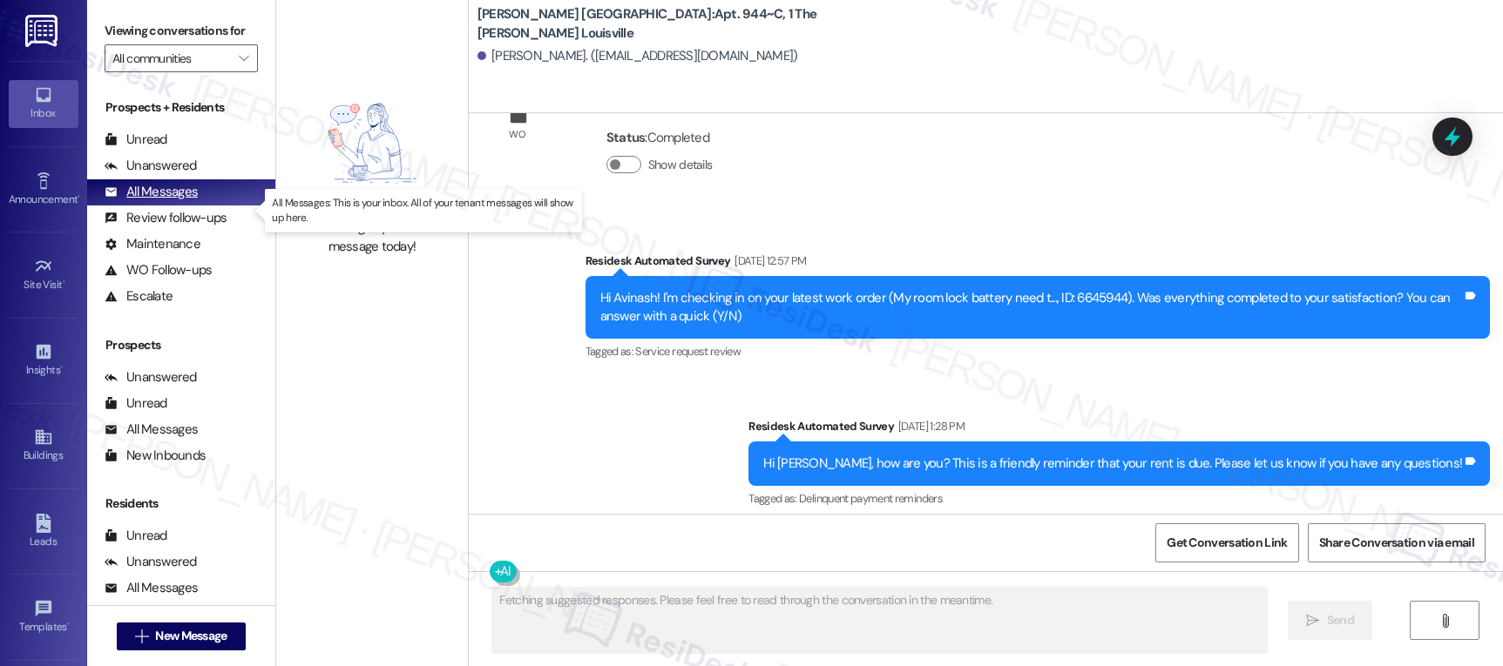
scroll to position [1390, 0]
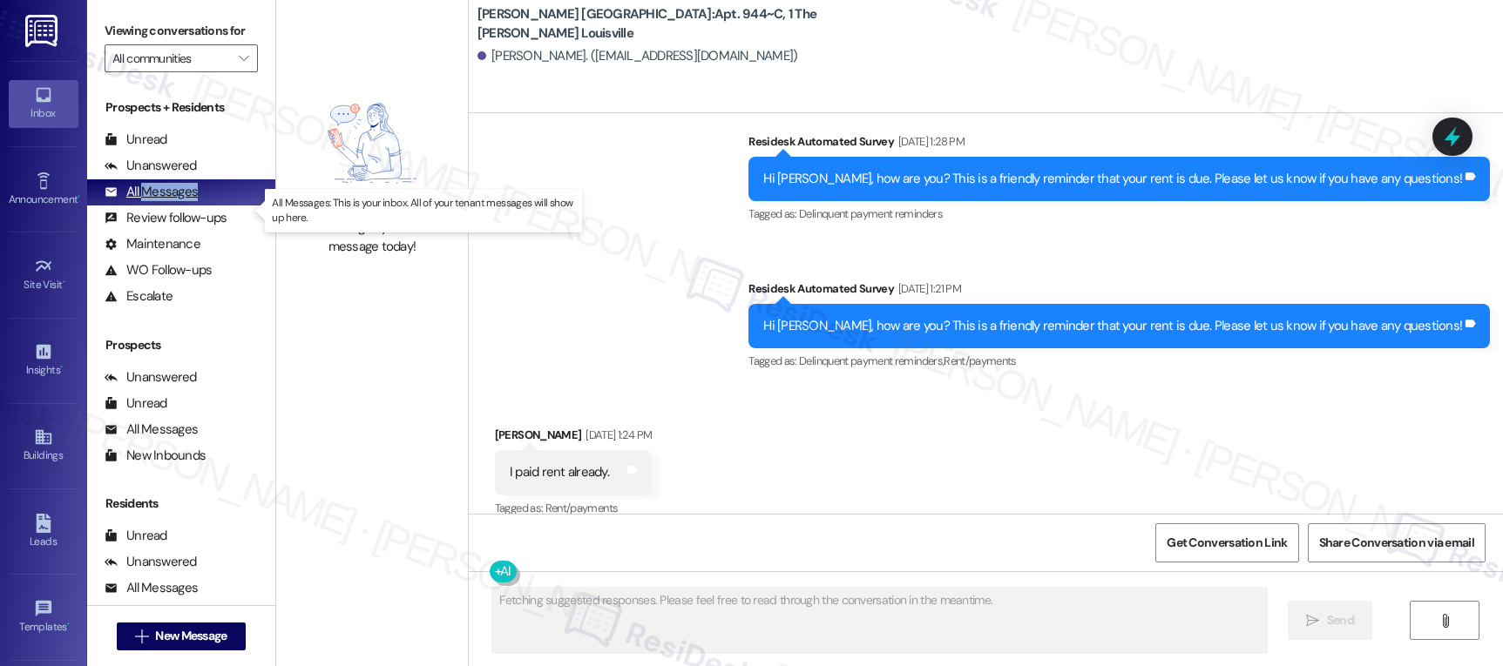
click at [154, 201] on div "All Messages" at bounding box center [151, 192] width 93 height 18
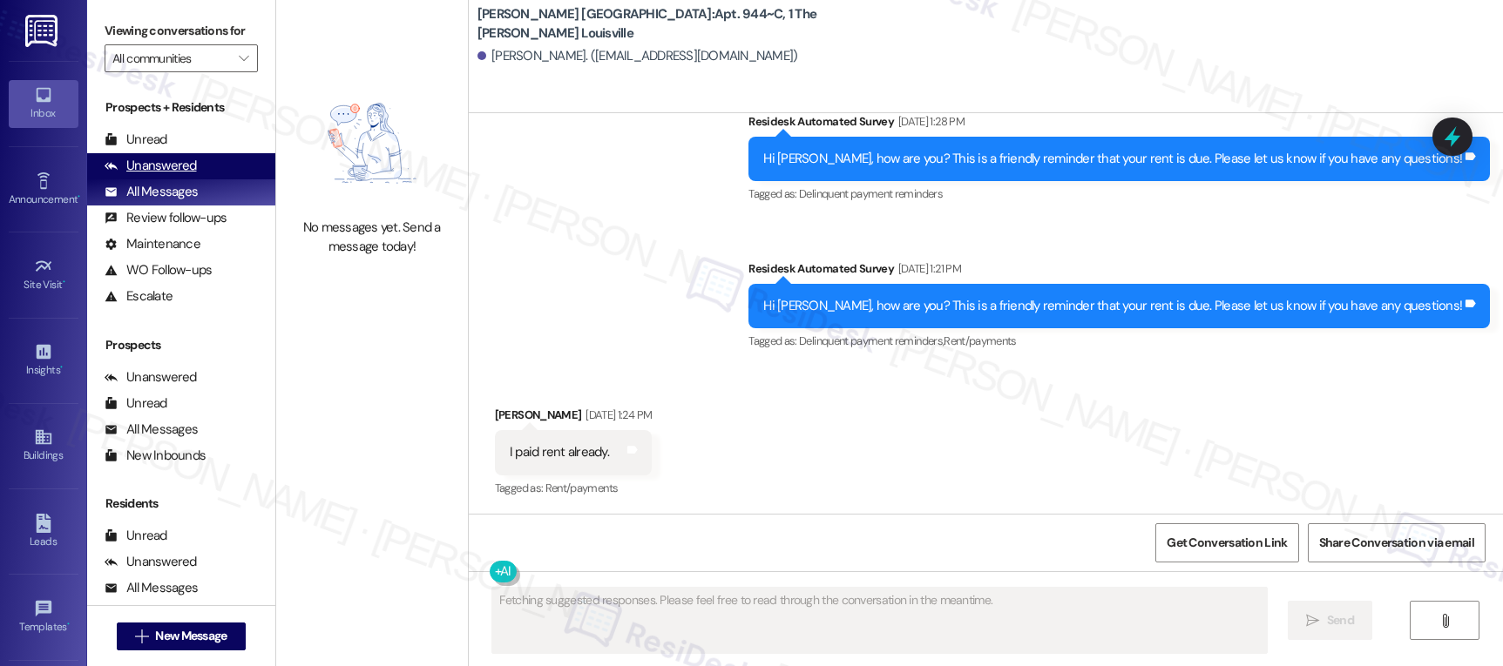
click at [162, 175] on div "Unanswered" at bounding box center [151, 166] width 92 height 18
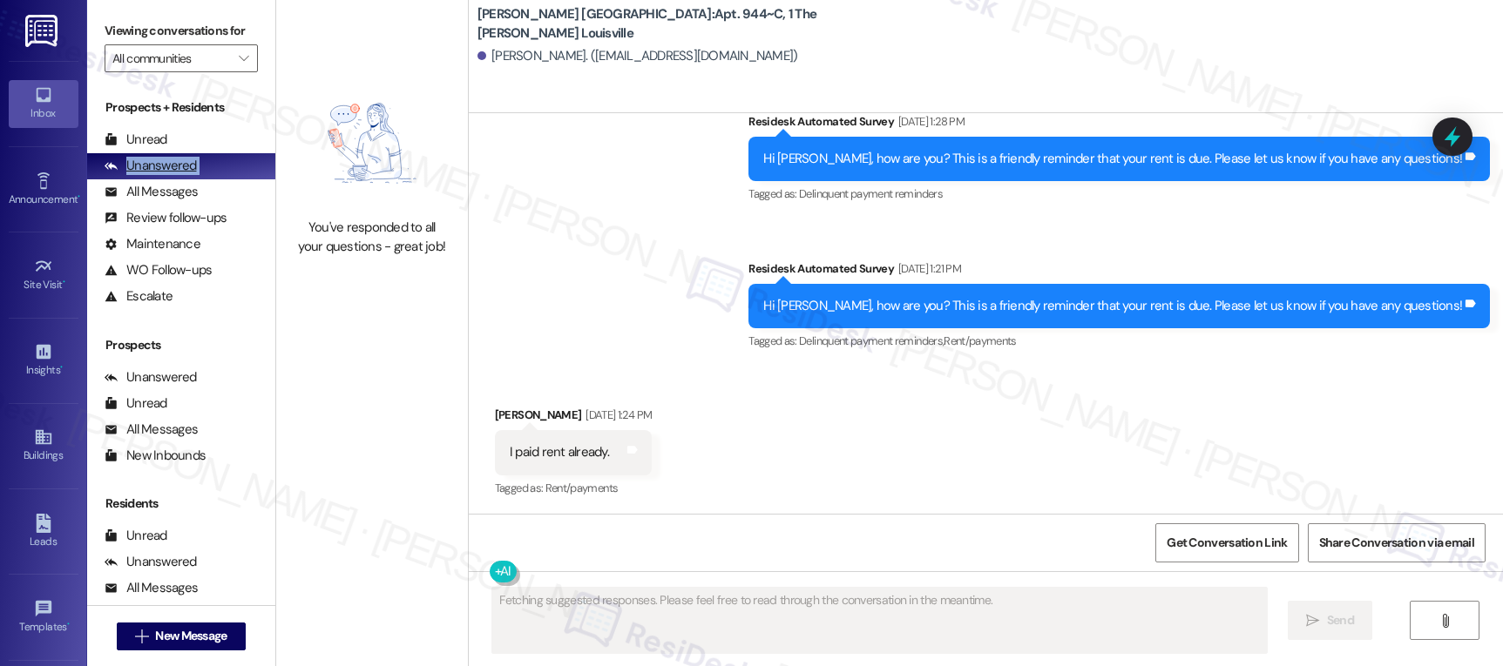
click at [162, 175] on div "Unanswered" at bounding box center [151, 166] width 92 height 18
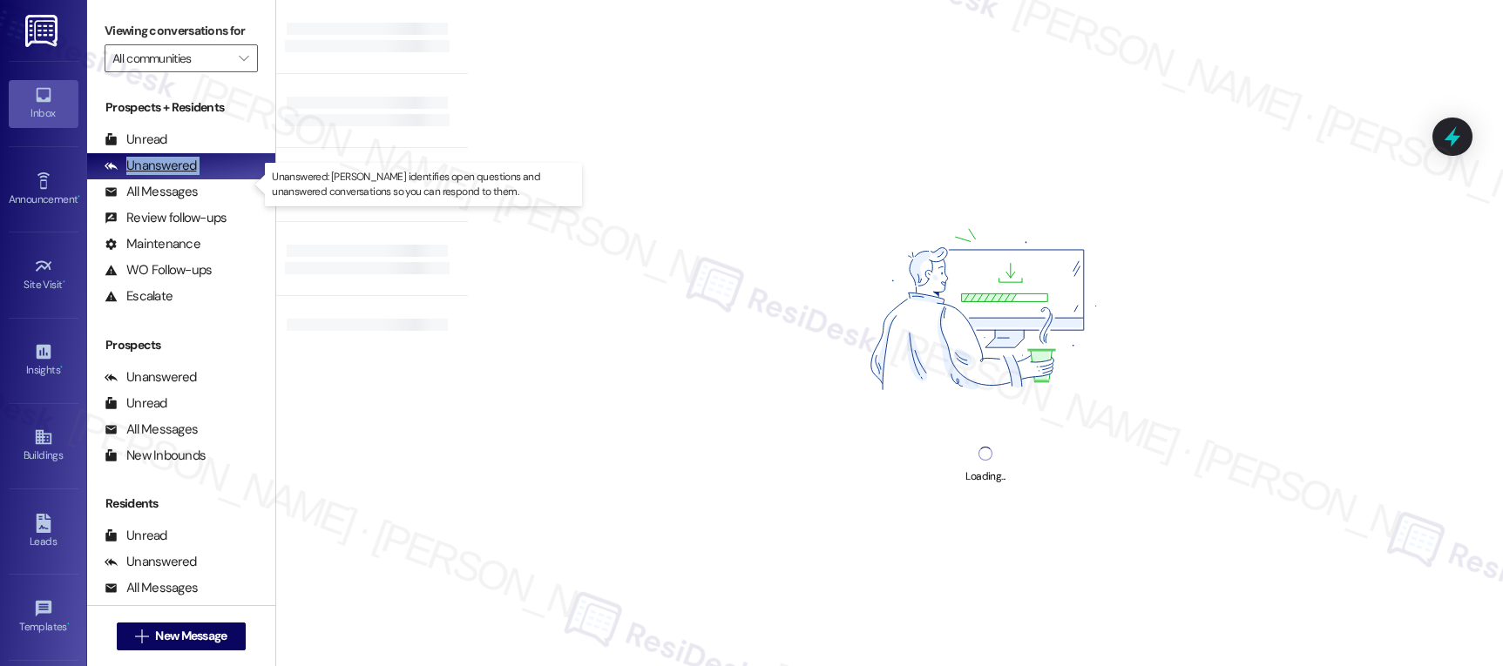
click at [162, 175] on div "Unanswered" at bounding box center [151, 166] width 92 height 18
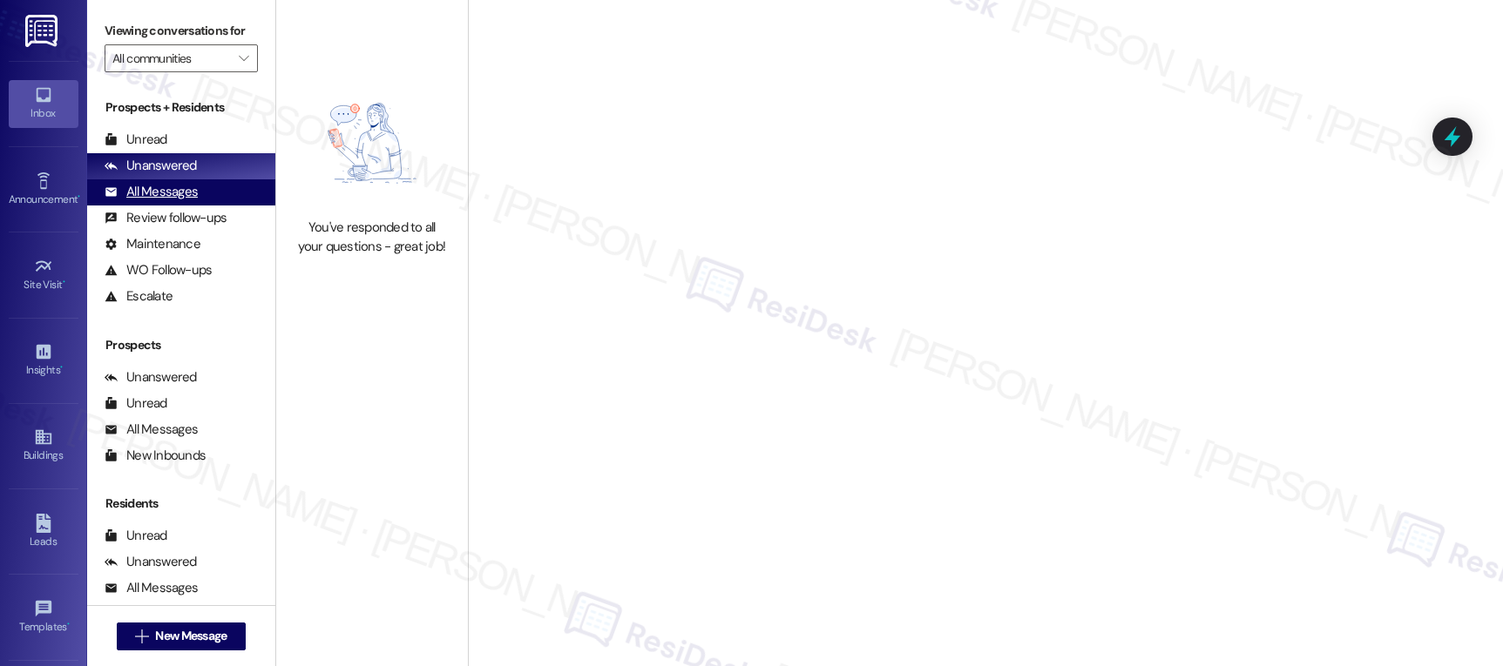
click at [159, 201] on div "All Messages" at bounding box center [151, 192] width 93 height 18
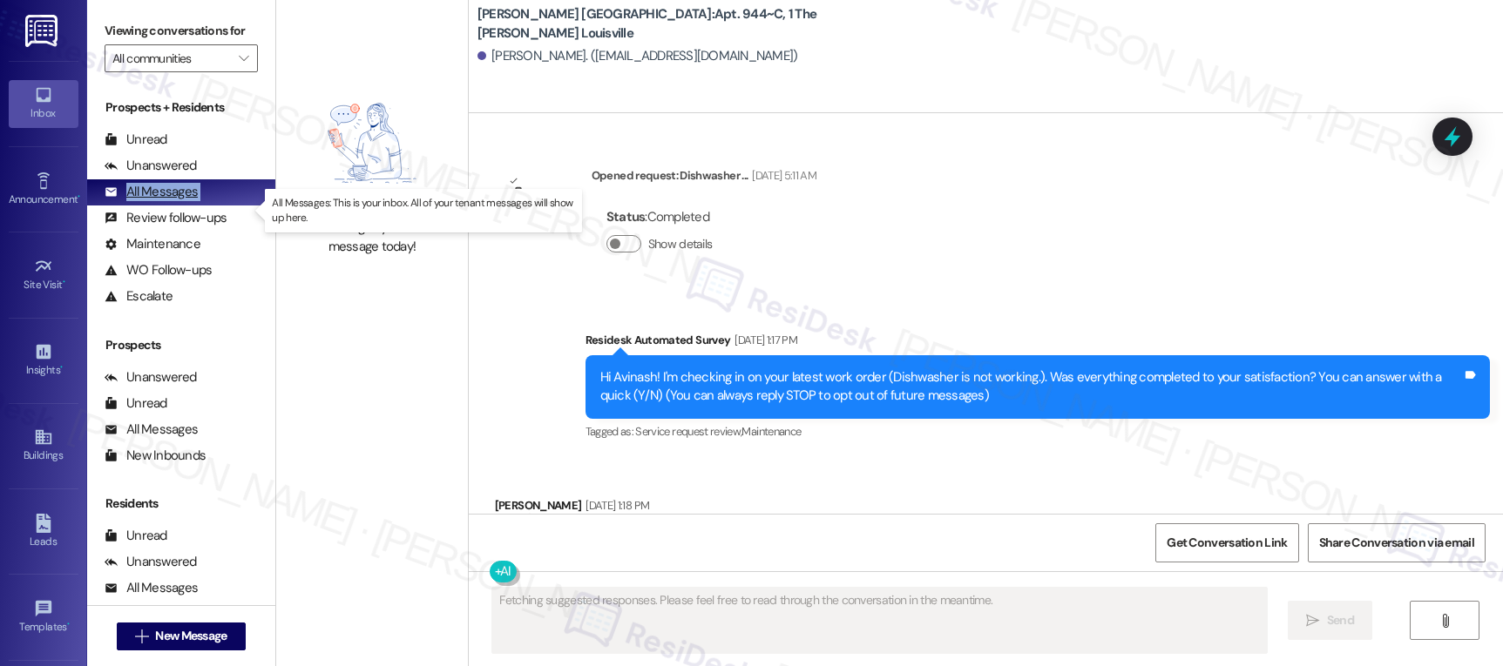
click at [159, 201] on div "All Messages" at bounding box center [151, 192] width 93 height 18
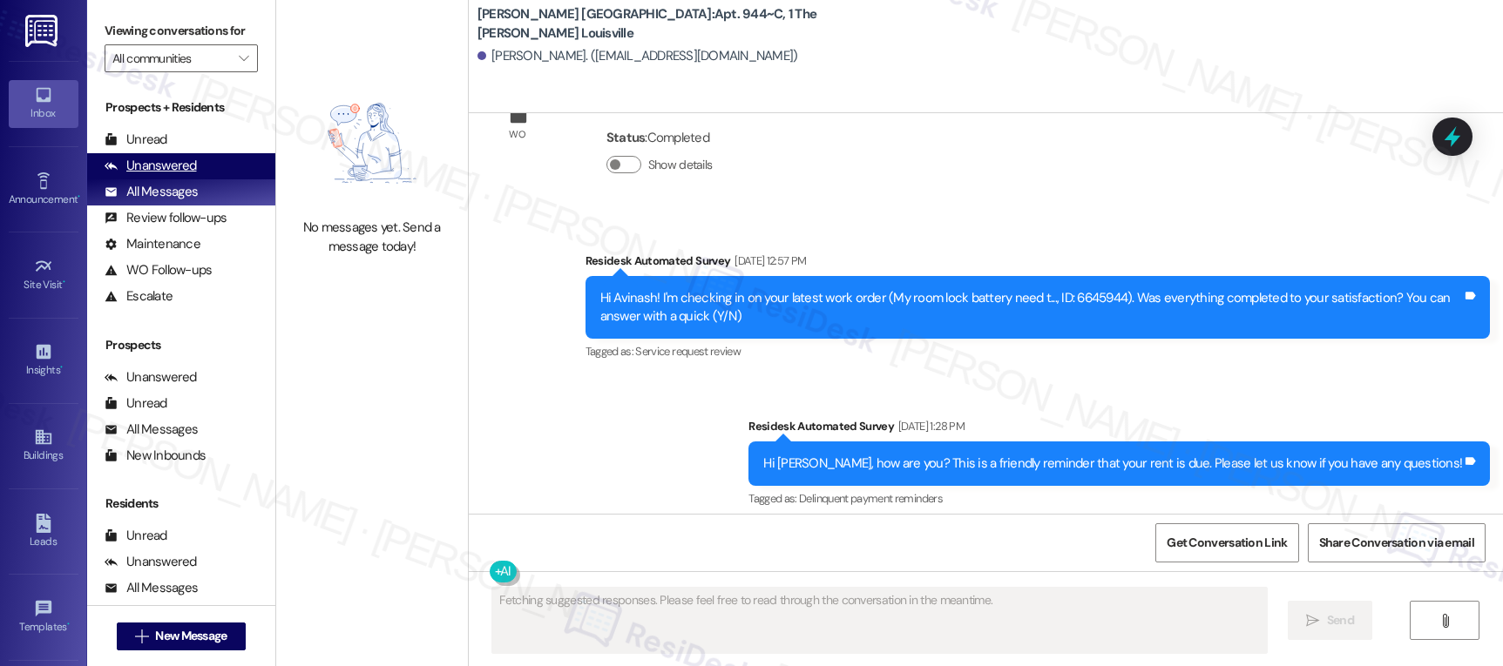
click at [162, 175] on div "Unanswered" at bounding box center [151, 166] width 92 height 18
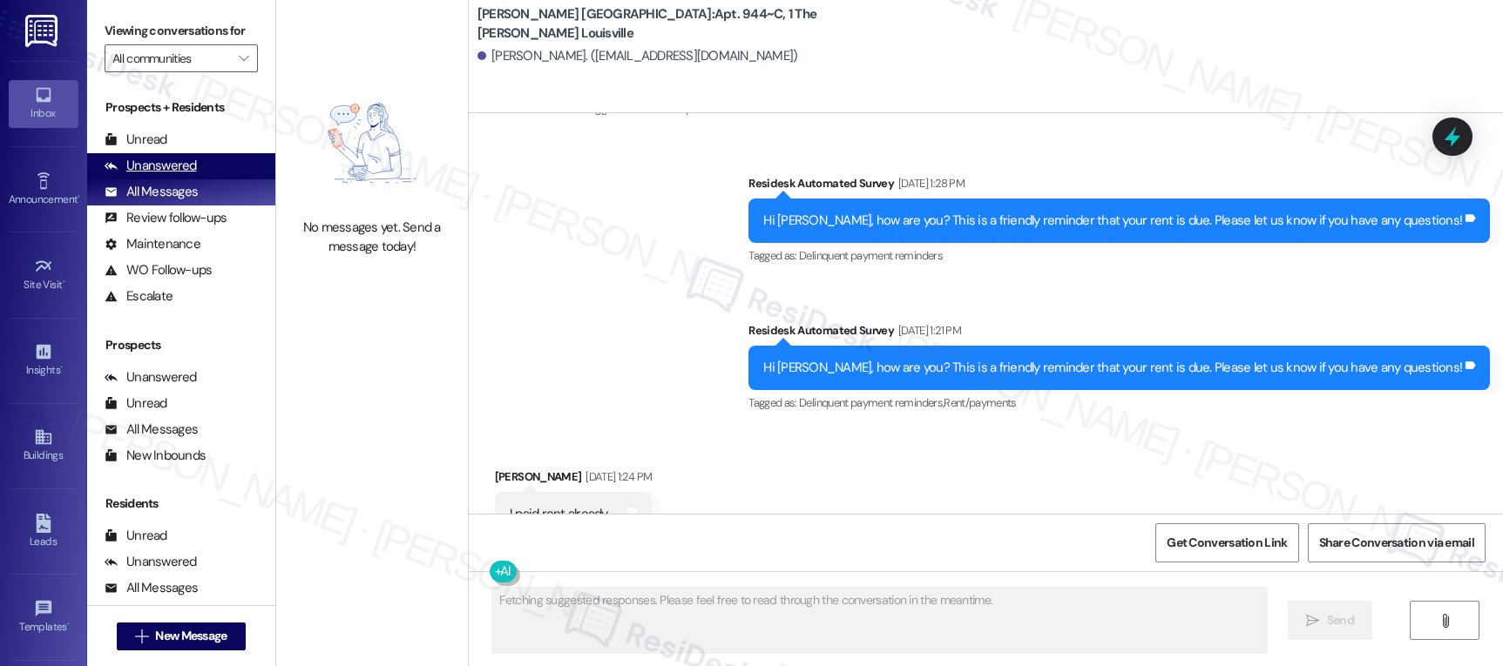
click at [162, 175] on div "Unanswered" at bounding box center [151, 166] width 92 height 18
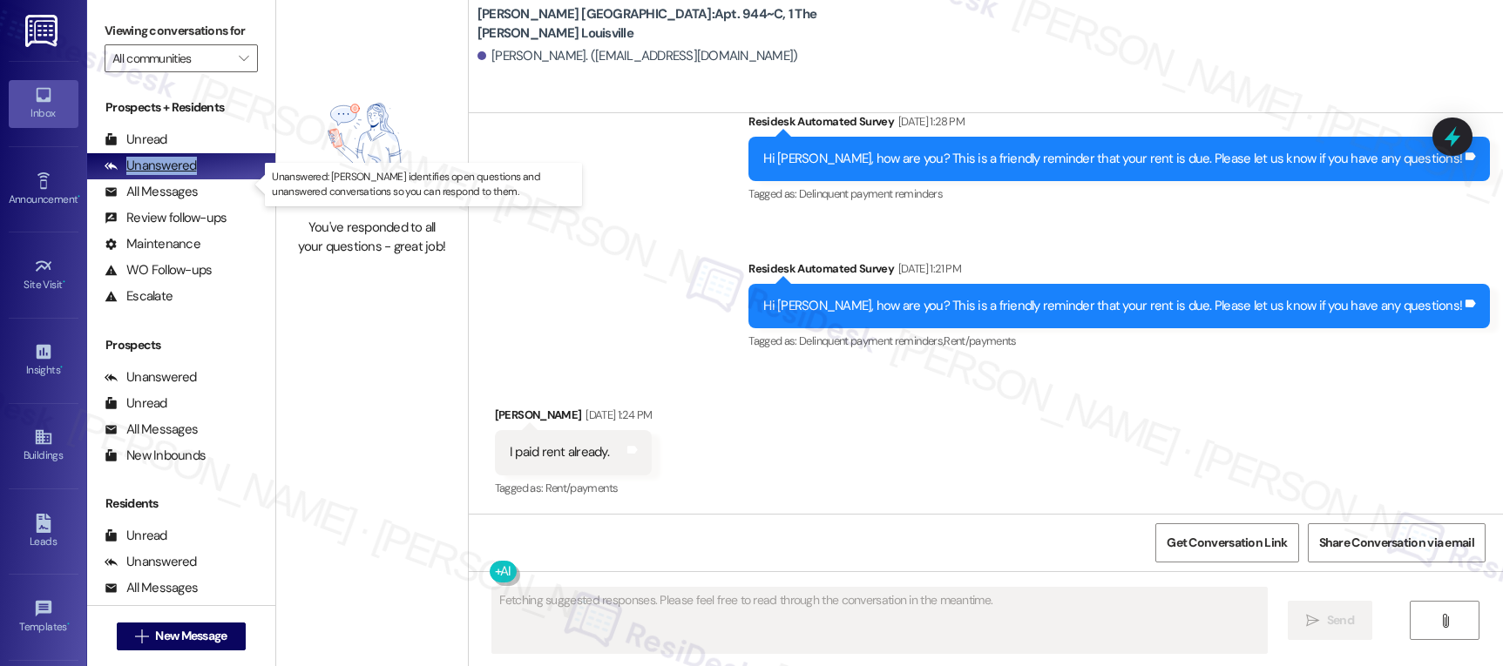
click at [162, 175] on div "Unanswered" at bounding box center [151, 166] width 92 height 18
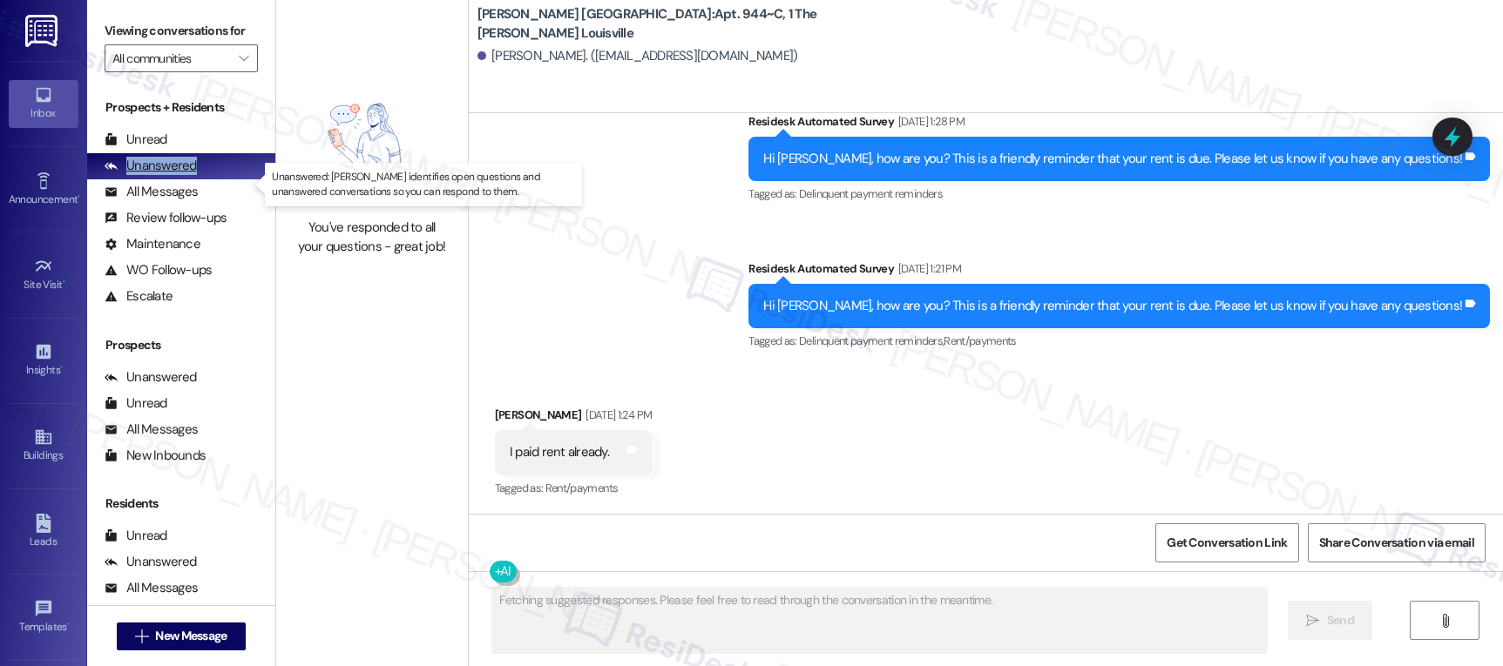
click at [162, 175] on div "Unanswered" at bounding box center [151, 166] width 92 height 18
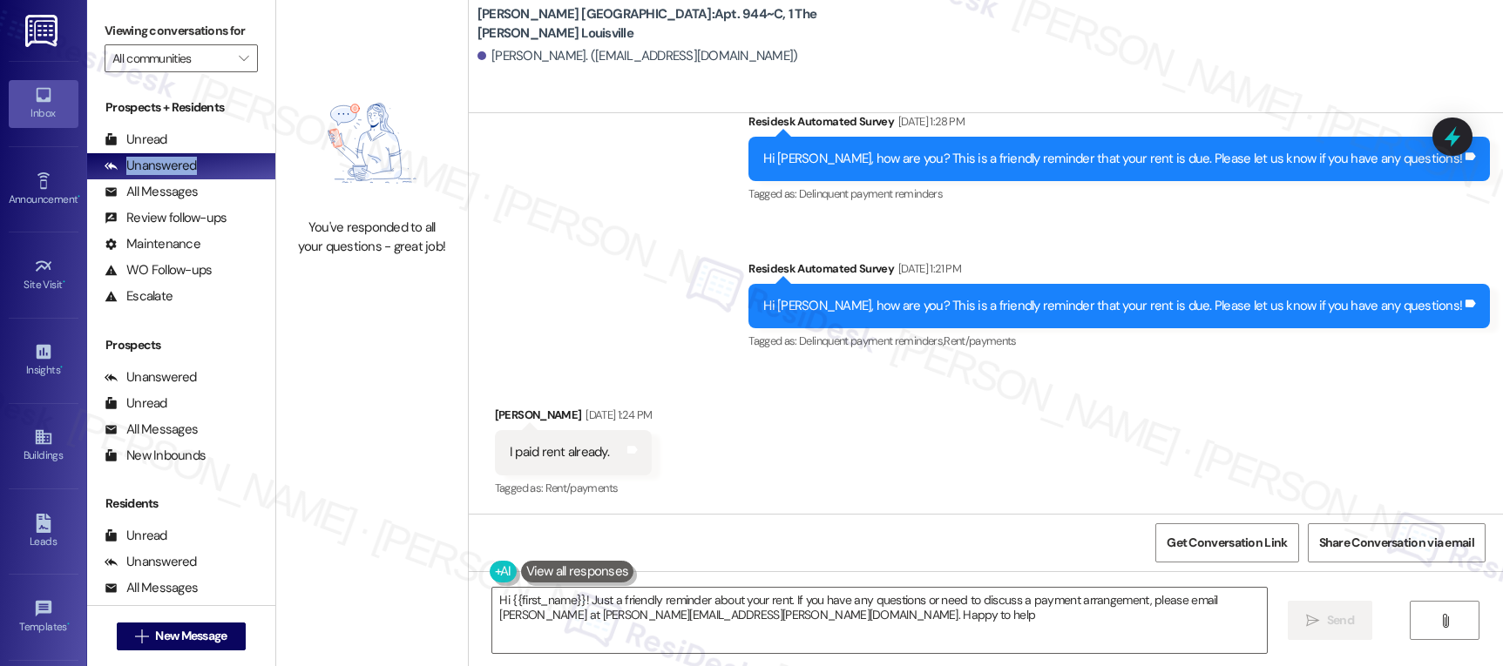
type textarea "Hi {{first_name}}! Just a friendly reminder about your rent. If you have any qu…"
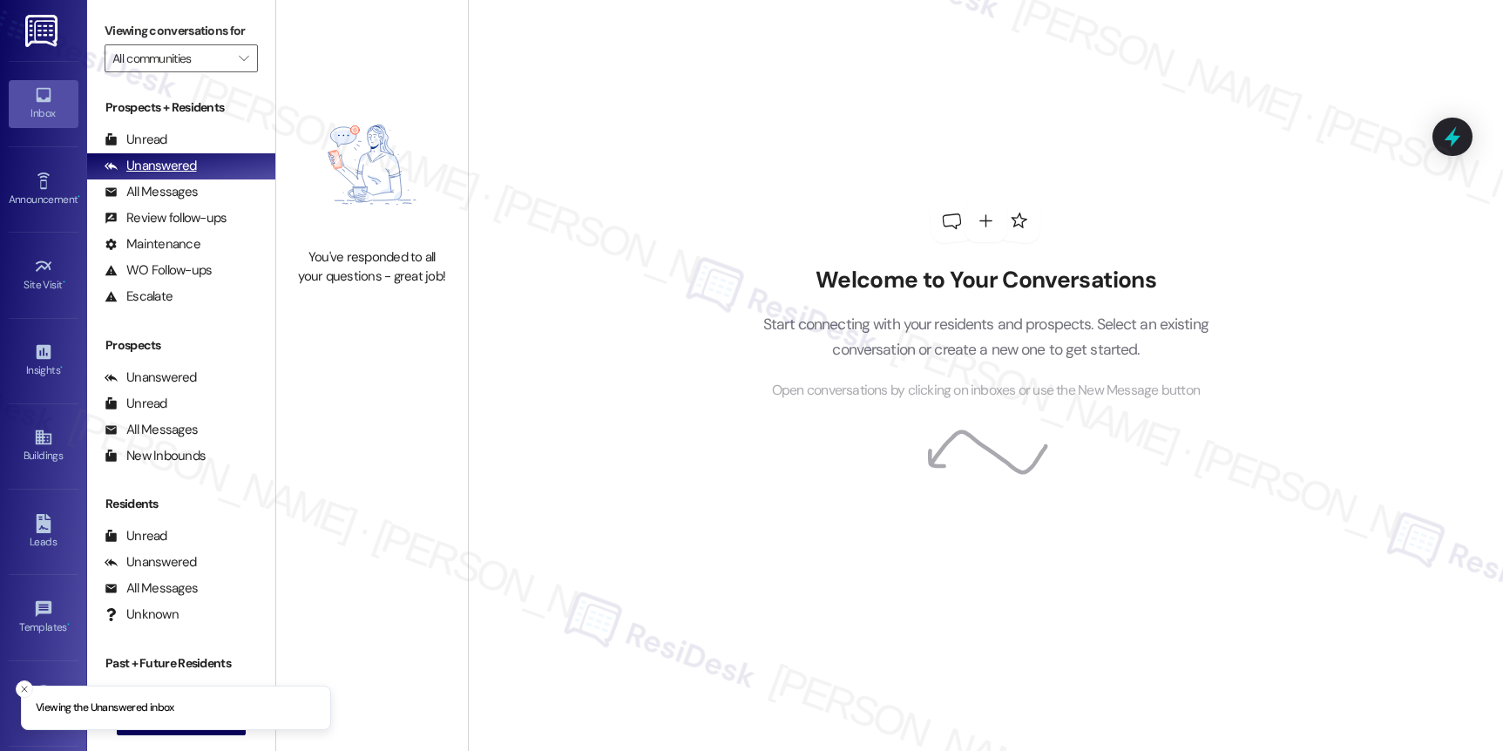
click at [122, 175] on div "Unanswered" at bounding box center [151, 166] width 92 height 18
click at [130, 149] on div "Unread" at bounding box center [136, 140] width 63 height 18
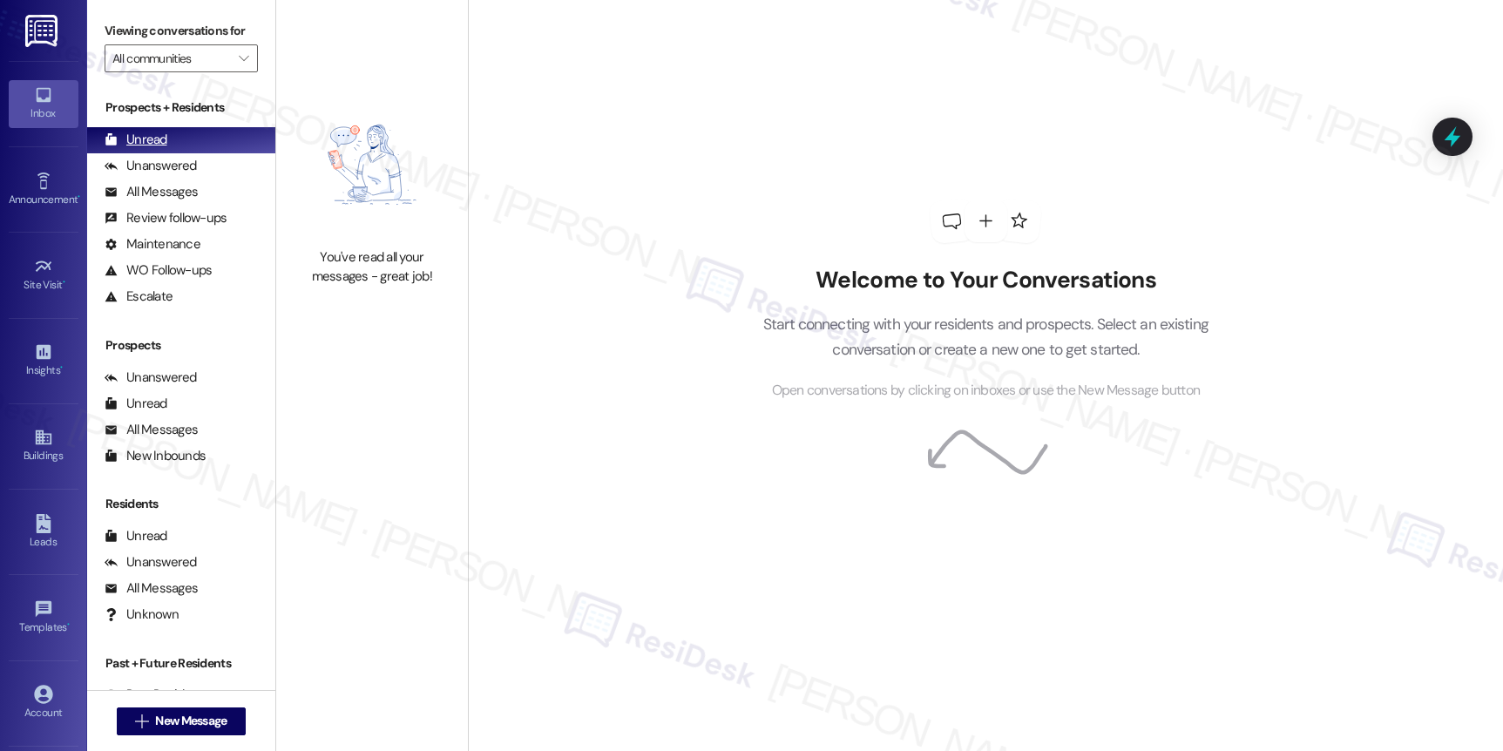
click at [130, 149] on div "Unread" at bounding box center [136, 140] width 63 height 18
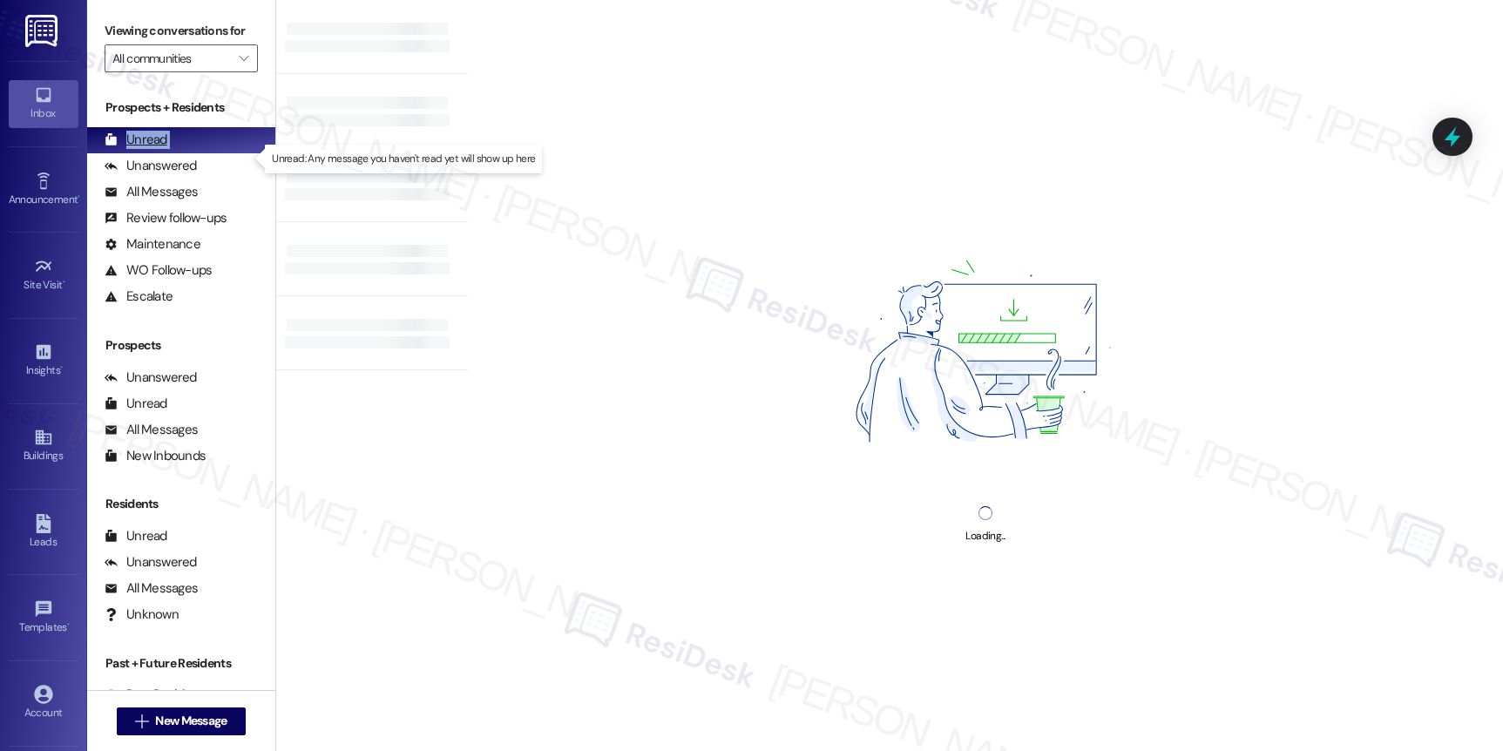
click at [130, 149] on div "Unread" at bounding box center [136, 140] width 63 height 18
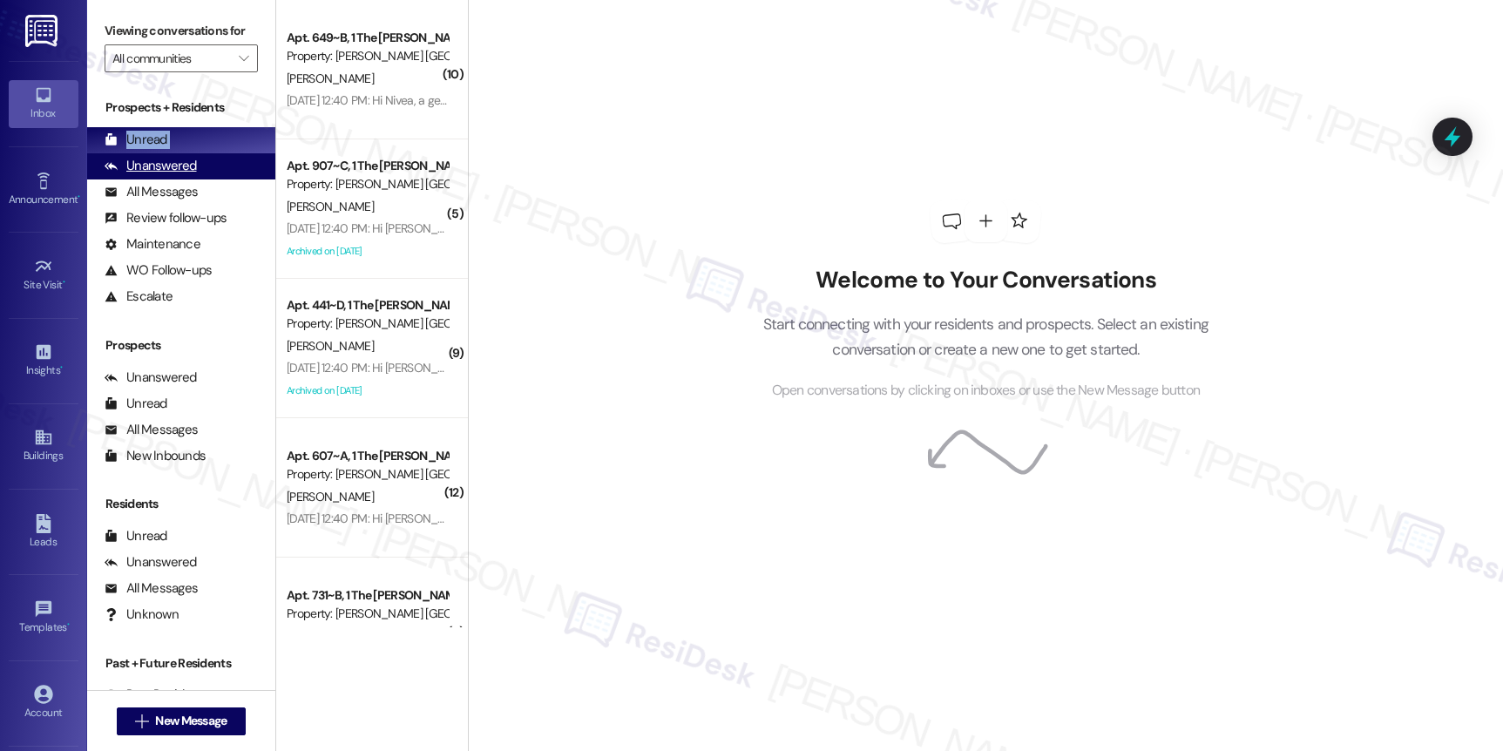
click at [166, 173] on div "Unanswered (0)" at bounding box center [181, 166] width 188 height 26
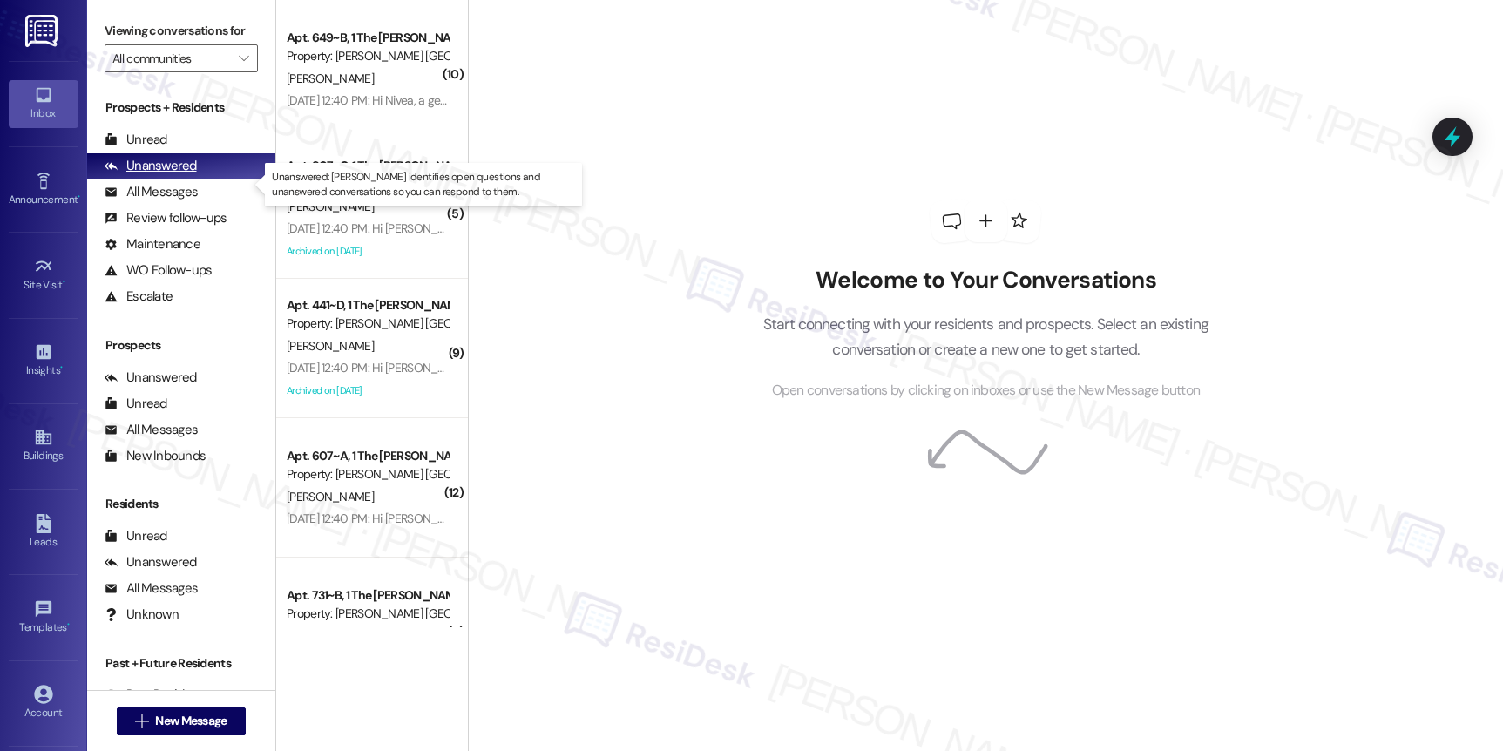
click at [167, 175] on div "Unanswered" at bounding box center [151, 166] width 92 height 18
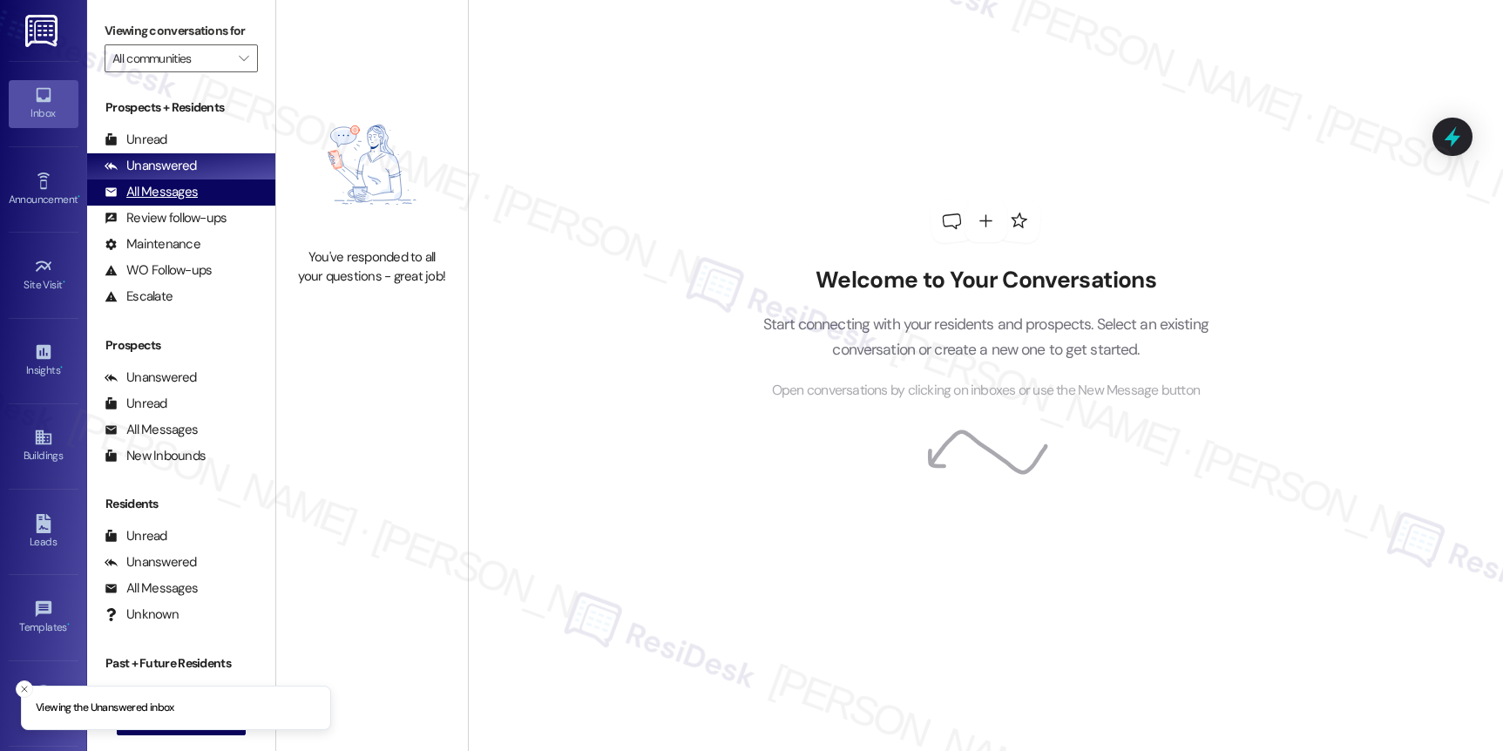
click at [167, 206] on div "All Messages (undefined)" at bounding box center [181, 192] width 188 height 26
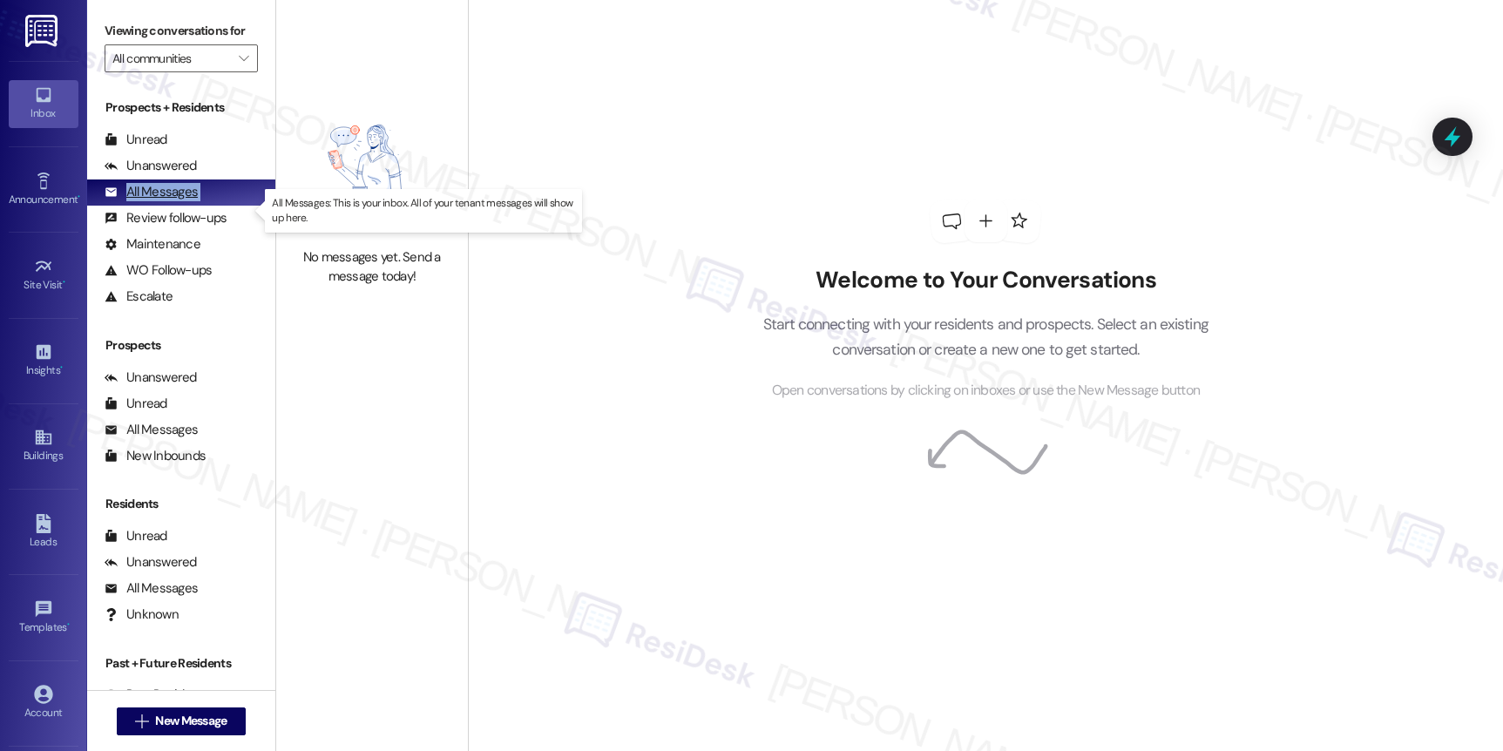
click at [167, 206] on div "All Messages (undefined)" at bounding box center [181, 192] width 188 height 26
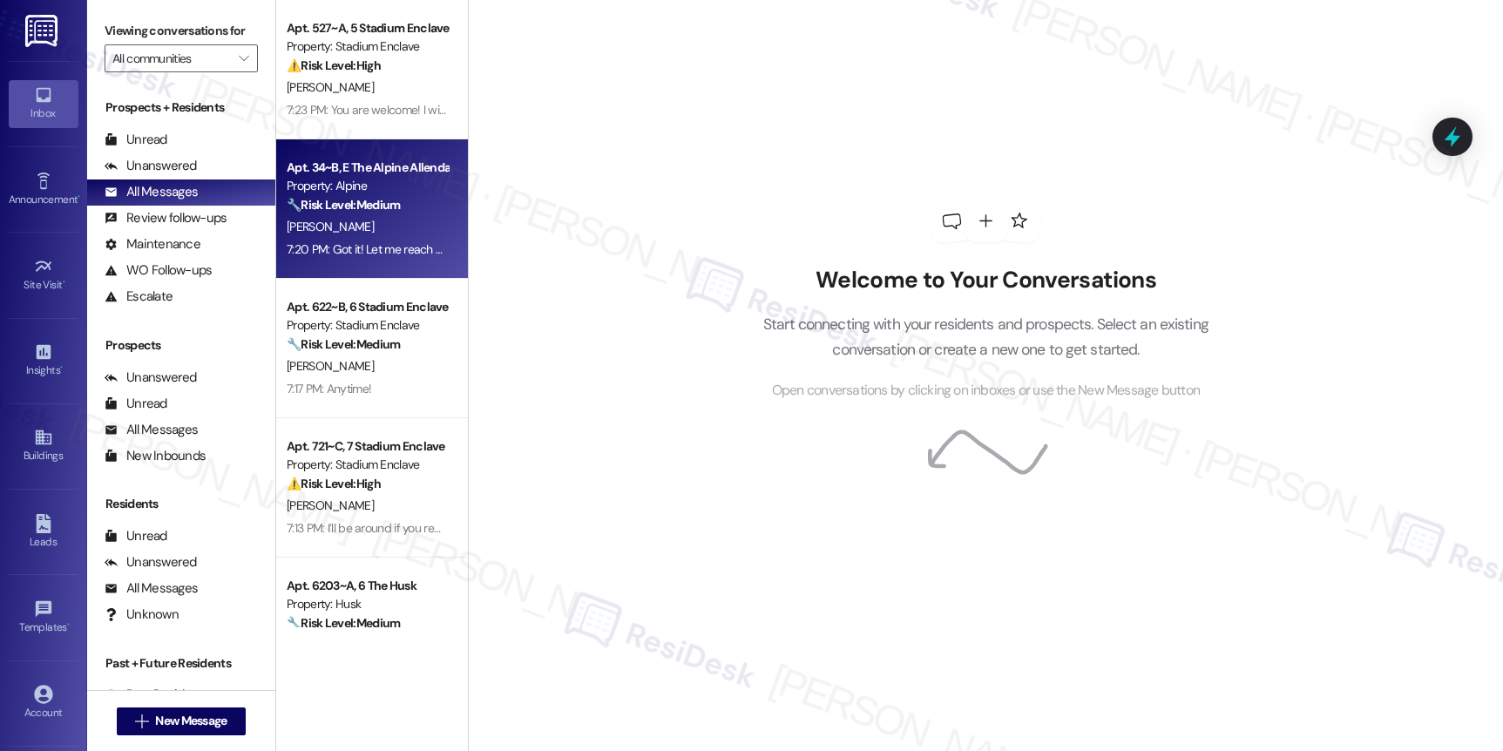
click at [356, 175] on div "Apt. 34~B, E The Alpine Allendale" at bounding box center [367, 168] width 161 height 18
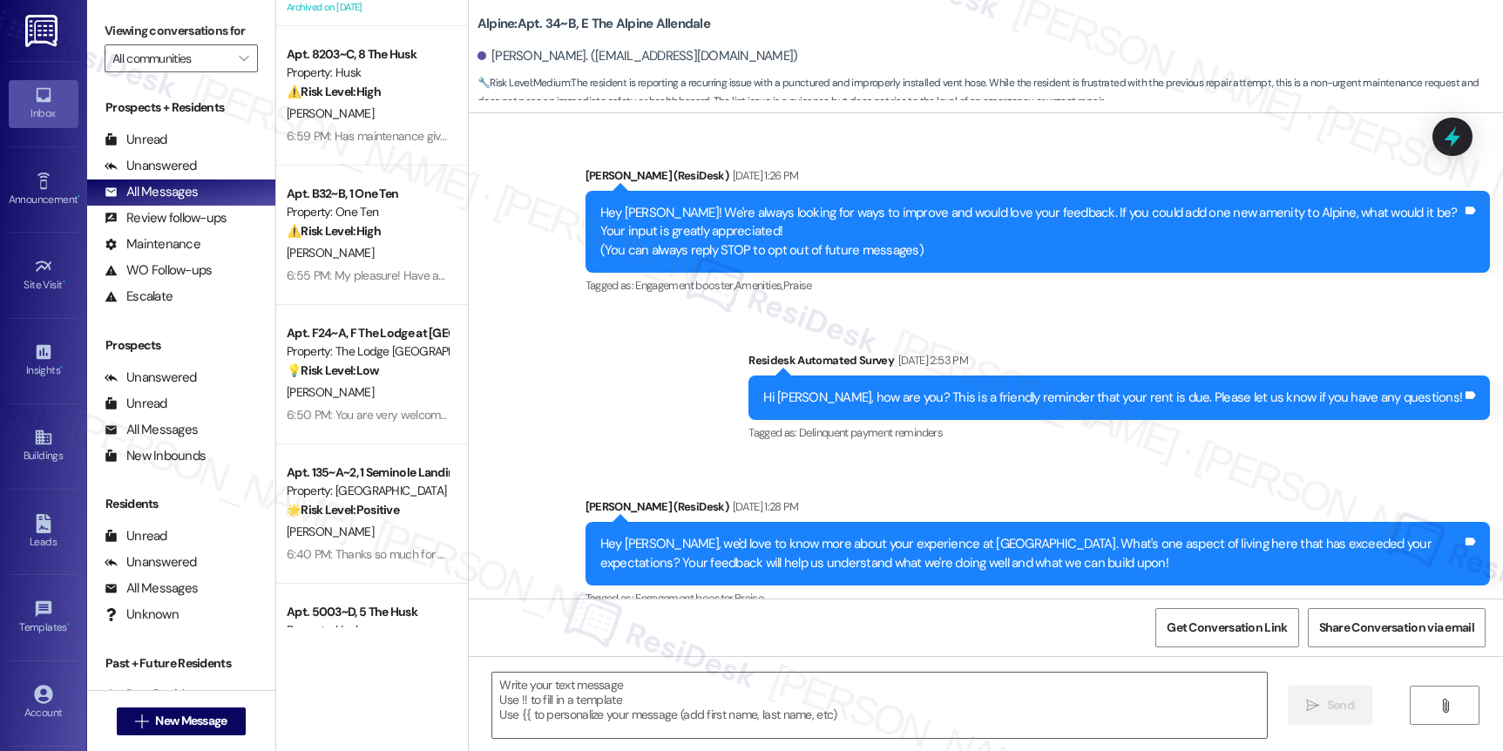
type textarea "Fetching suggested responses. Please feel free to read through the conversation…"
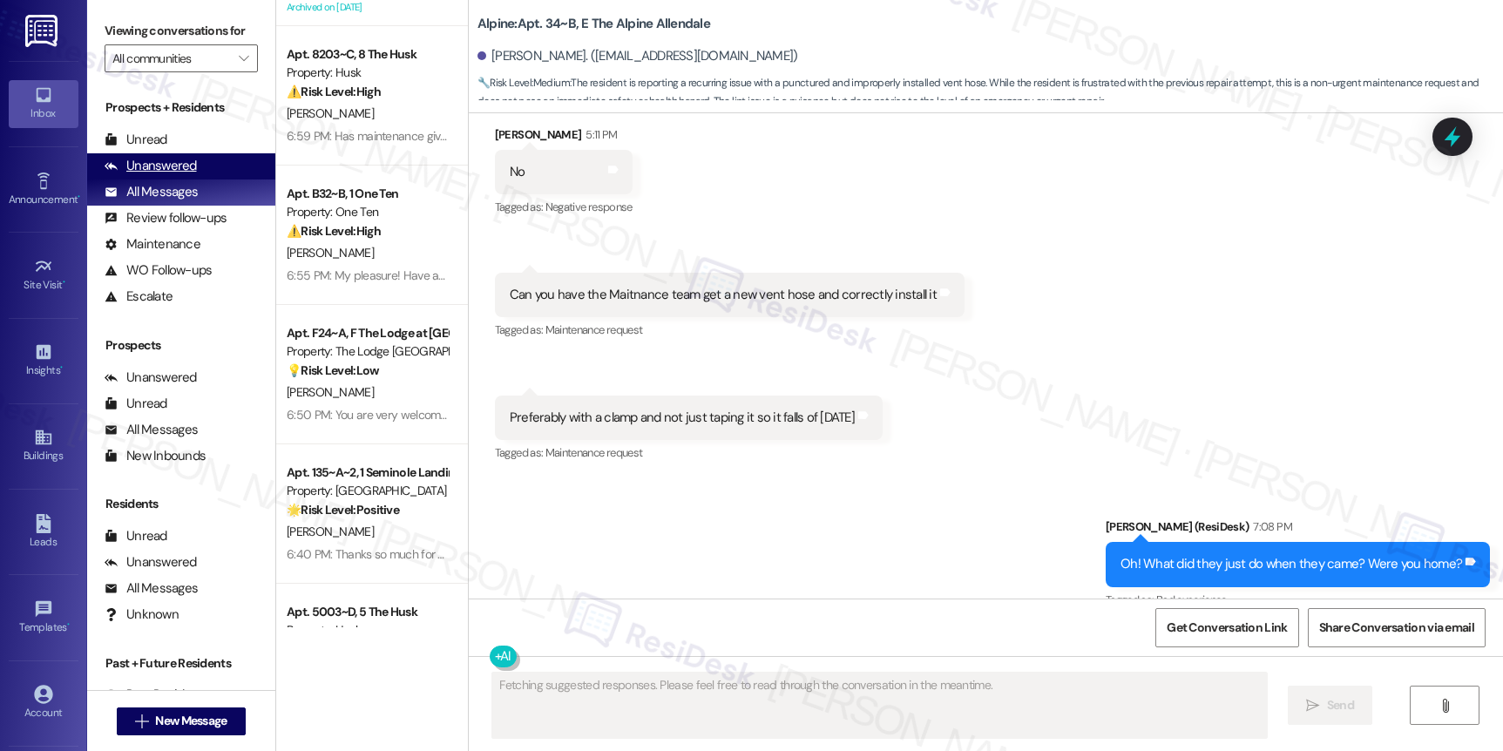
click at [161, 175] on div "Unanswered" at bounding box center [151, 166] width 92 height 18
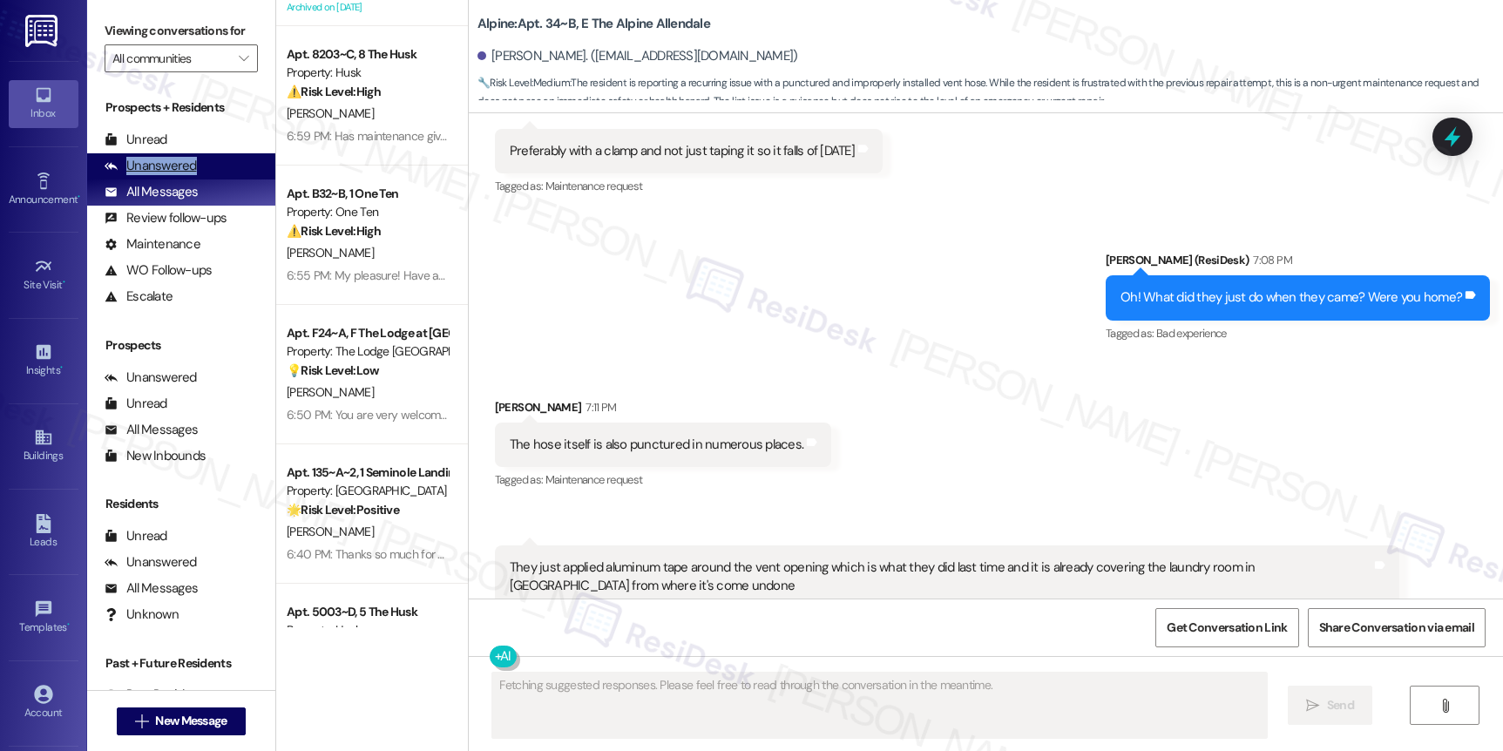
scroll to position [3155, 0]
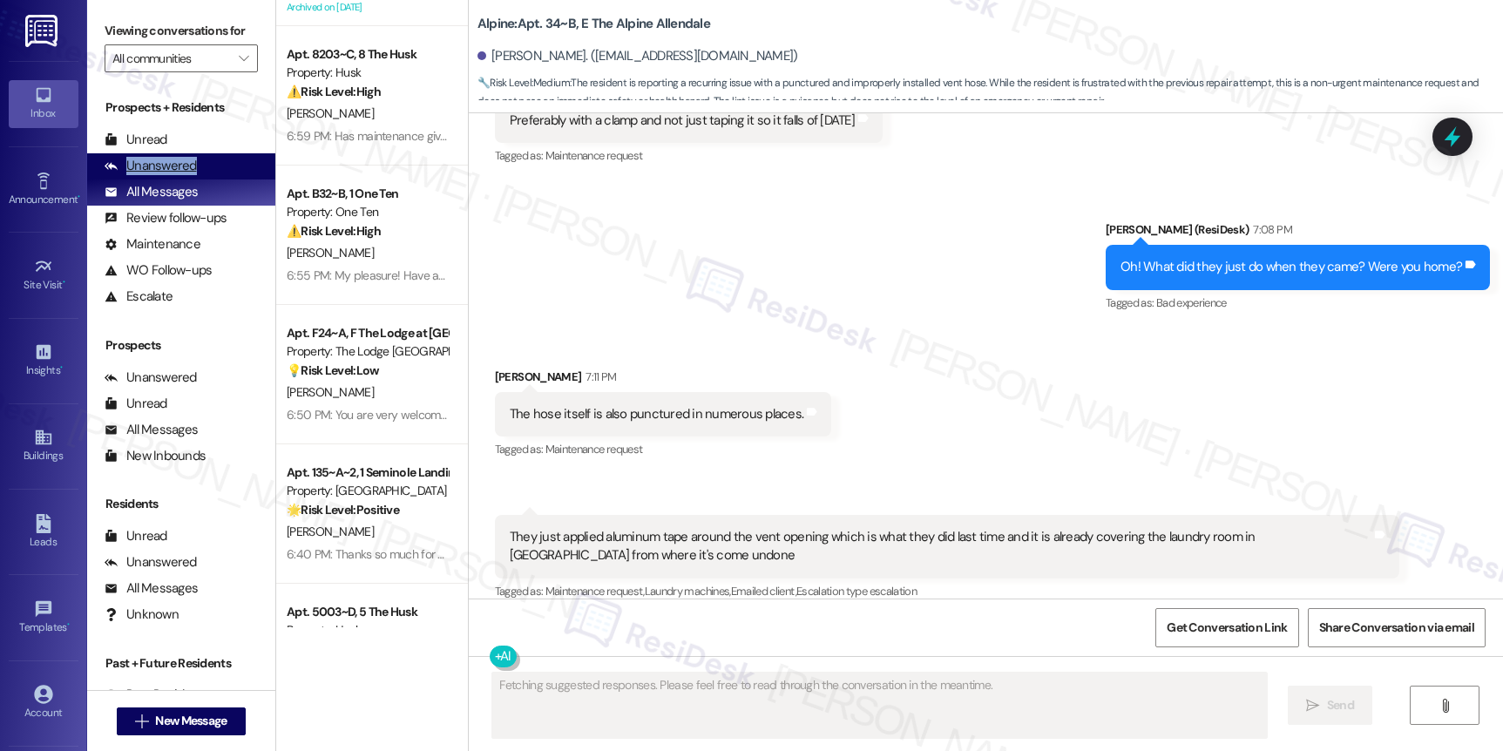
click at [161, 175] on div "Unanswered" at bounding box center [151, 166] width 92 height 18
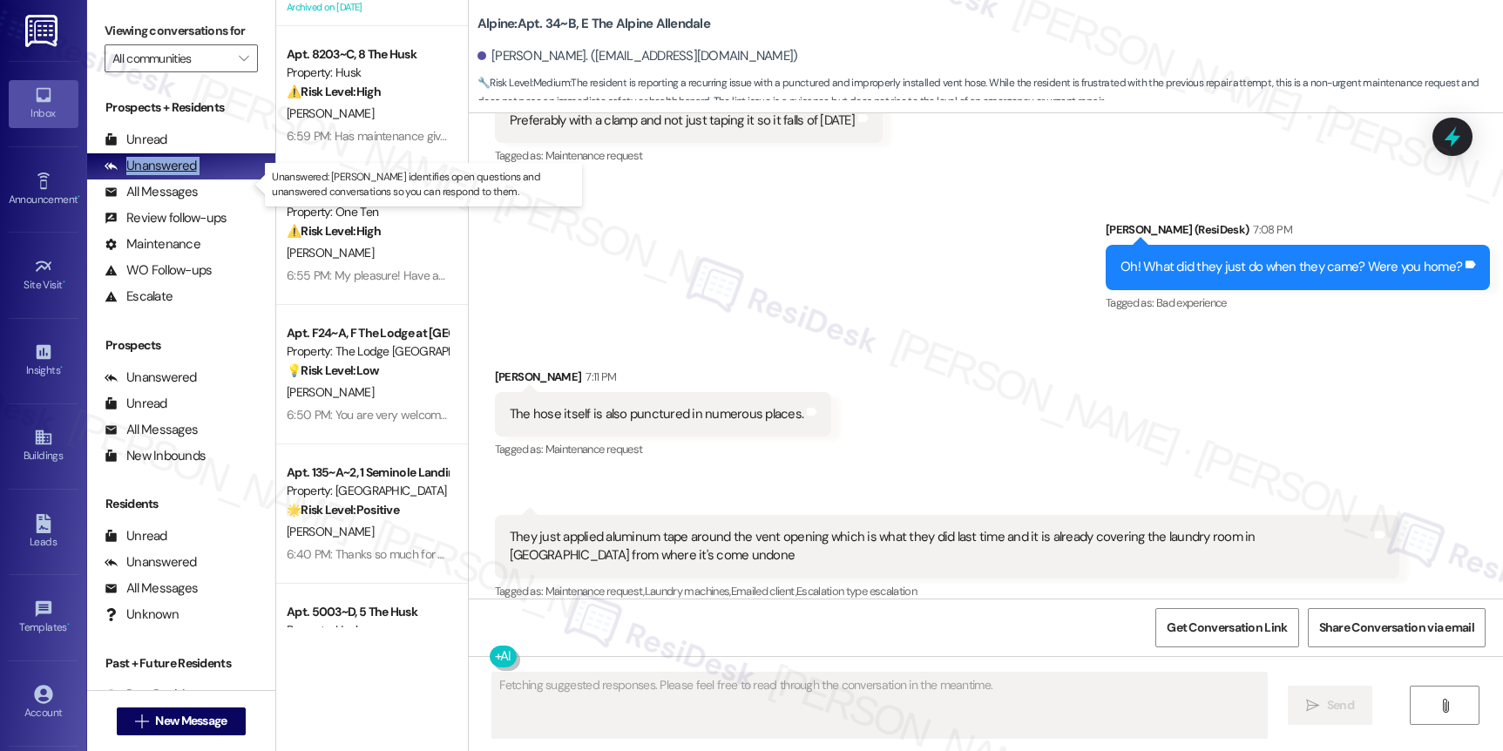
click at [161, 175] on div "Unanswered" at bounding box center [151, 166] width 92 height 18
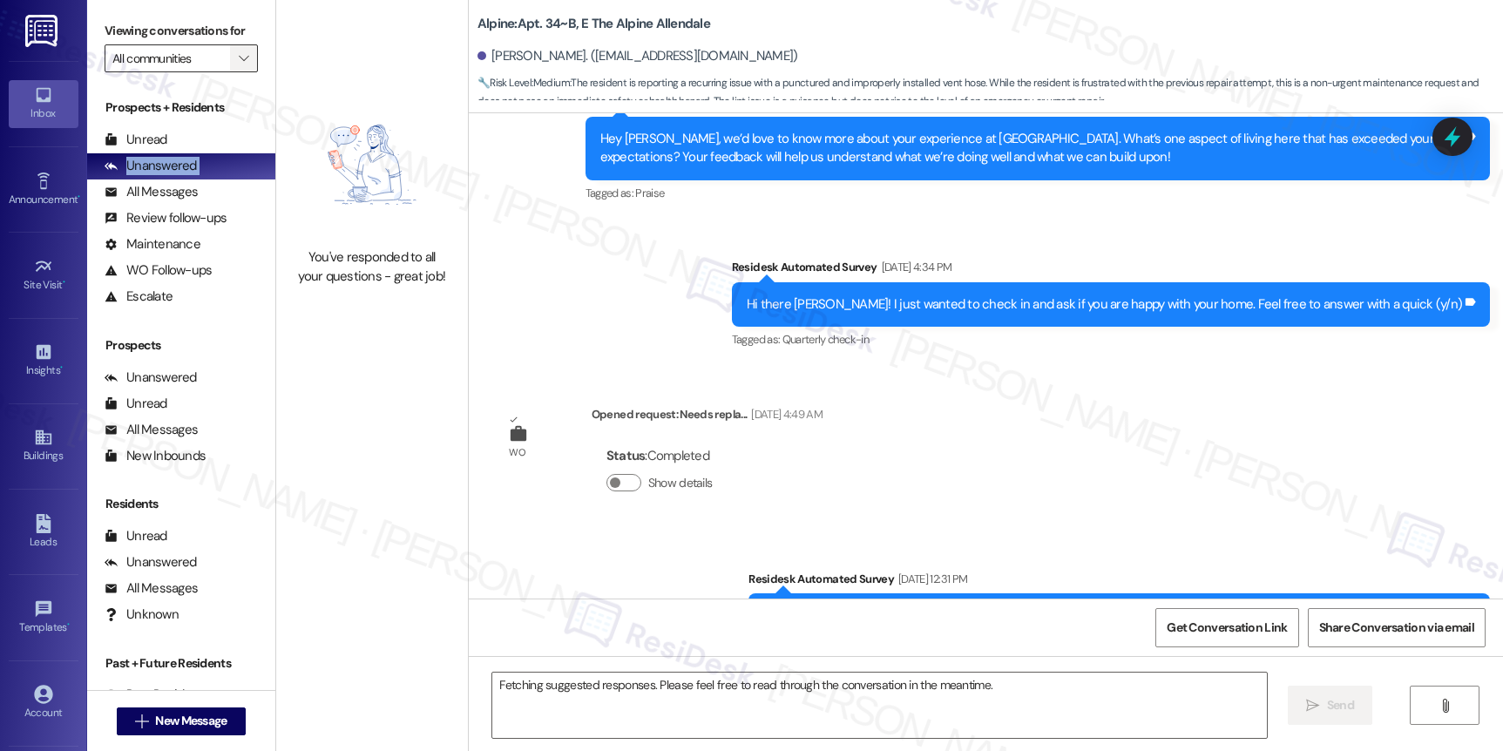
click at [239, 65] on icon "" at bounding box center [244, 58] width 10 height 14
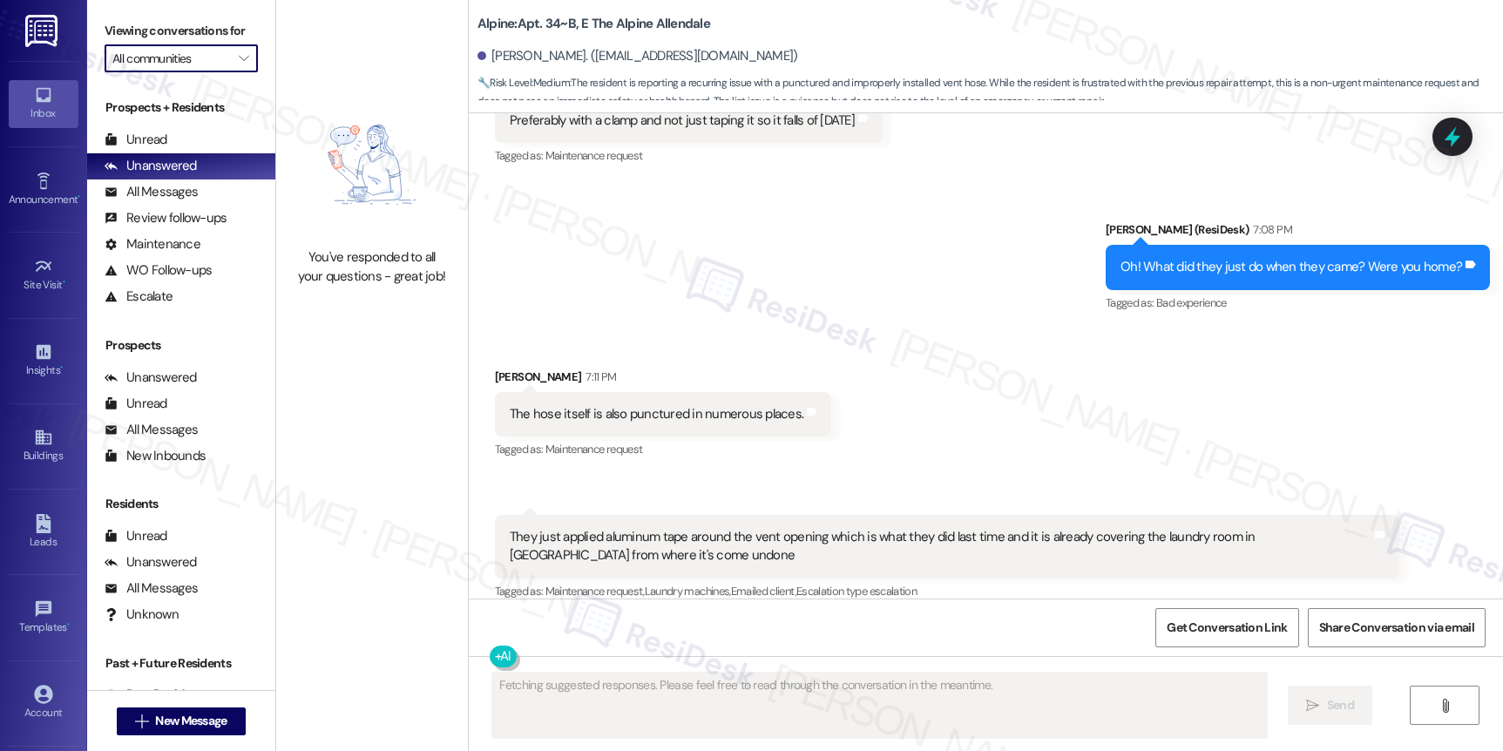
click at [235, 90] on div "Viewing conversations for All communities " at bounding box center [181, 45] width 188 height 90
click at [235, 72] on span "" at bounding box center [243, 58] width 17 height 28
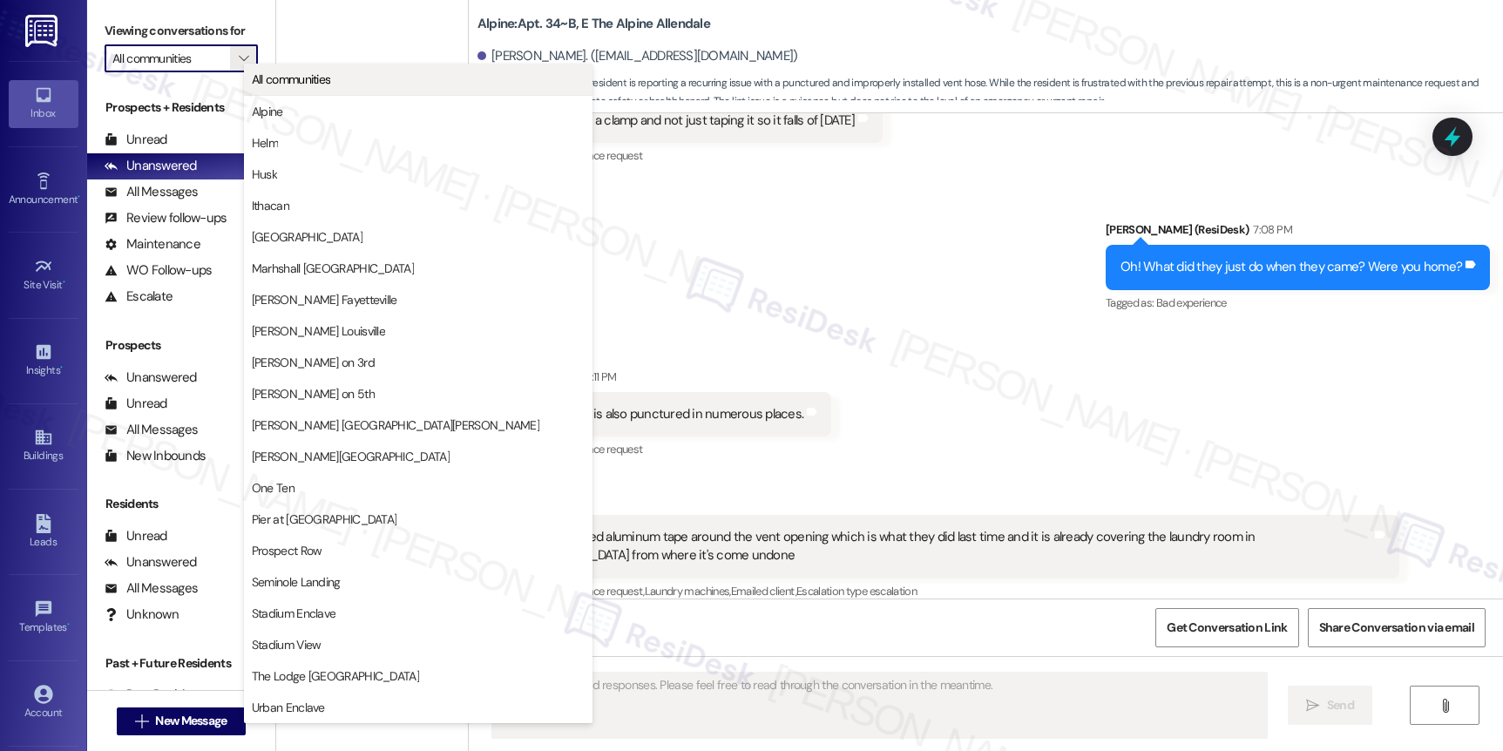
click at [357, 93] on button "All communities" at bounding box center [418, 79] width 348 height 31
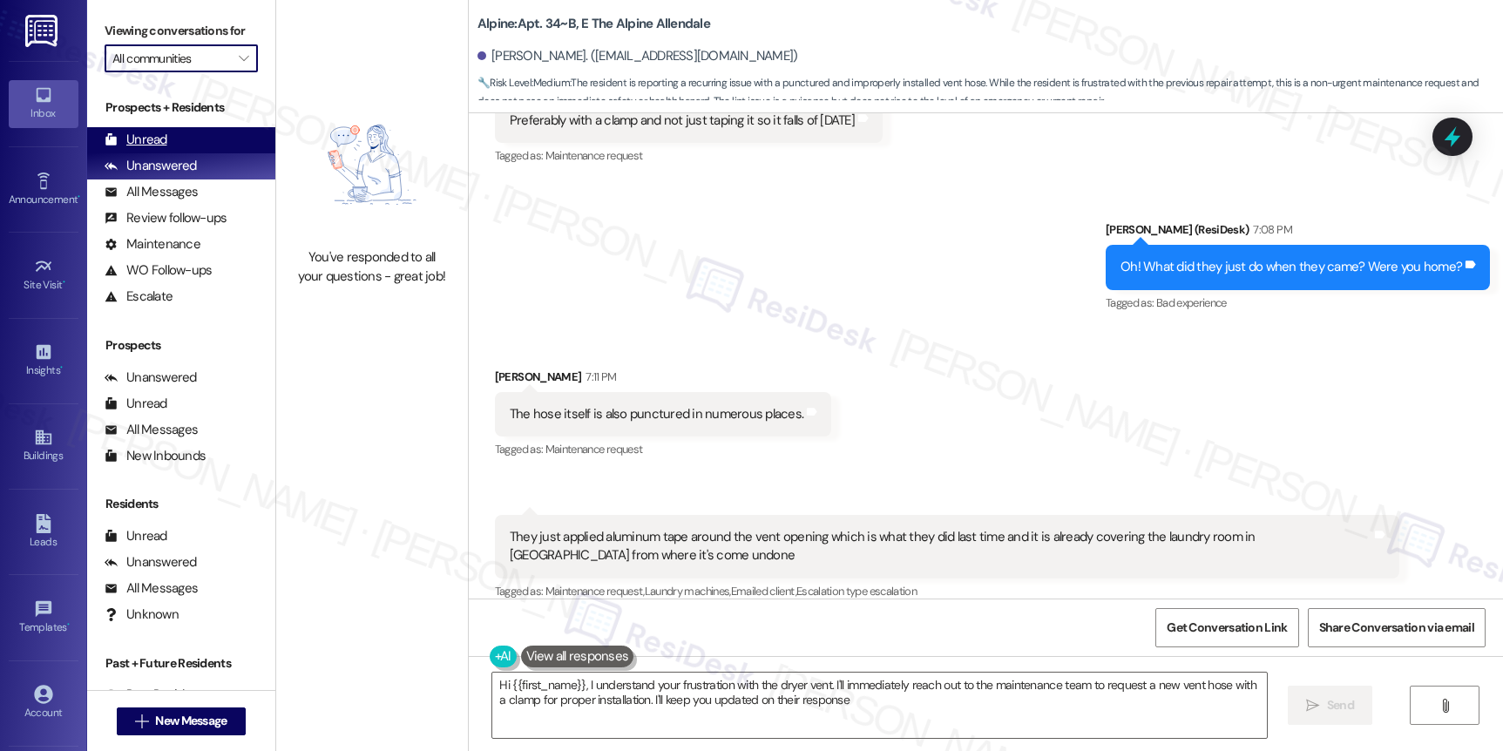
type textarea "Hi {{first_name}}, I understand your frustration with the dryer vent. I'll imme…"
click at [171, 153] on div "Unread (0)" at bounding box center [181, 140] width 188 height 26
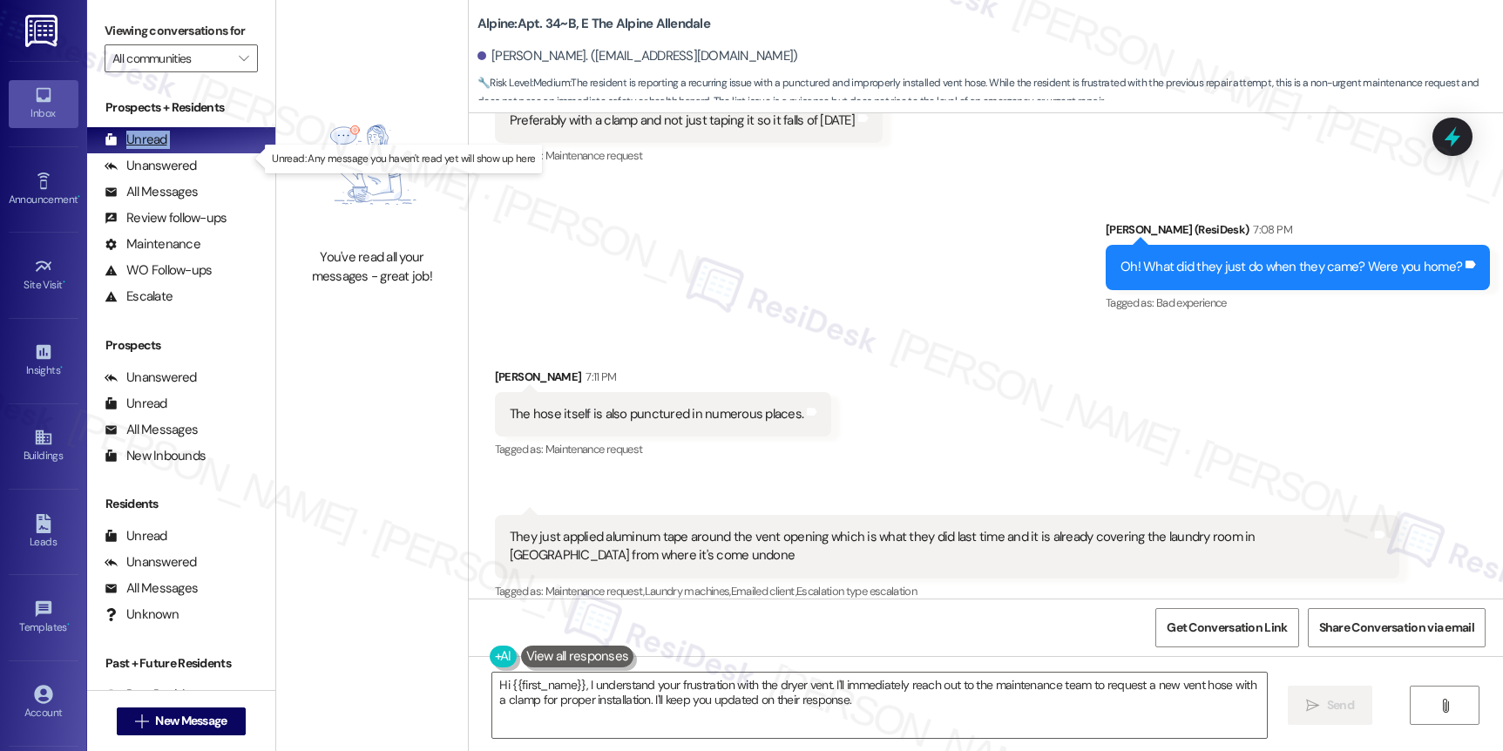
click at [171, 153] on div "Unread (0)" at bounding box center [181, 140] width 188 height 26
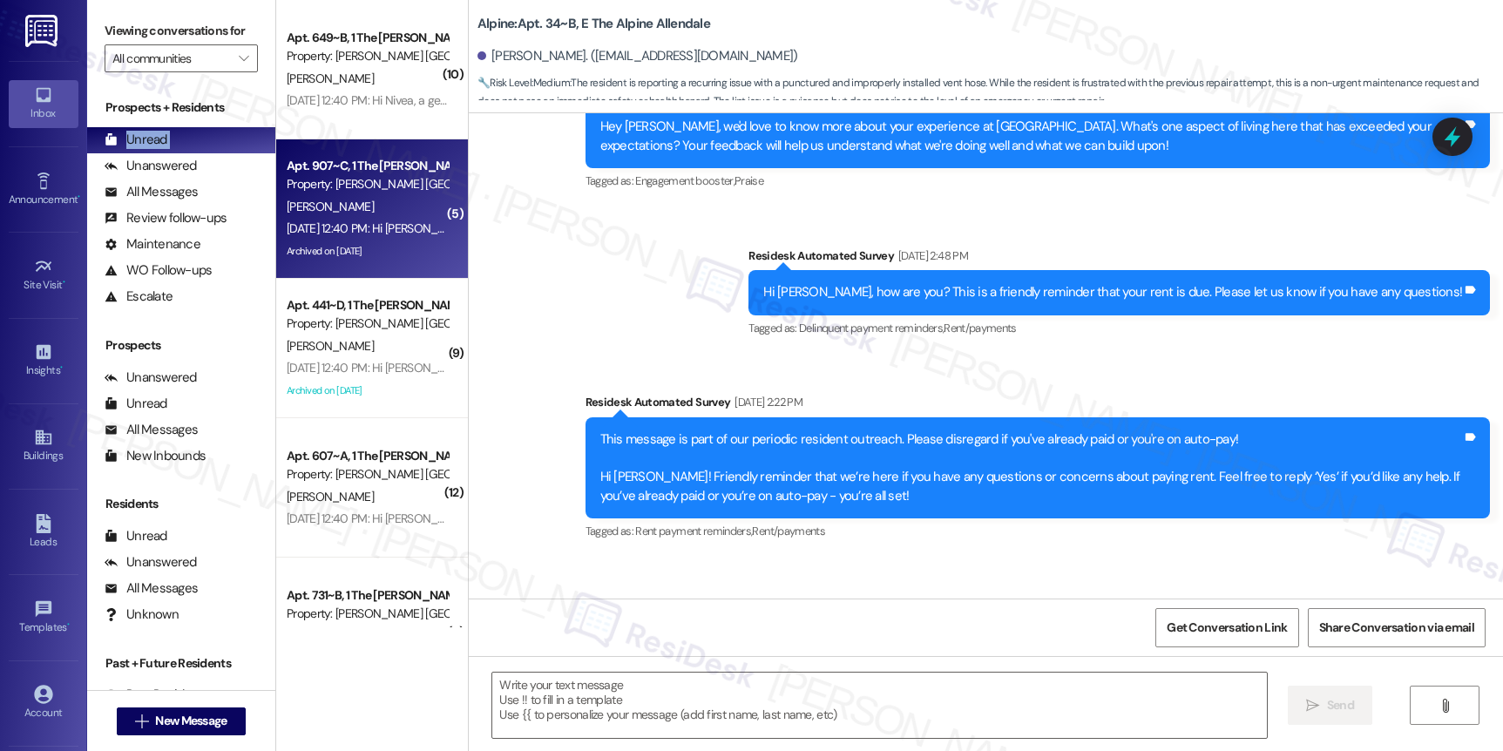
type textarea "Fetching suggested responses. Please feel free to read through the conversation…"
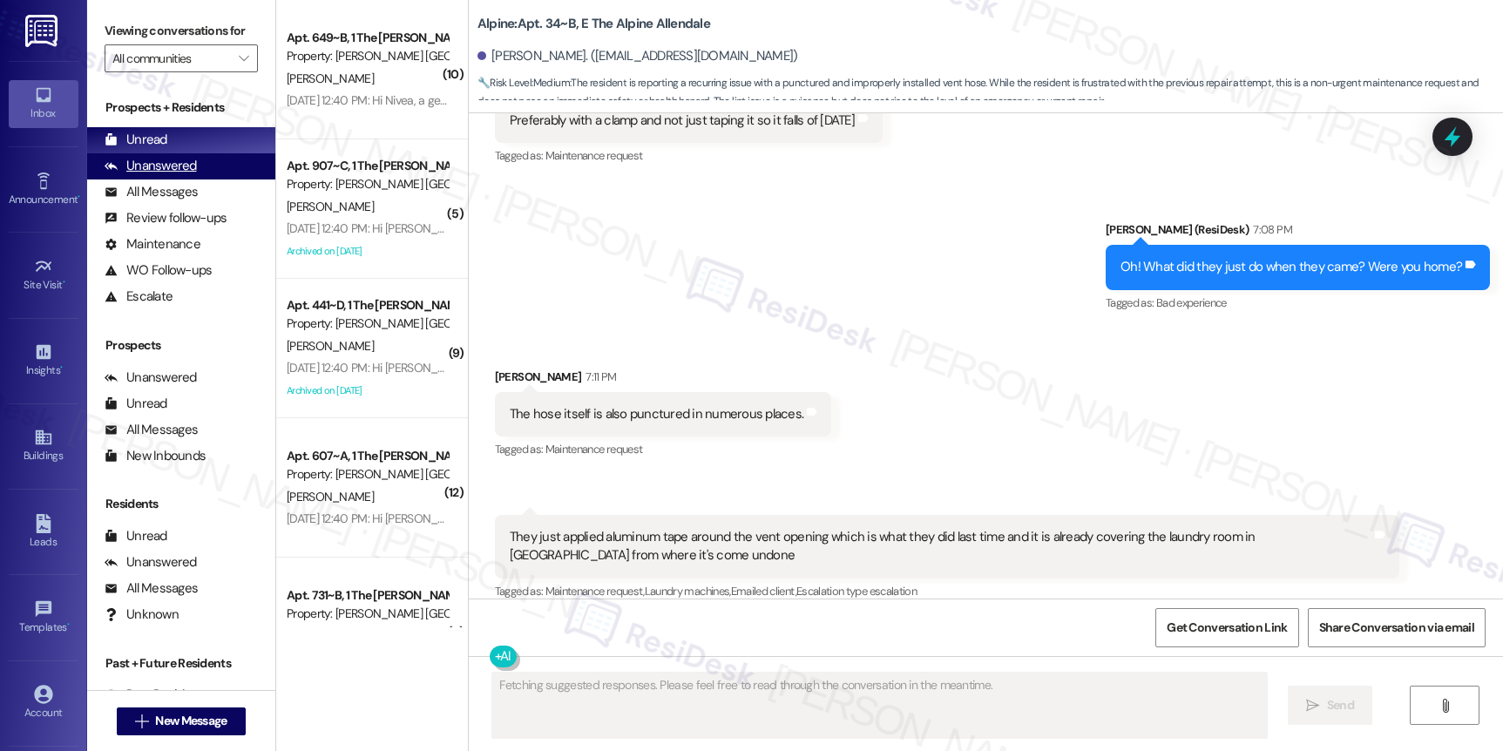
click at [173, 175] on div "Unanswered" at bounding box center [151, 166] width 92 height 18
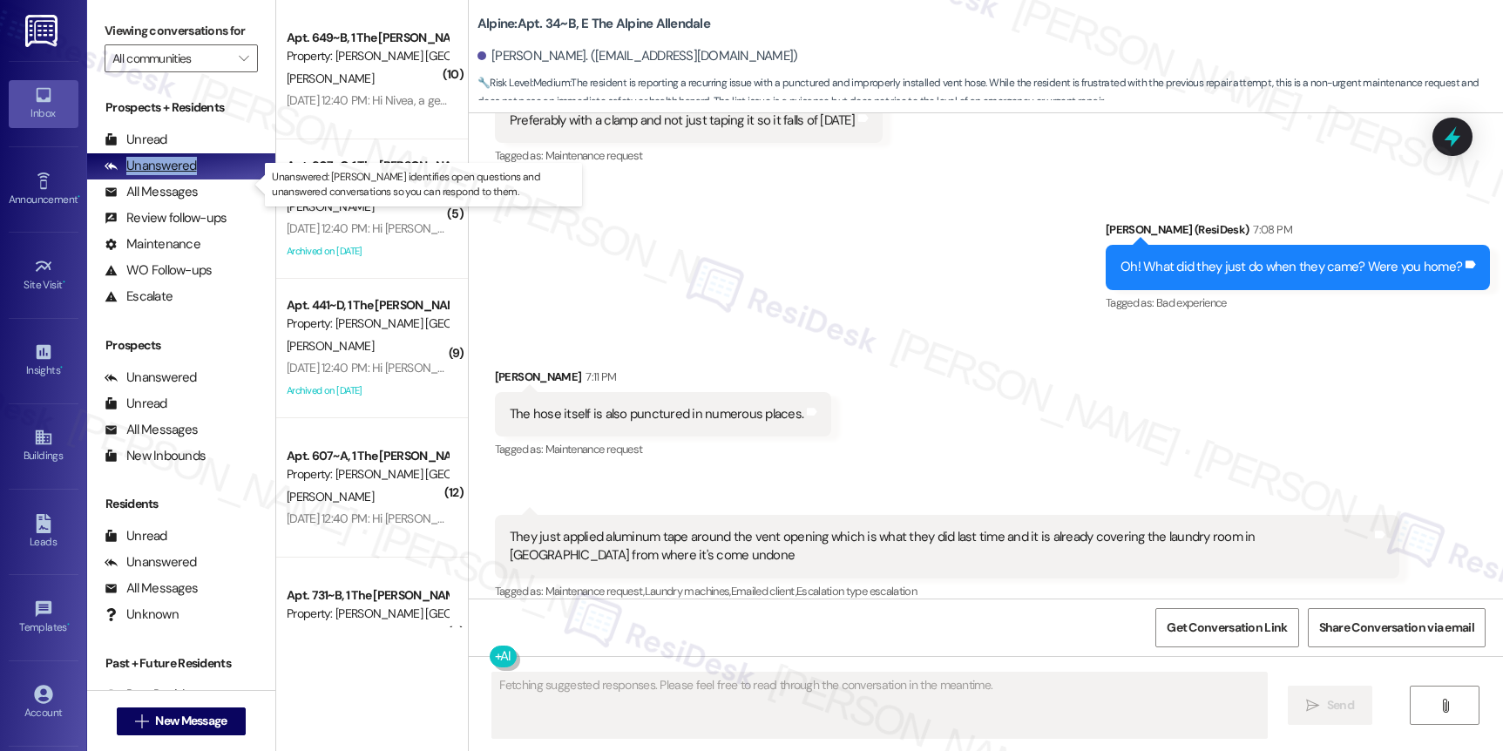
click at [173, 175] on div "Unanswered" at bounding box center [151, 166] width 92 height 18
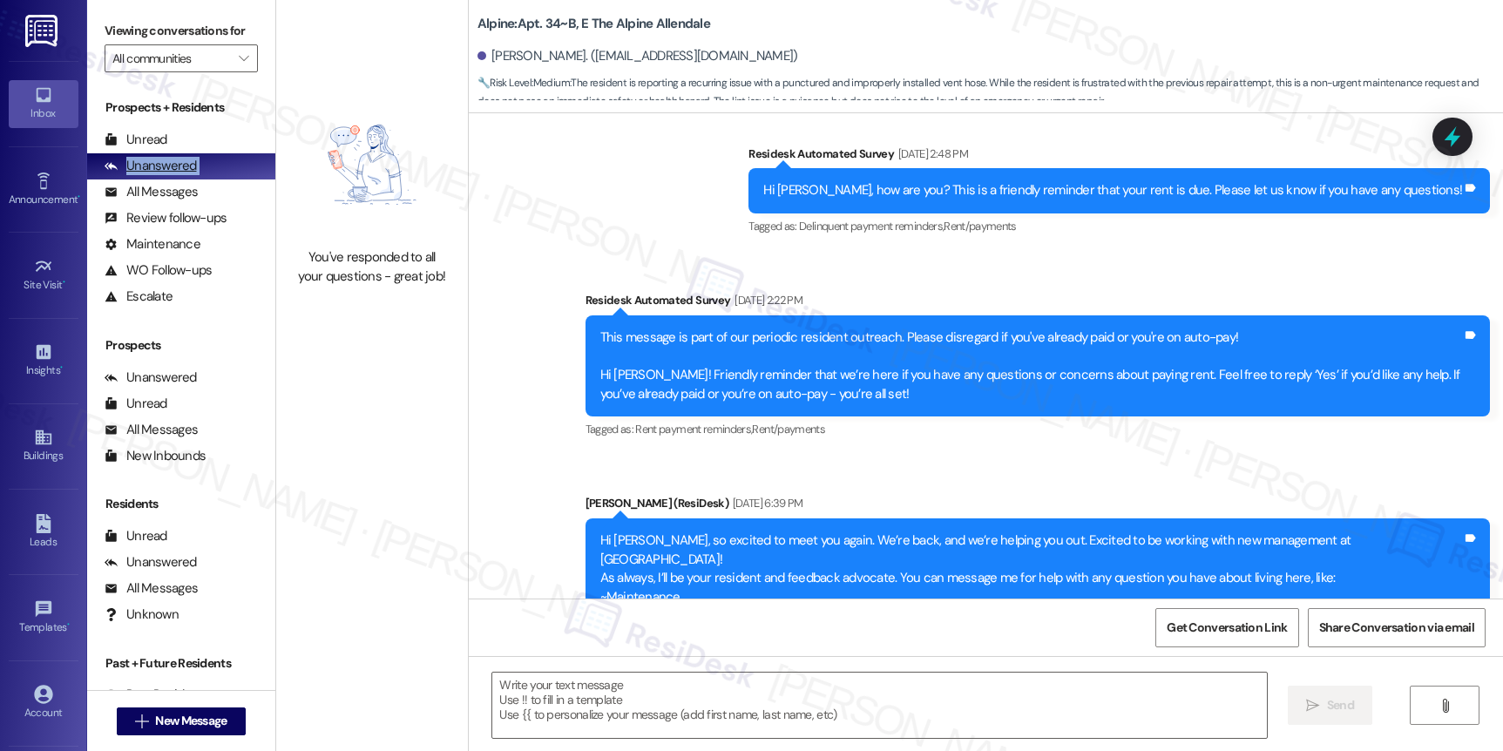
type textarea "Fetching suggested responses. Please feel free to read through the conversation…"
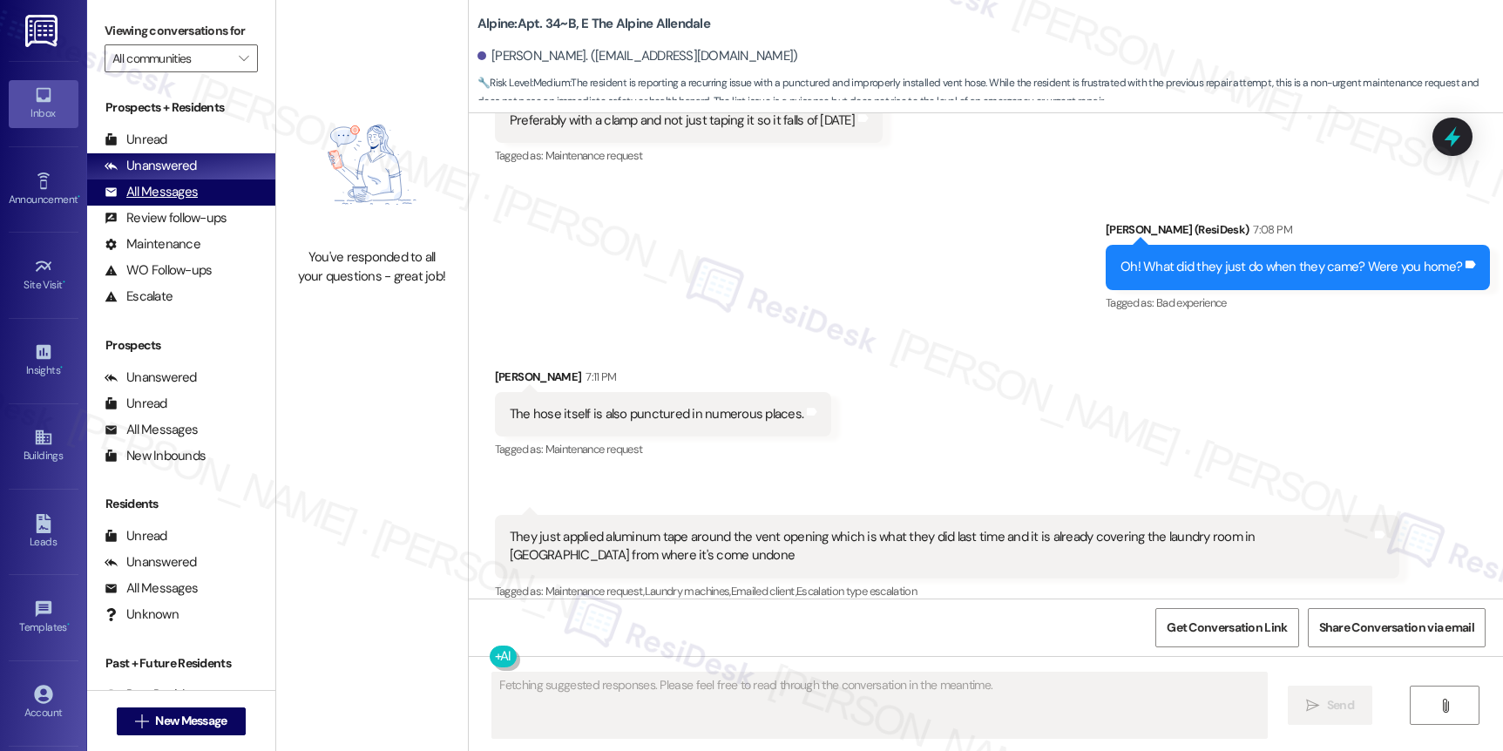
click at [163, 201] on div "All Messages" at bounding box center [151, 192] width 93 height 18
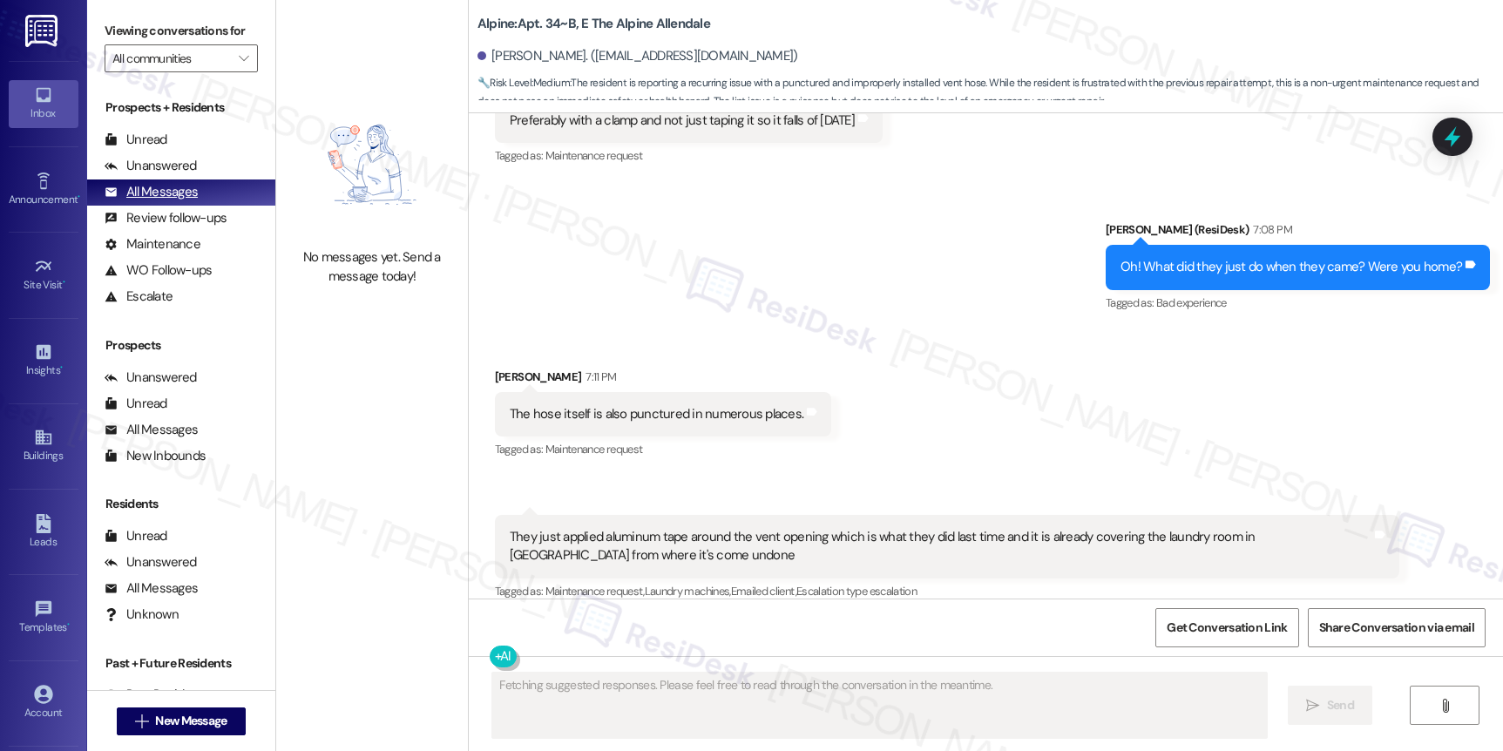
click at [163, 201] on div "All Messages" at bounding box center [151, 192] width 93 height 18
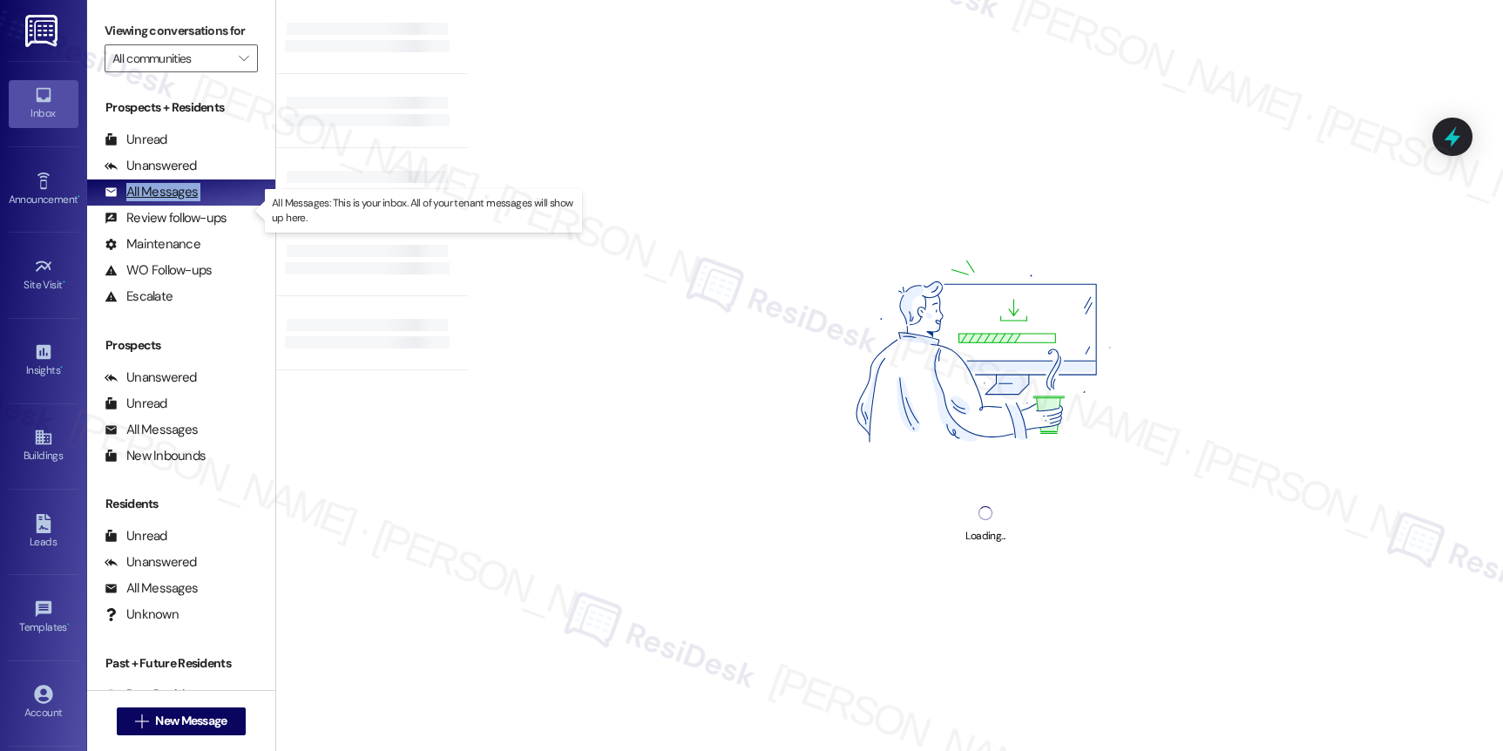
click at [163, 201] on div "All Messages" at bounding box center [151, 192] width 93 height 18
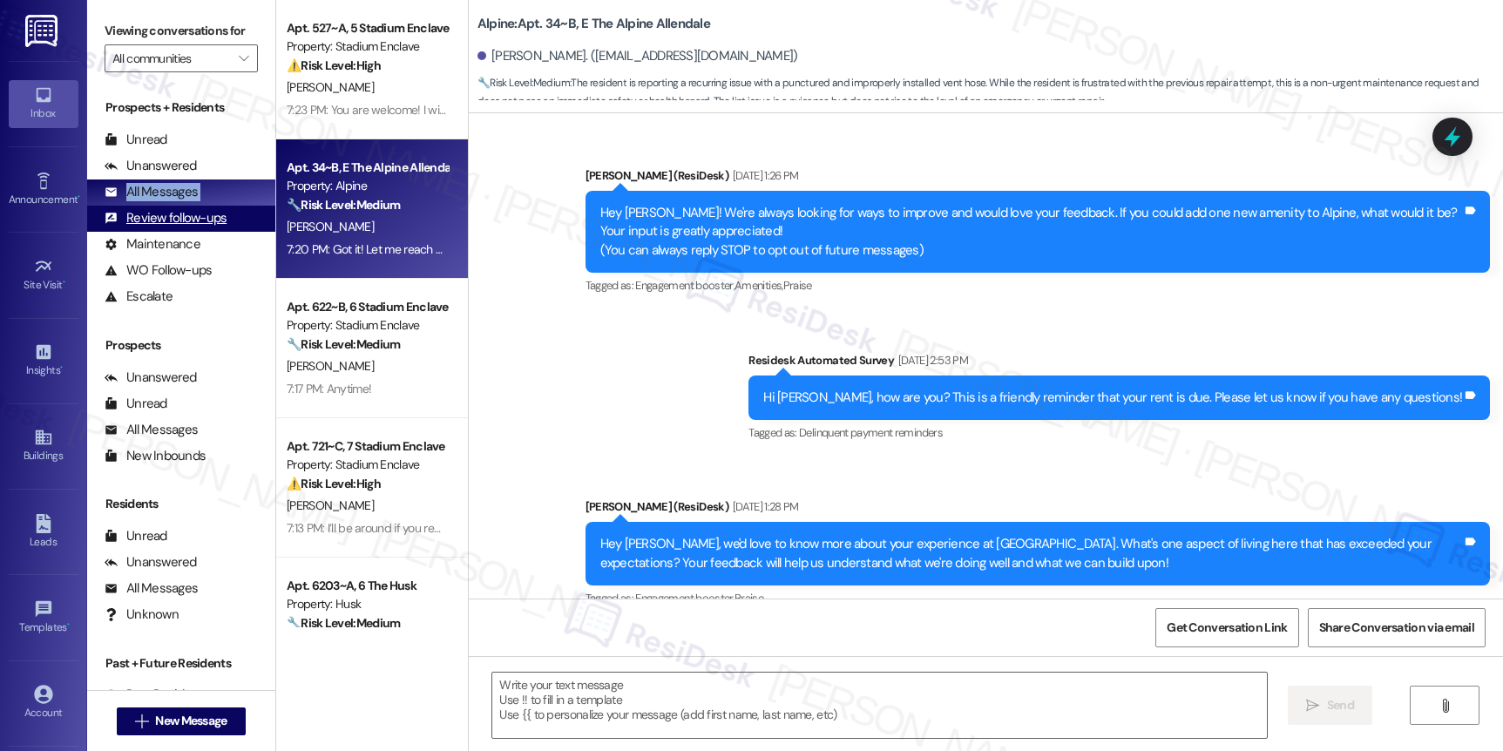
type textarea "Fetching suggested responses. Please feel free to read through the conversation…"
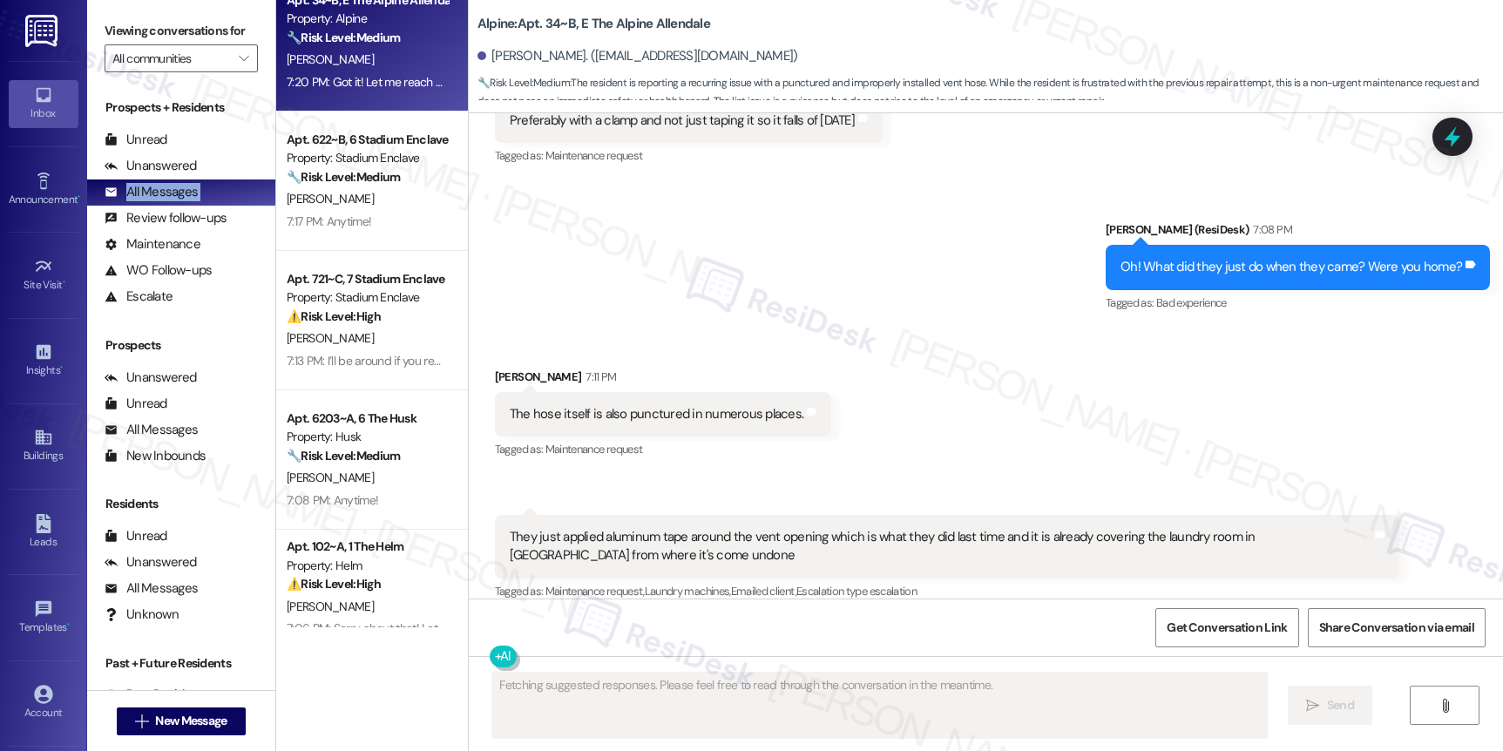
scroll to position [849, 0]
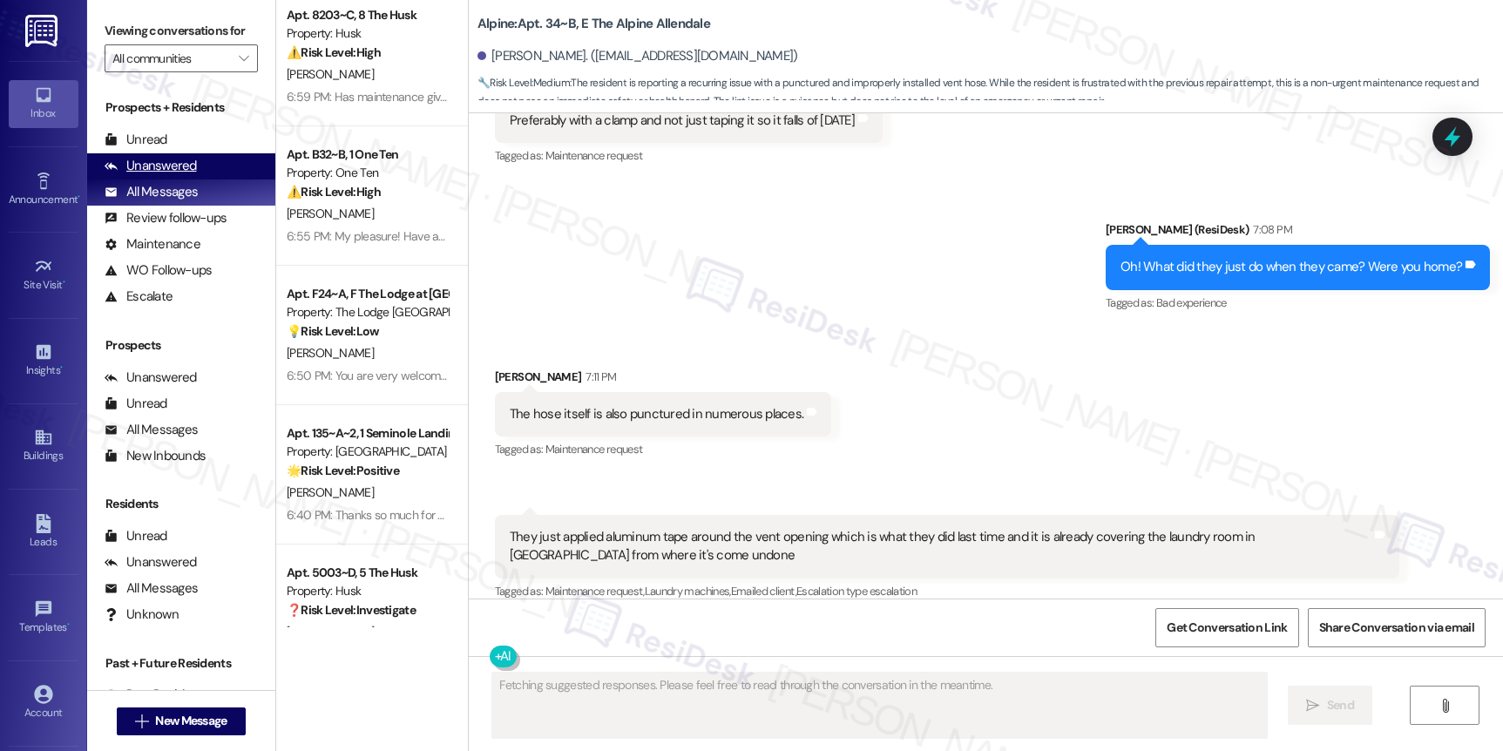
click at [197, 179] on div "Unanswered (0)" at bounding box center [181, 166] width 188 height 26
click at [190, 175] on div "Unanswered" at bounding box center [151, 166] width 92 height 18
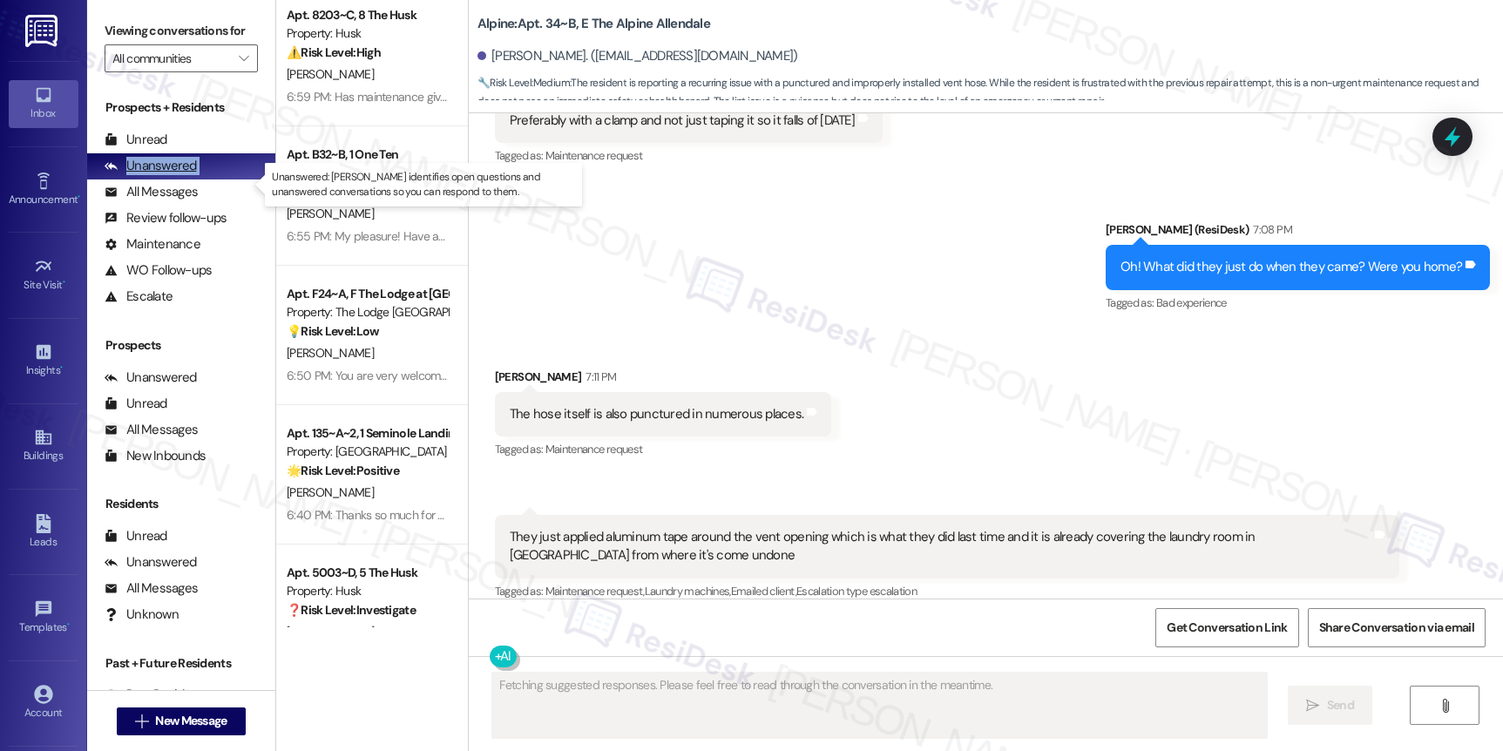
click at [190, 175] on div "Unanswered" at bounding box center [151, 166] width 92 height 18
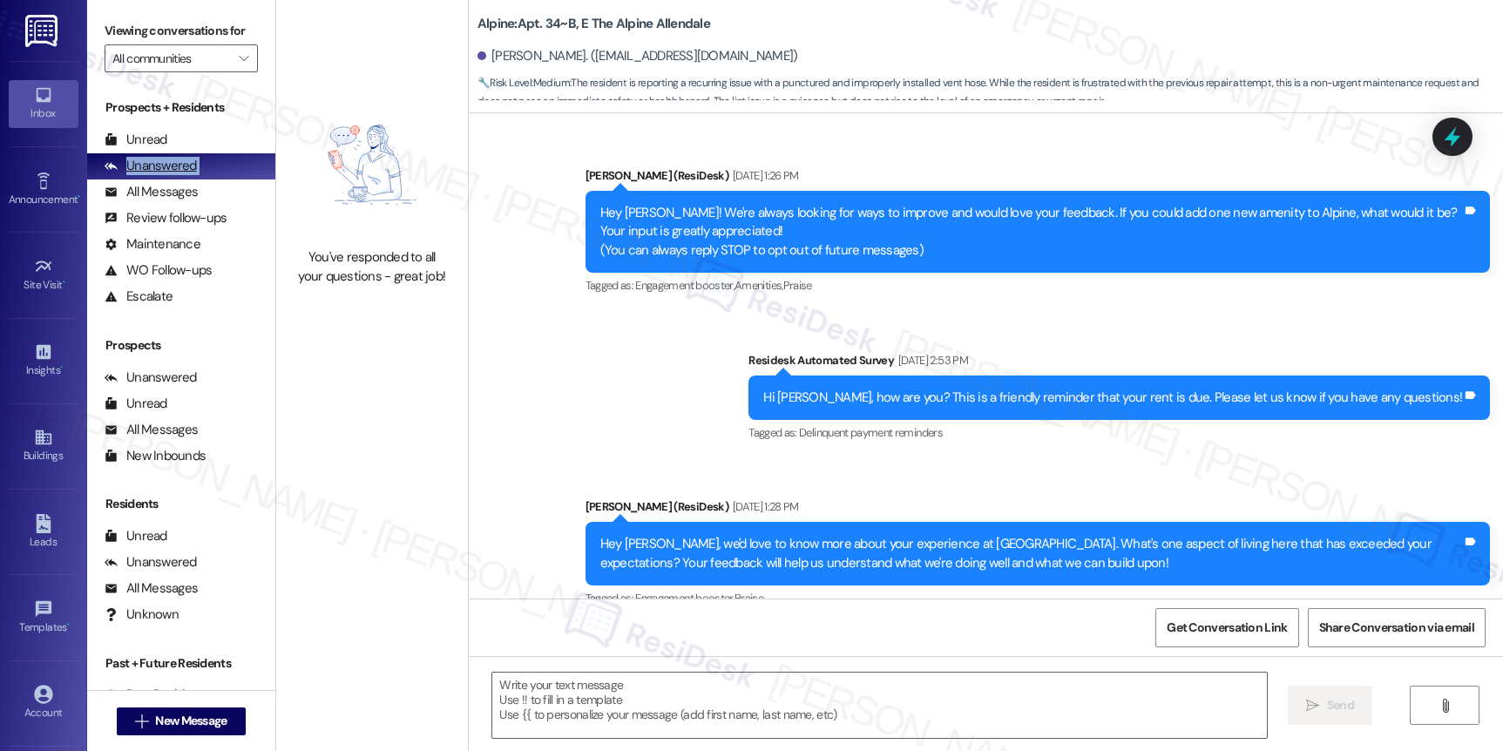
type textarea "Fetching suggested responses. Please feel free to read through the conversation…"
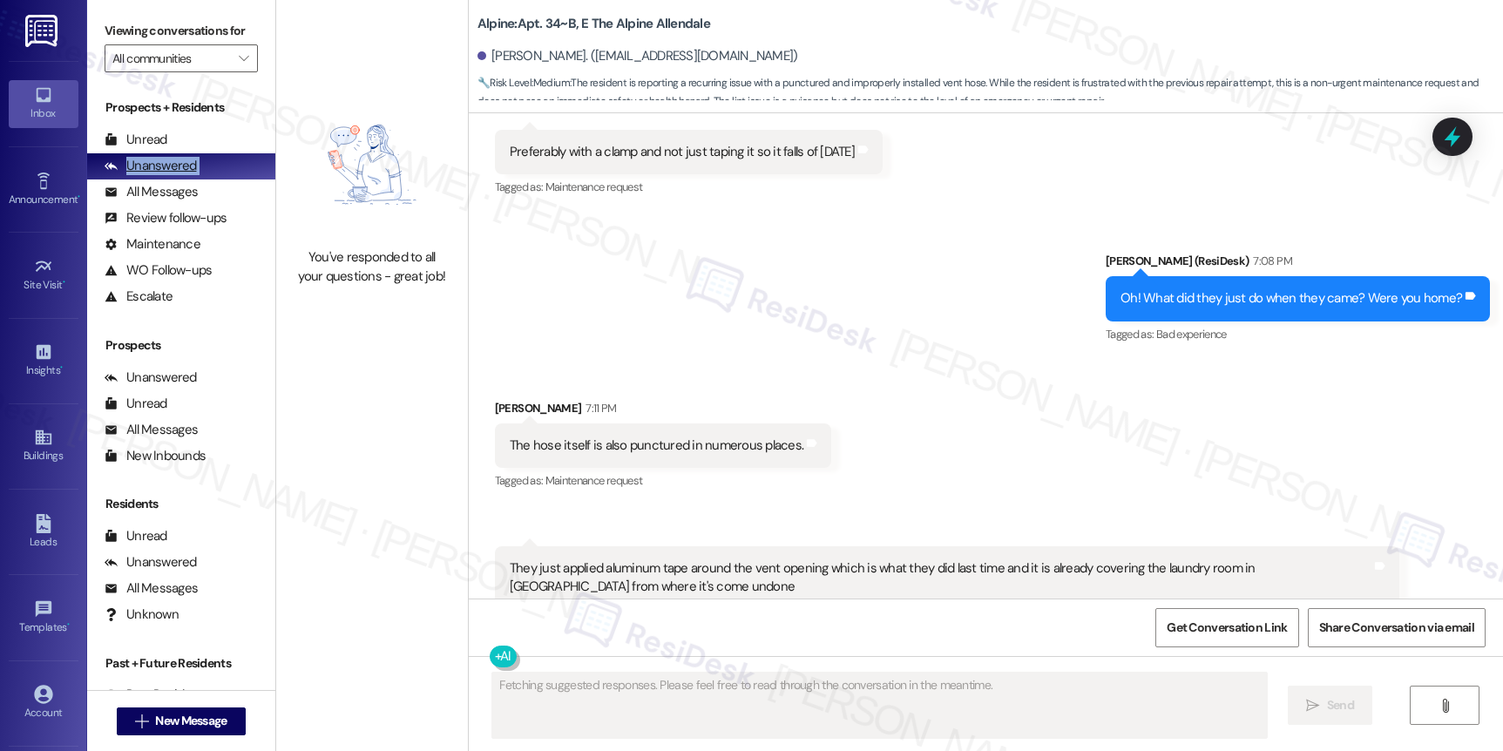
scroll to position [3155, 0]
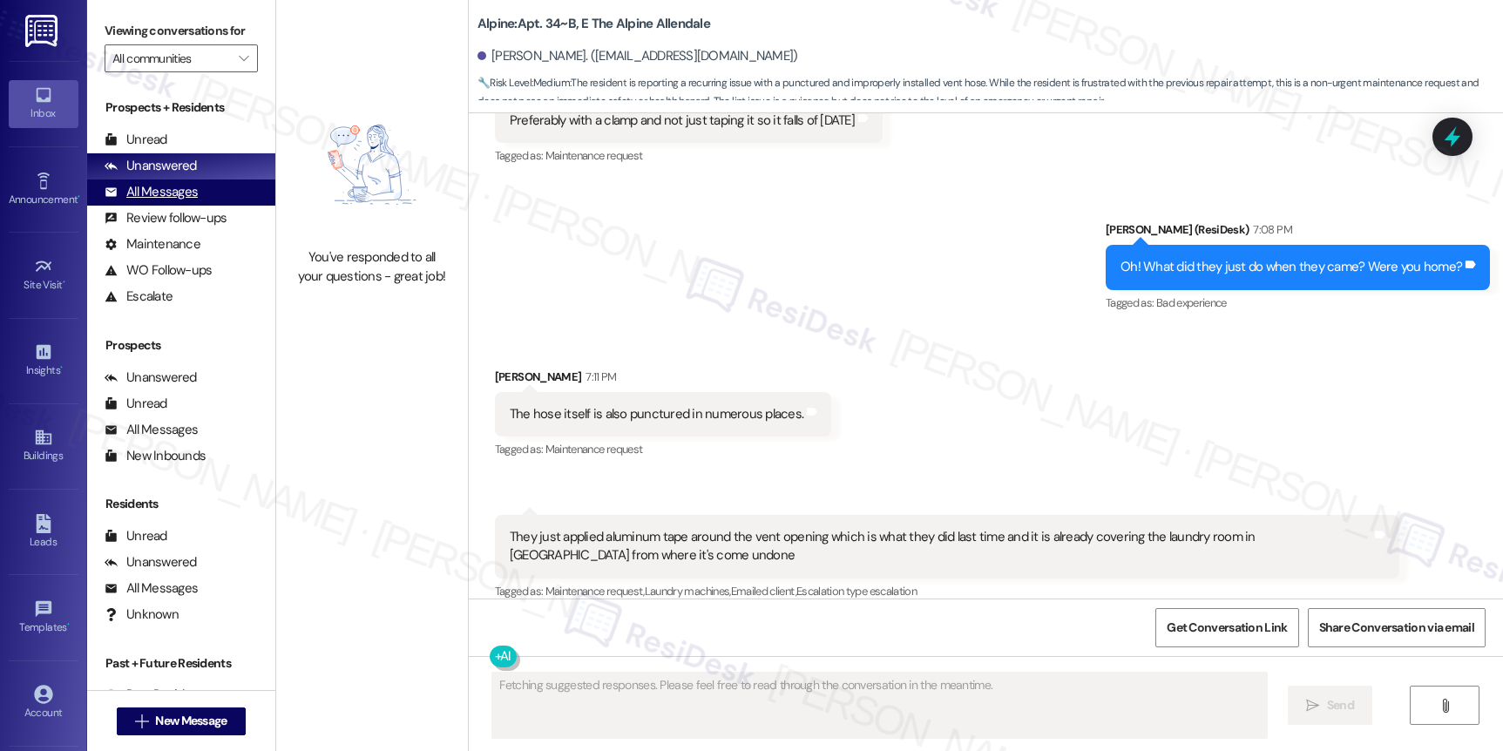
click at [156, 201] on div "All Messages" at bounding box center [151, 192] width 93 height 18
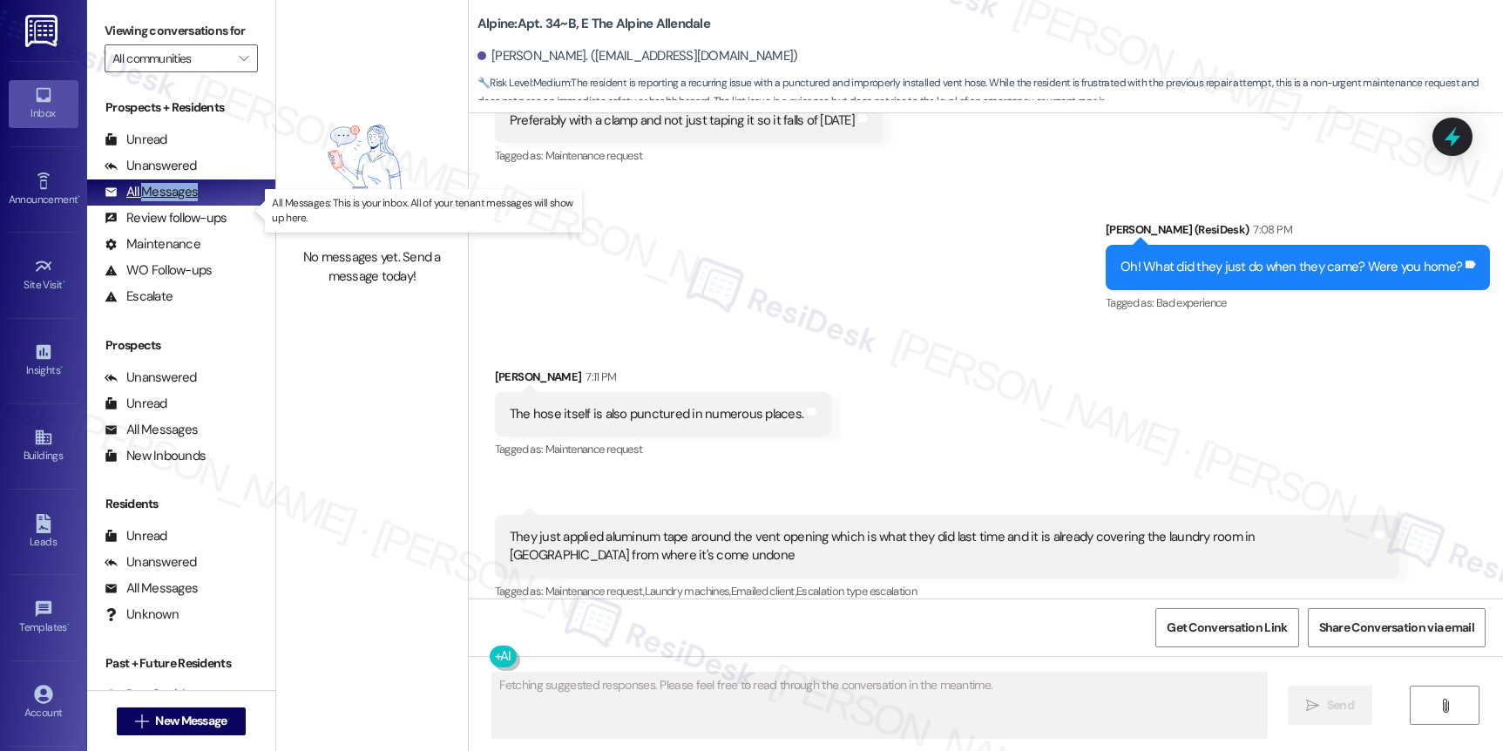
click at [156, 201] on div "All Messages" at bounding box center [151, 192] width 93 height 18
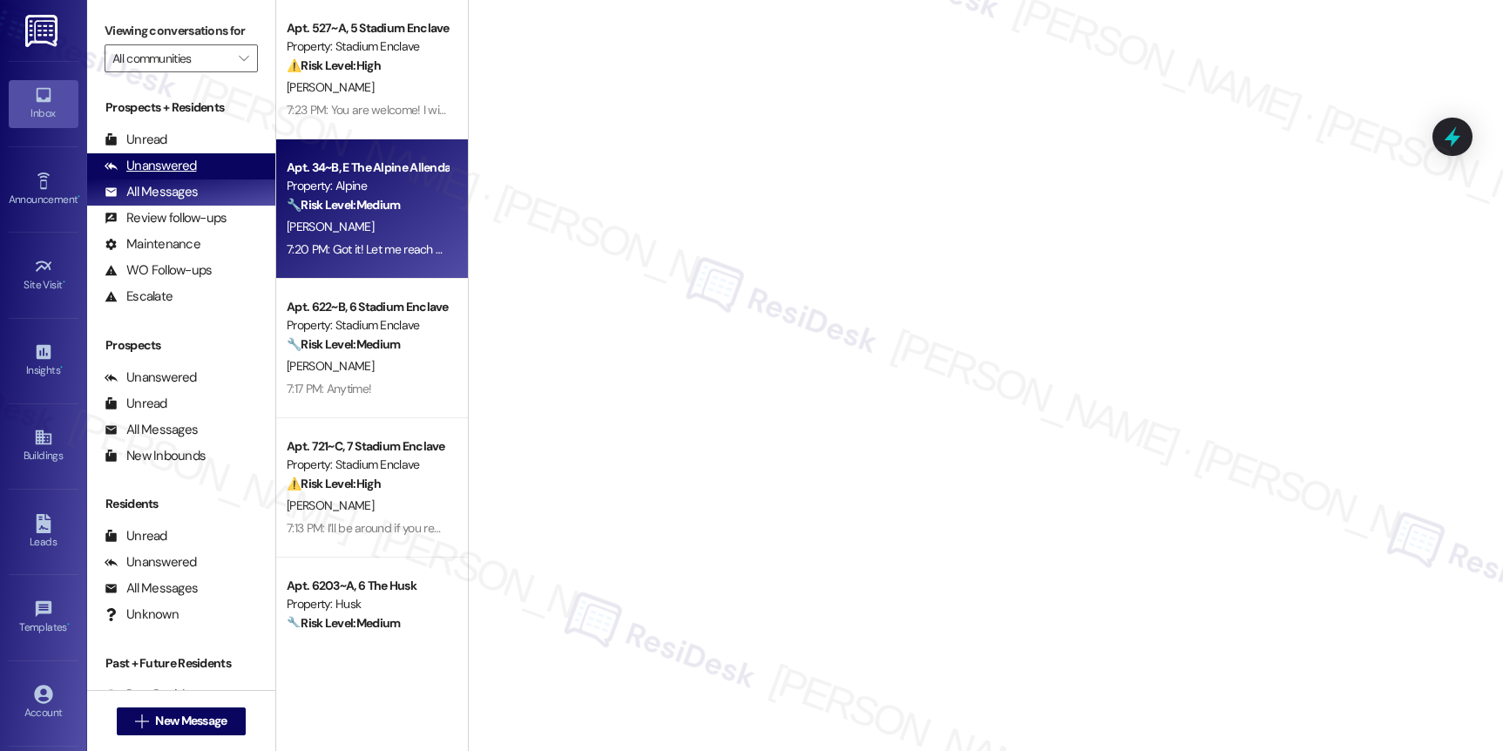
click at [166, 175] on div "Unanswered" at bounding box center [151, 166] width 92 height 18
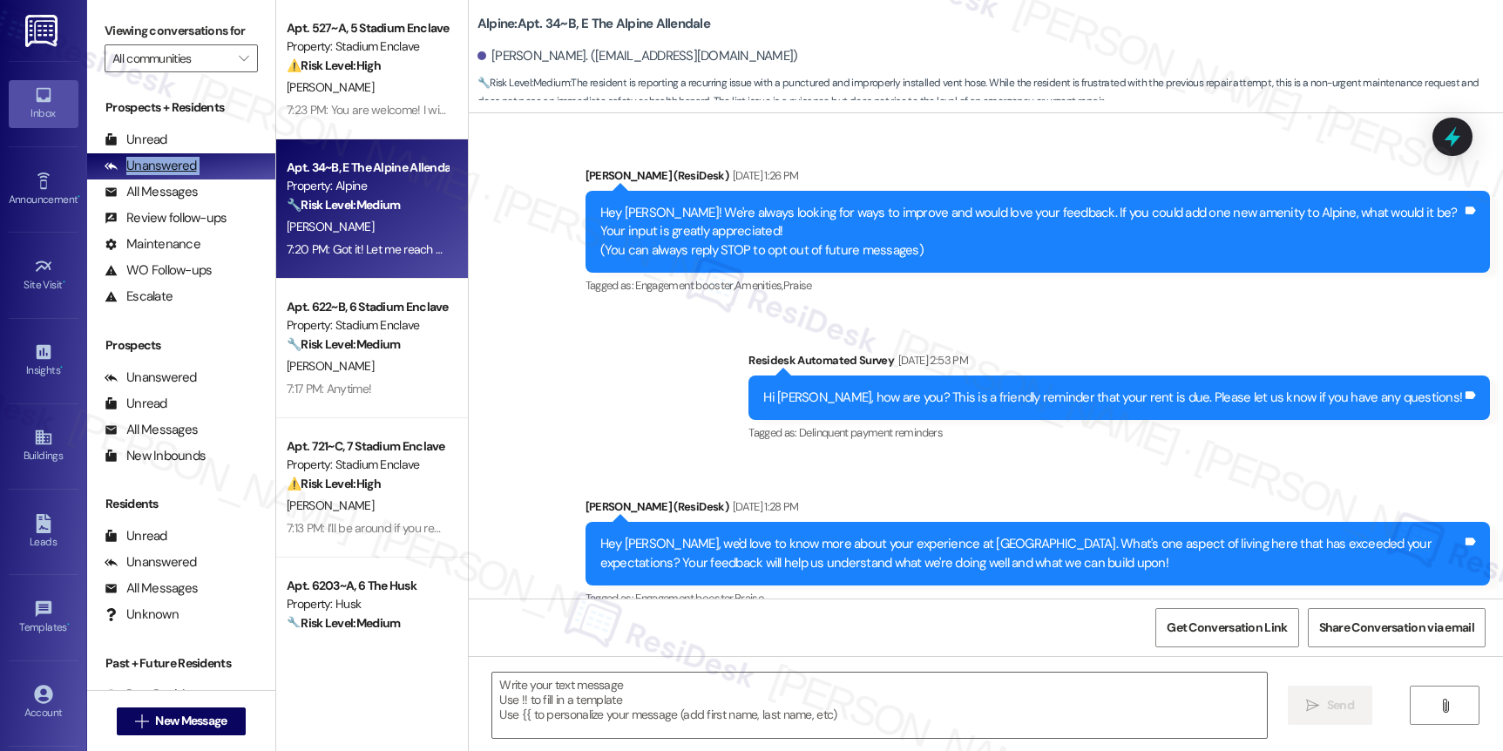
type textarea "Fetching suggested responses. Please feel free to read through the conversation…"
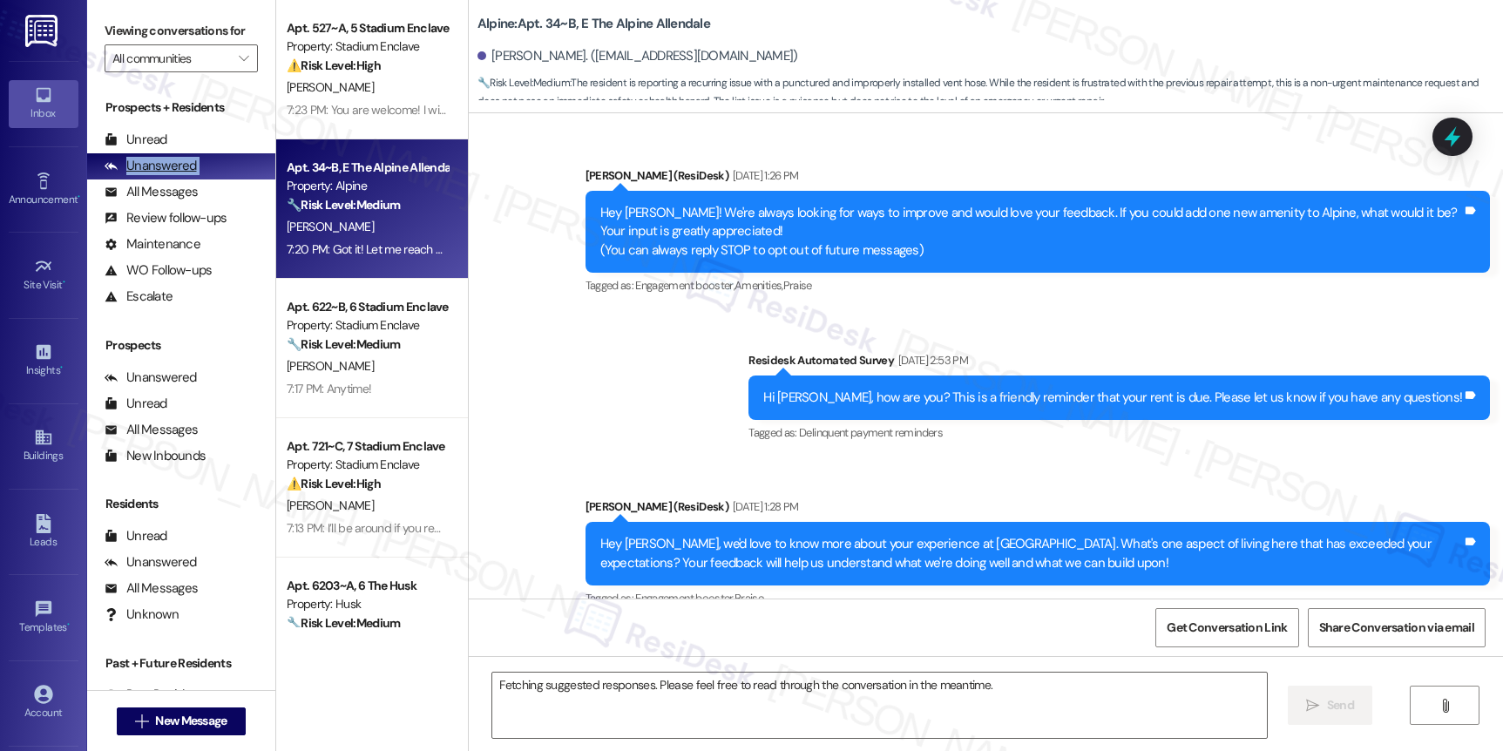
click at [166, 175] on div "Unanswered" at bounding box center [151, 166] width 92 height 18
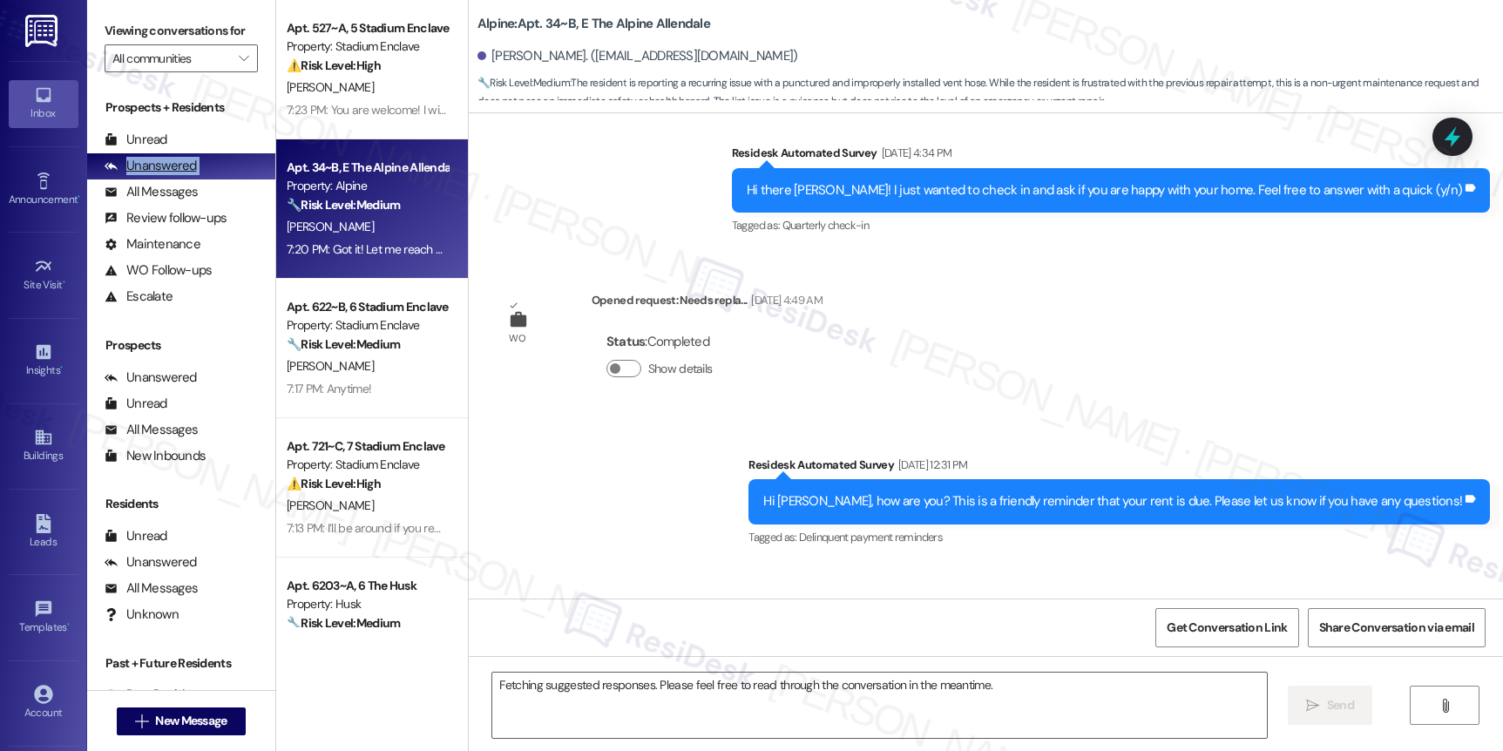
click at [166, 175] on div "Unanswered" at bounding box center [151, 166] width 92 height 18
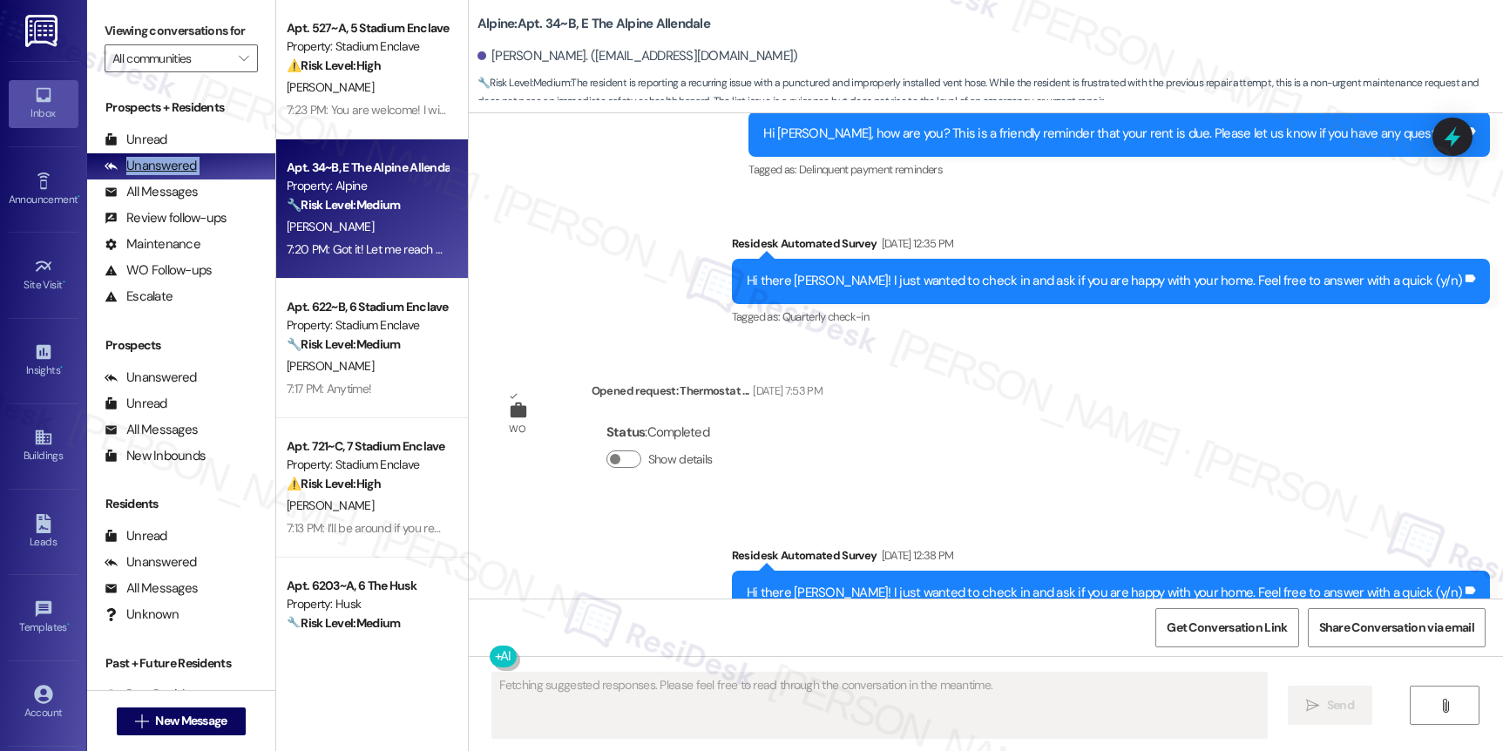
scroll to position [0, 0]
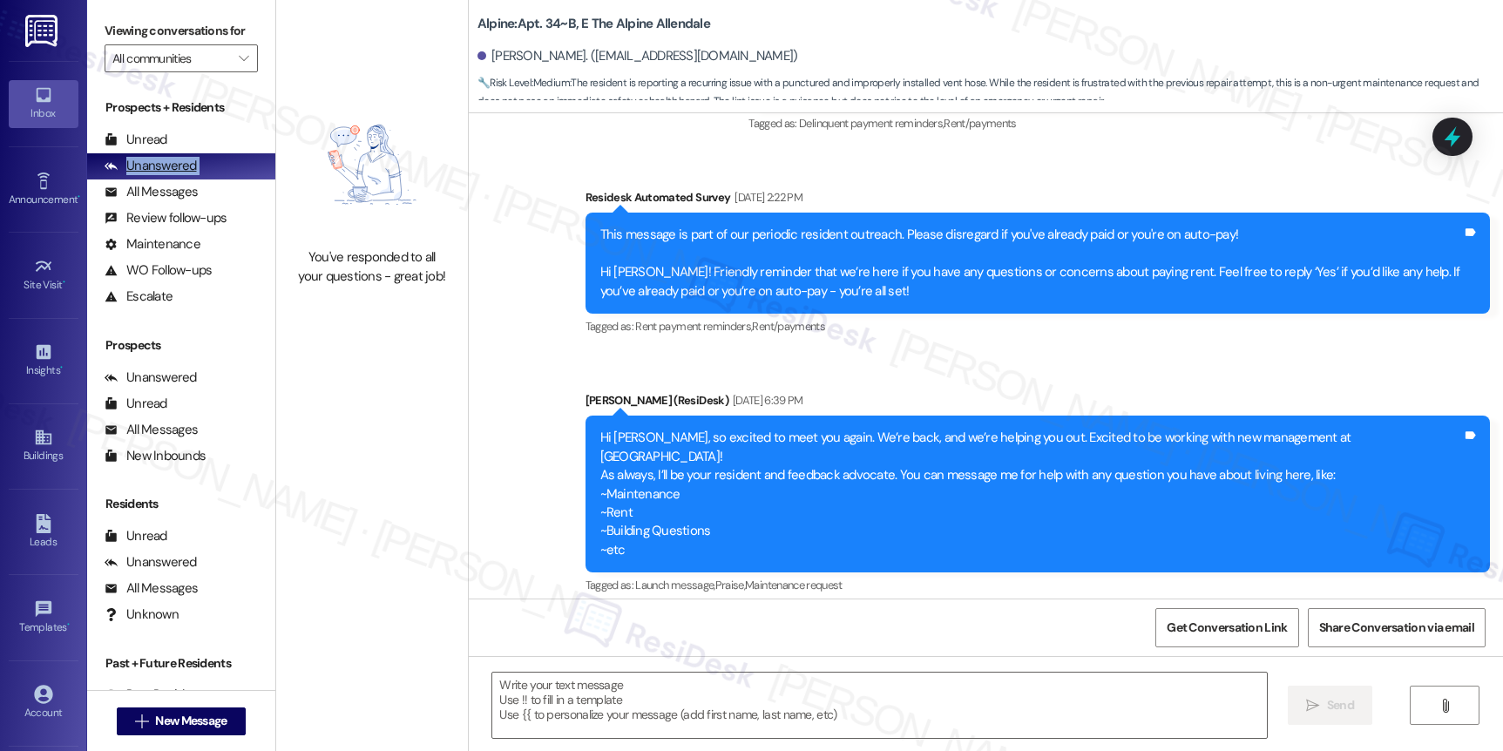
type textarea "Fetching suggested responses. Please feel free to read through the conversation…"
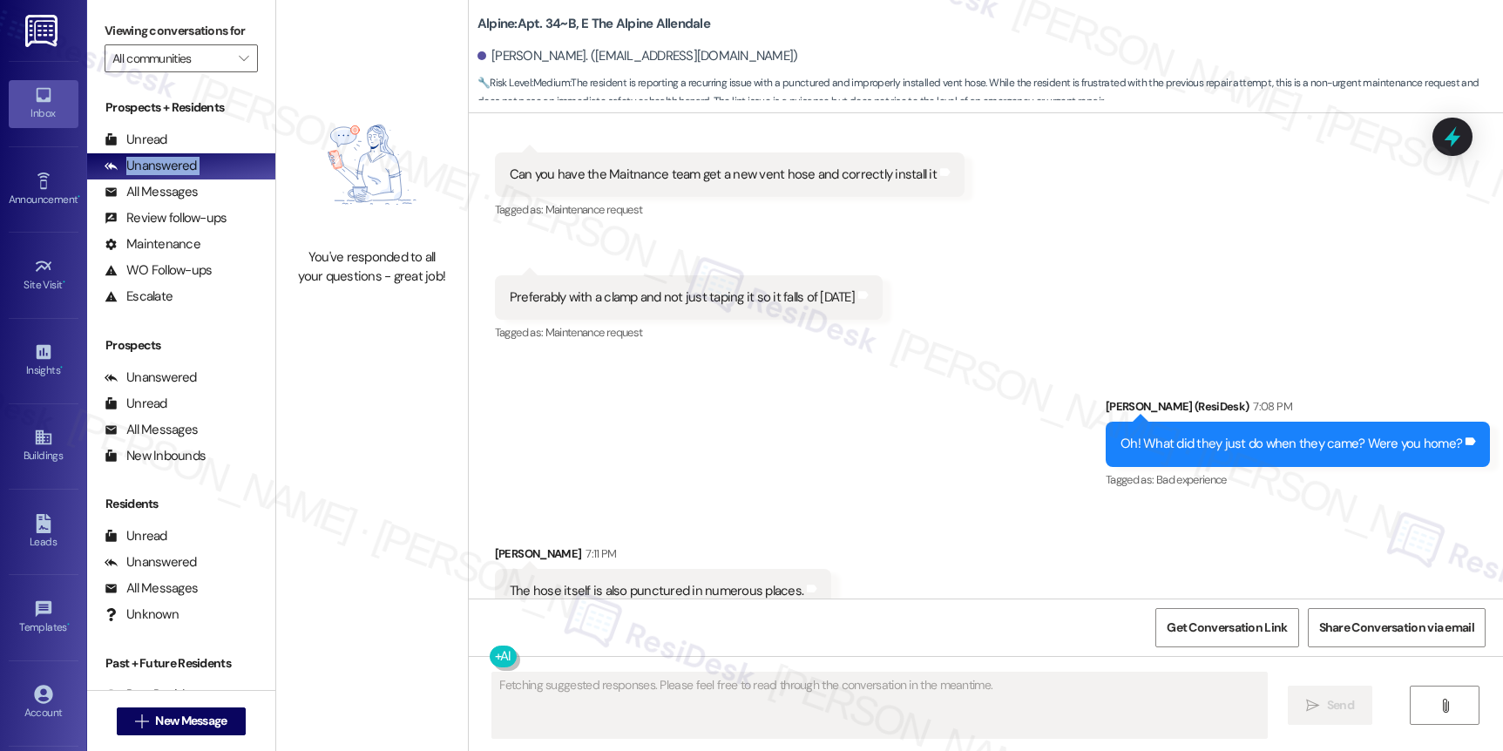
scroll to position [3155, 0]
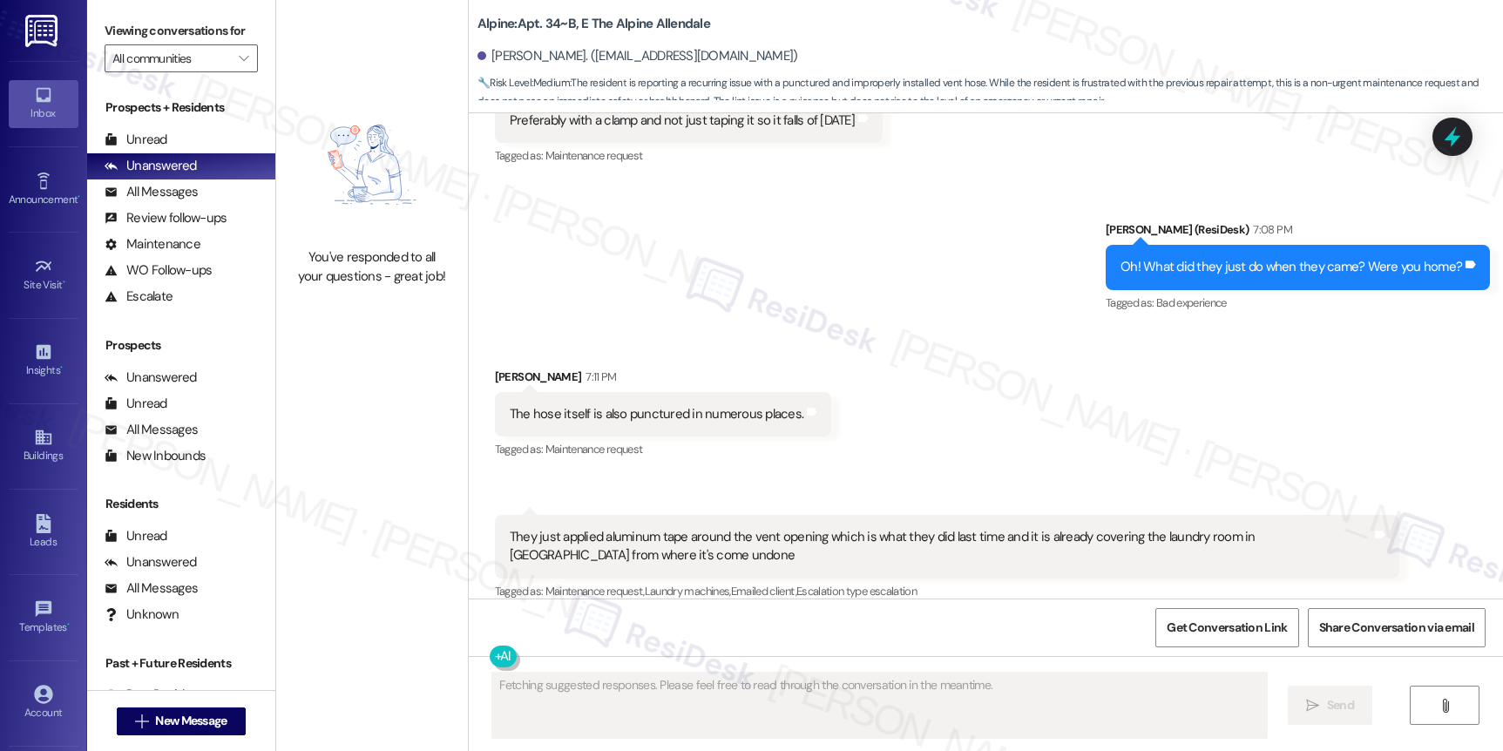
click at [207, 90] on div "Viewing conversations for All communities " at bounding box center [181, 45] width 188 height 90
click at [235, 72] on span "" at bounding box center [243, 58] width 17 height 28
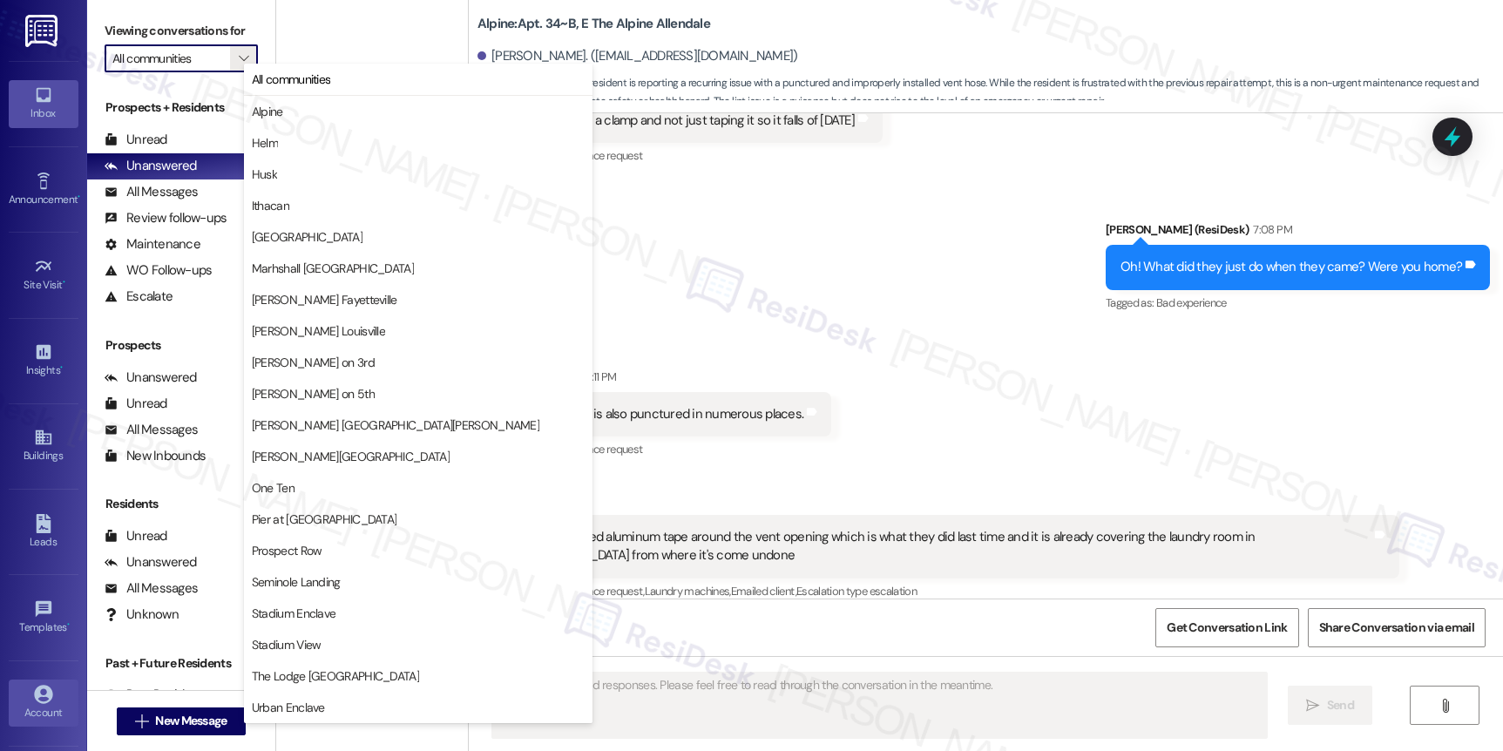
click at [40, 686] on icon at bounding box center [43, 694] width 18 height 18
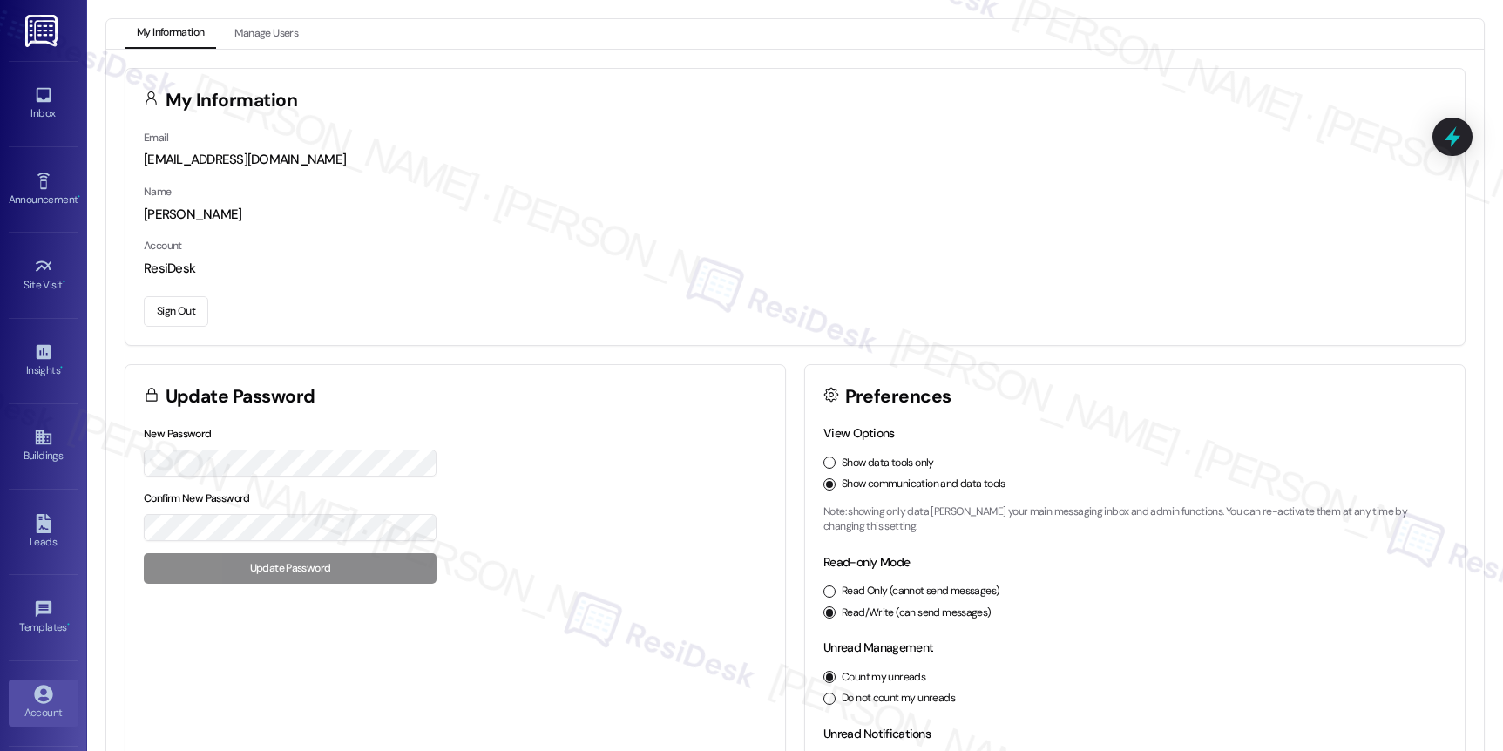
click at [188, 308] on button "Sign Out" at bounding box center [176, 311] width 64 height 30
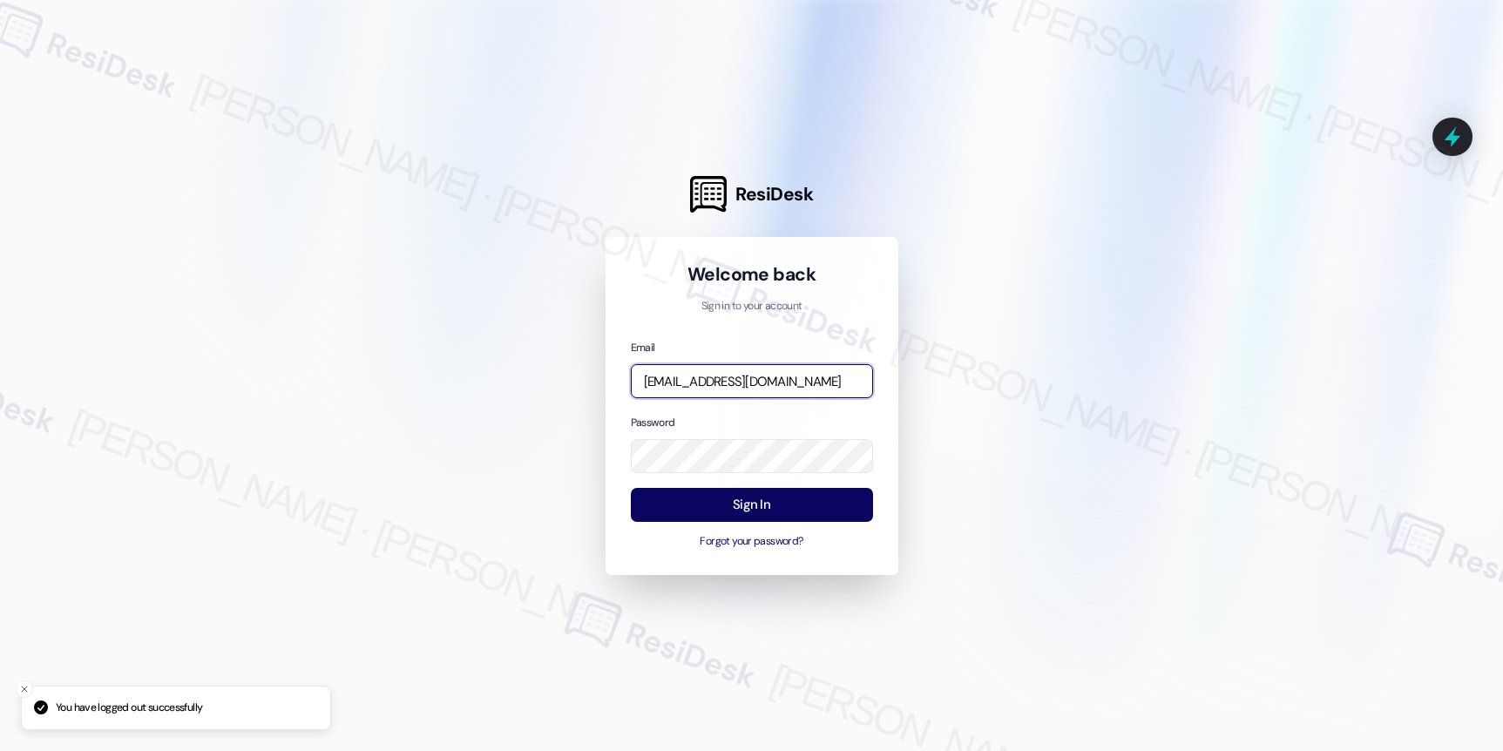
click at [693, 385] on input "[EMAIL_ADDRESS][DOMAIN_NAME]" at bounding box center [752, 381] width 242 height 34
type input "automated-surveys-affinity_[DOMAIN_NAME]@affinity_[DOMAIN_NAME]"
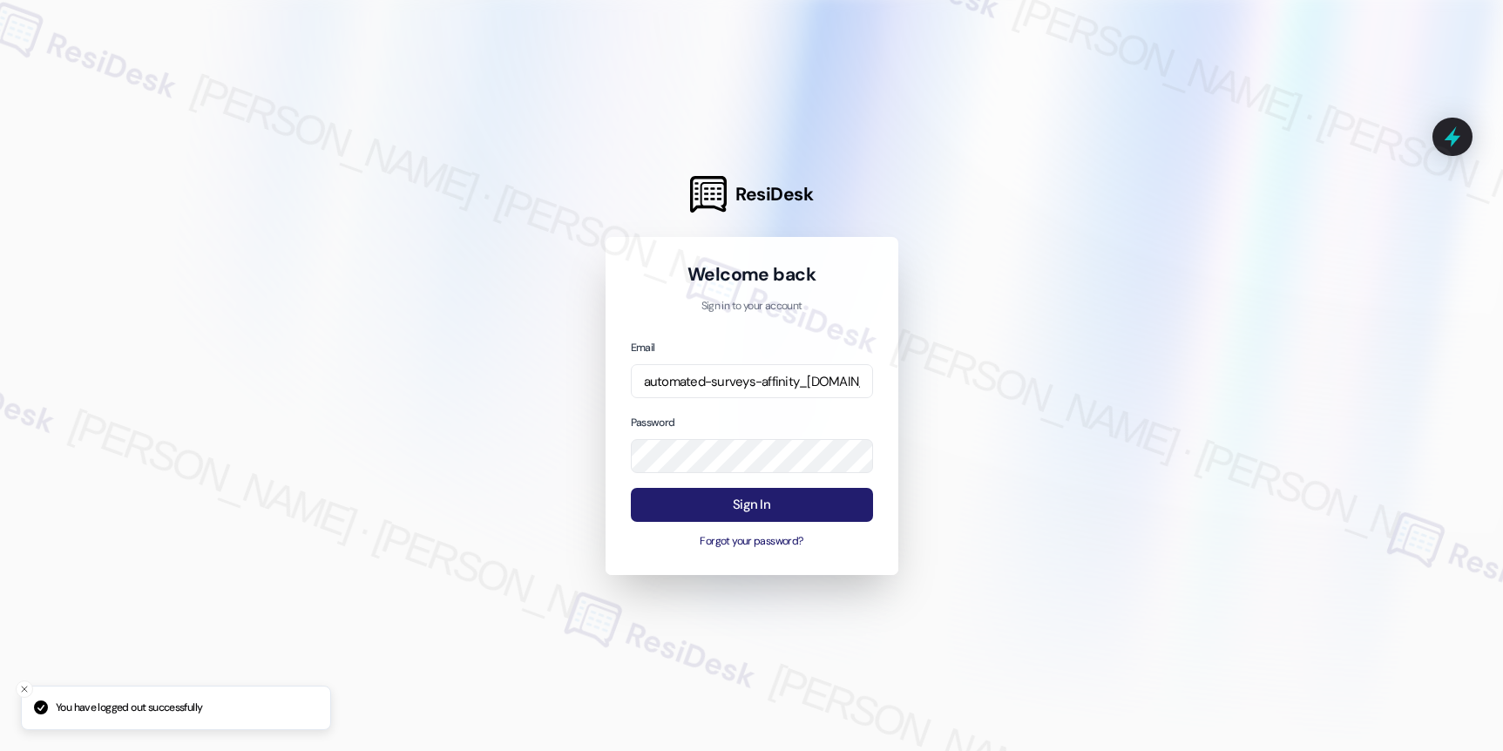
click at [802, 497] on button "Sign In" at bounding box center [752, 505] width 242 height 34
